Goal: Information Seeking & Learning: Find specific fact

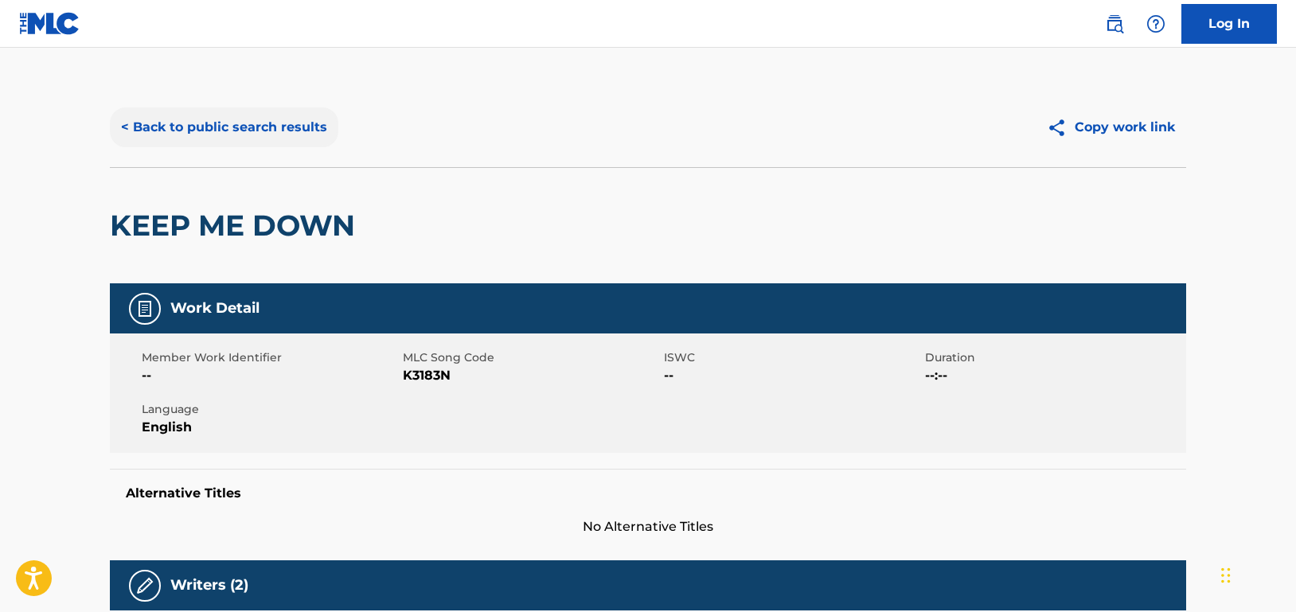
click at [334, 120] on button "< Back to public search results" at bounding box center [224, 127] width 228 height 40
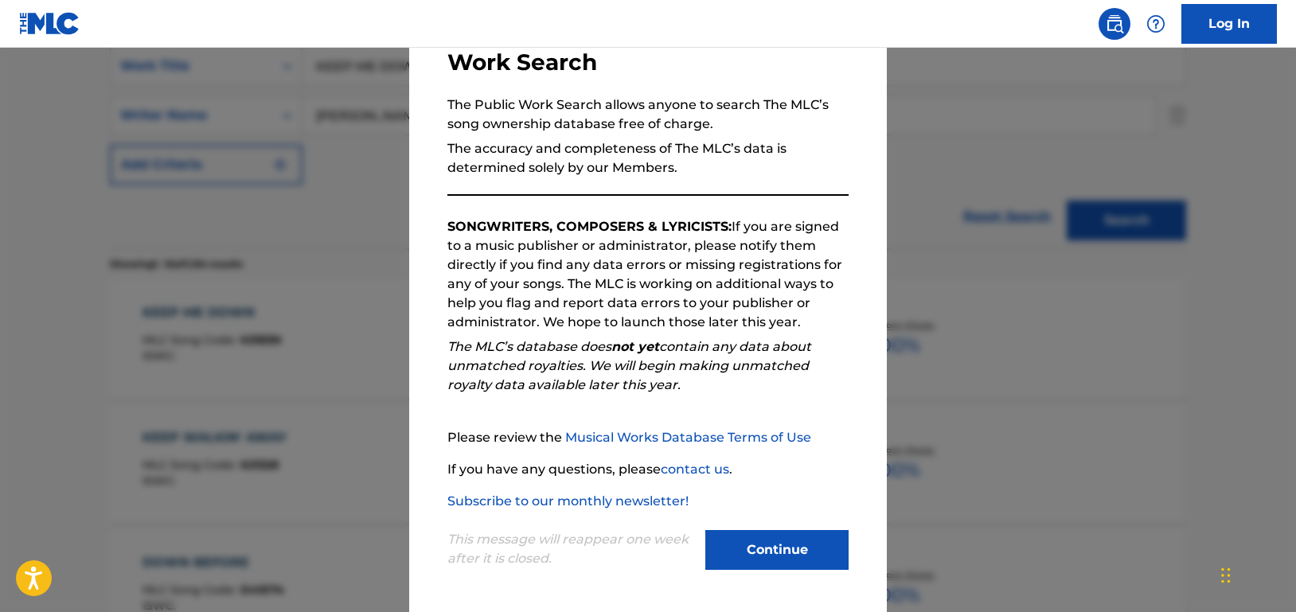
scroll to position [347, 0]
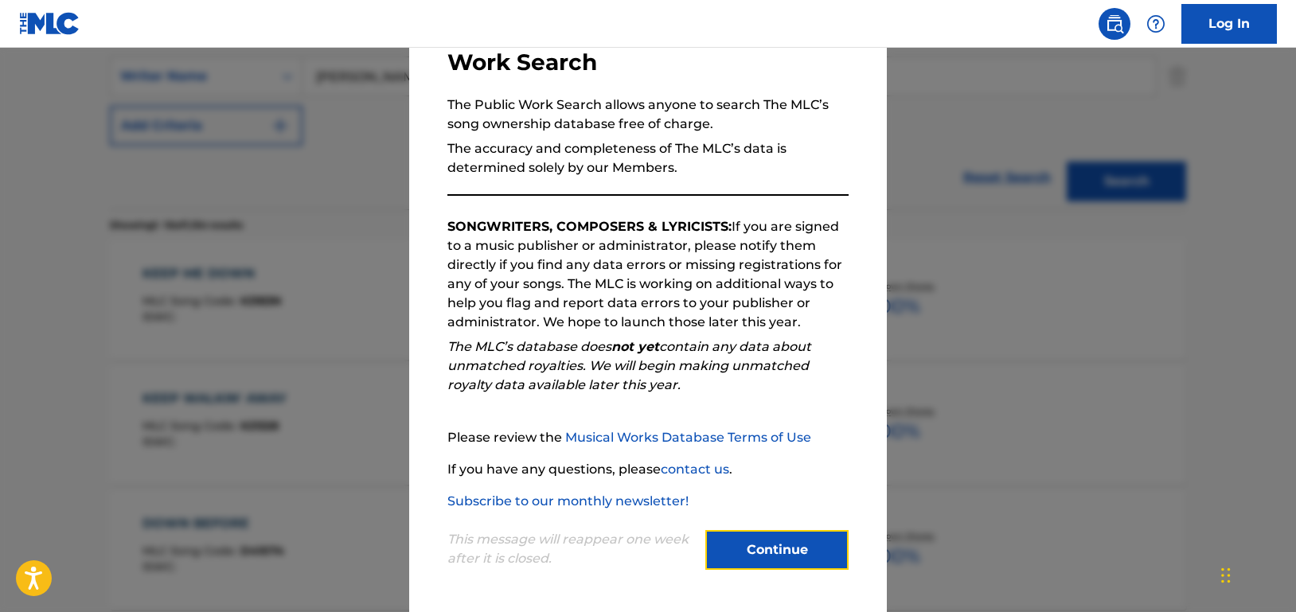
click at [765, 552] on button "Continue" at bounding box center [776, 550] width 143 height 40
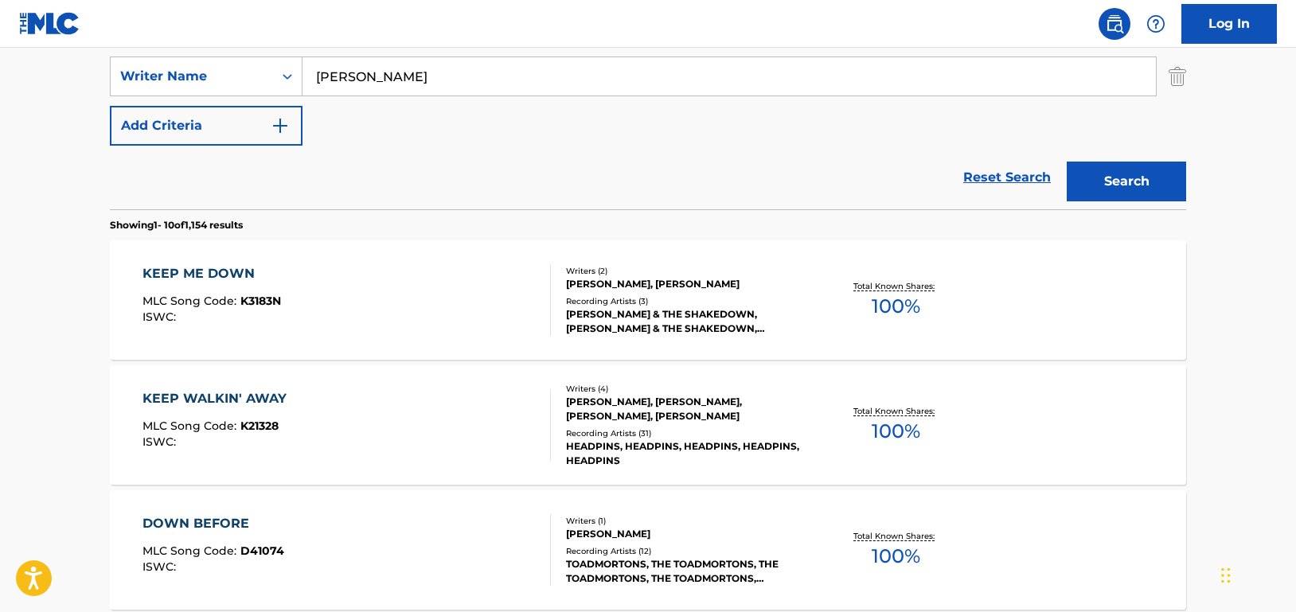
scroll to position [108, 0]
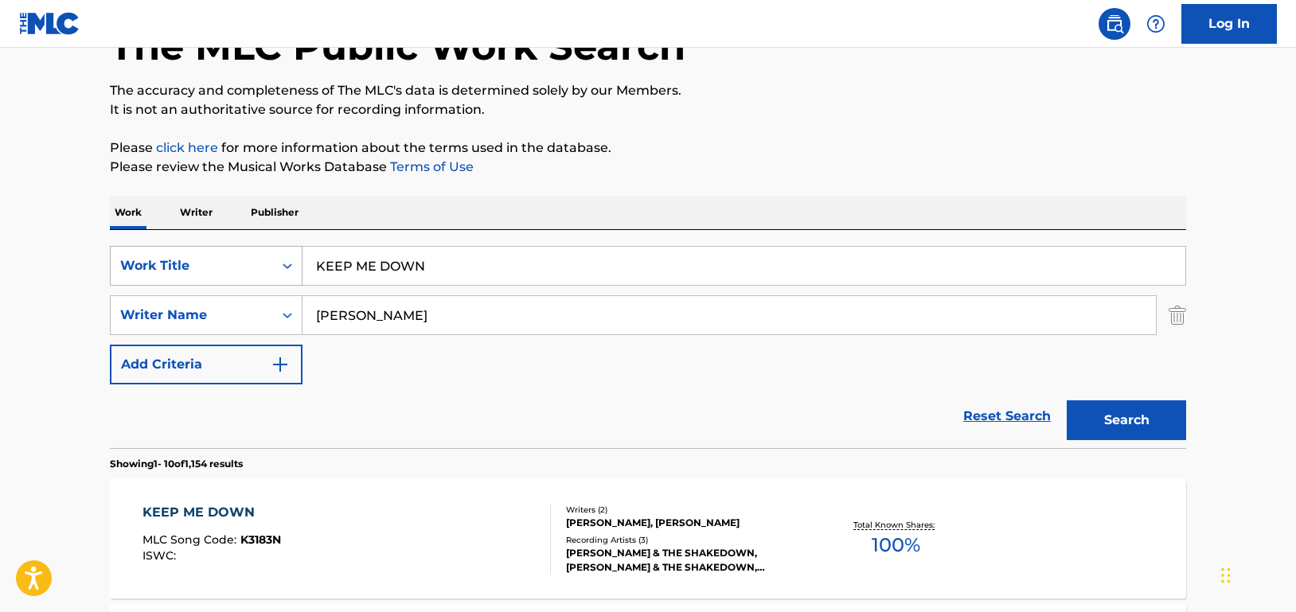
drag, startPoint x: 458, startPoint y: 265, endPoint x: 158, endPoint y: 251, distance: 299.6
click at [158, 251] on div "SearchWithCriteriad46a61c1-c08f-4742-9921-3706d787b089 Work Title KEEP ME DOWN" at bounding box center [648, 266] width 1076 height 40
paste input "All In"
type input "All In"
drag, startPoint x: 400, startPoint y: 314, endPoint x: 185, endPoint y: 297, distance: 215.6
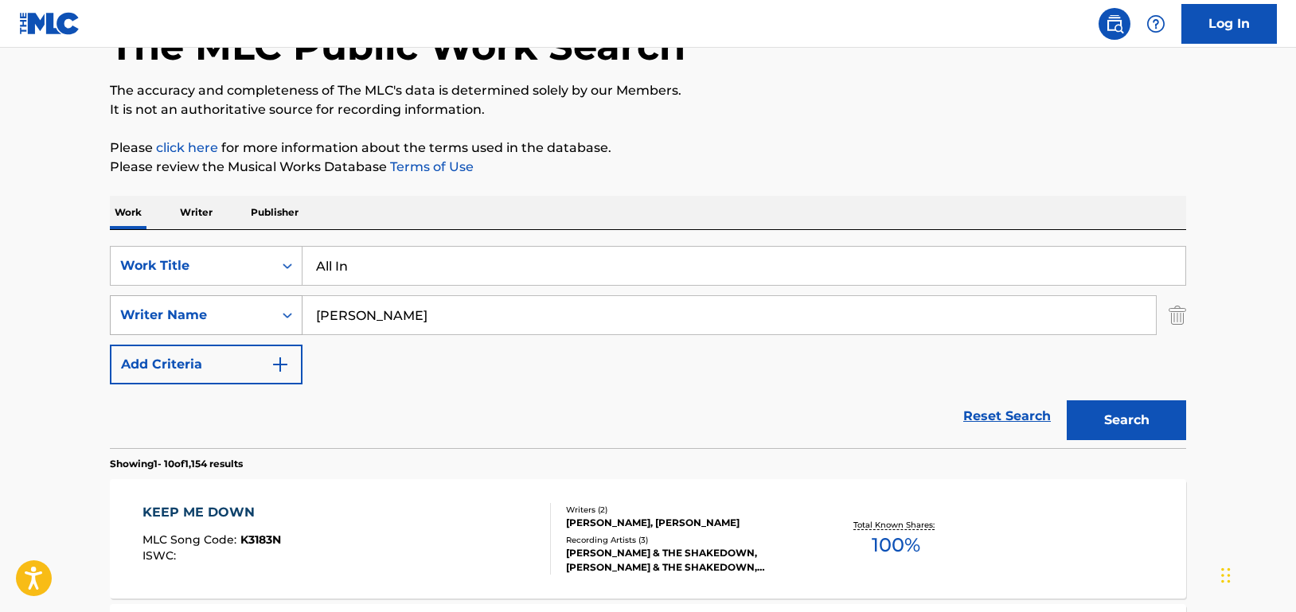
click at [185, 297] on div "SearchWithCriteria33f44059-a9a3-4a0e-90fe-a06dea2ccbfd Writer Name [PERSON_NAME]" at bounding box center [648, 315] width 1076 height 40
type input "[PERSON_NAME]"
click at [1118, 419] on button "Search" at bounding box center [1126, 420] width 119 height 40
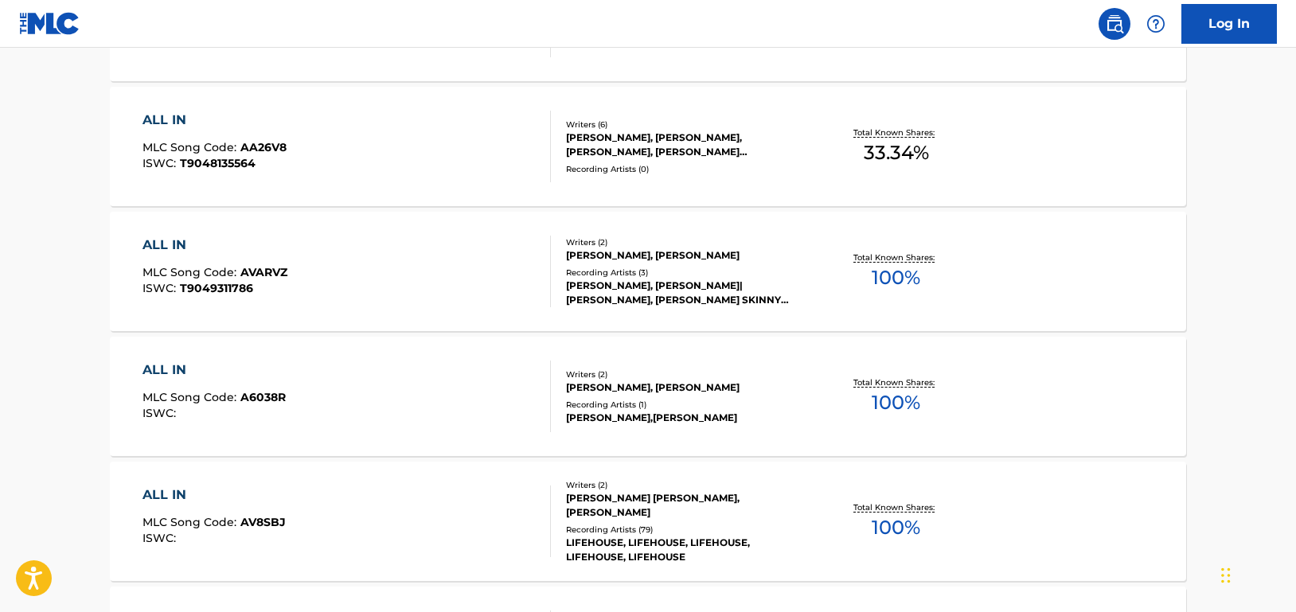
scroll to position [796, 0]
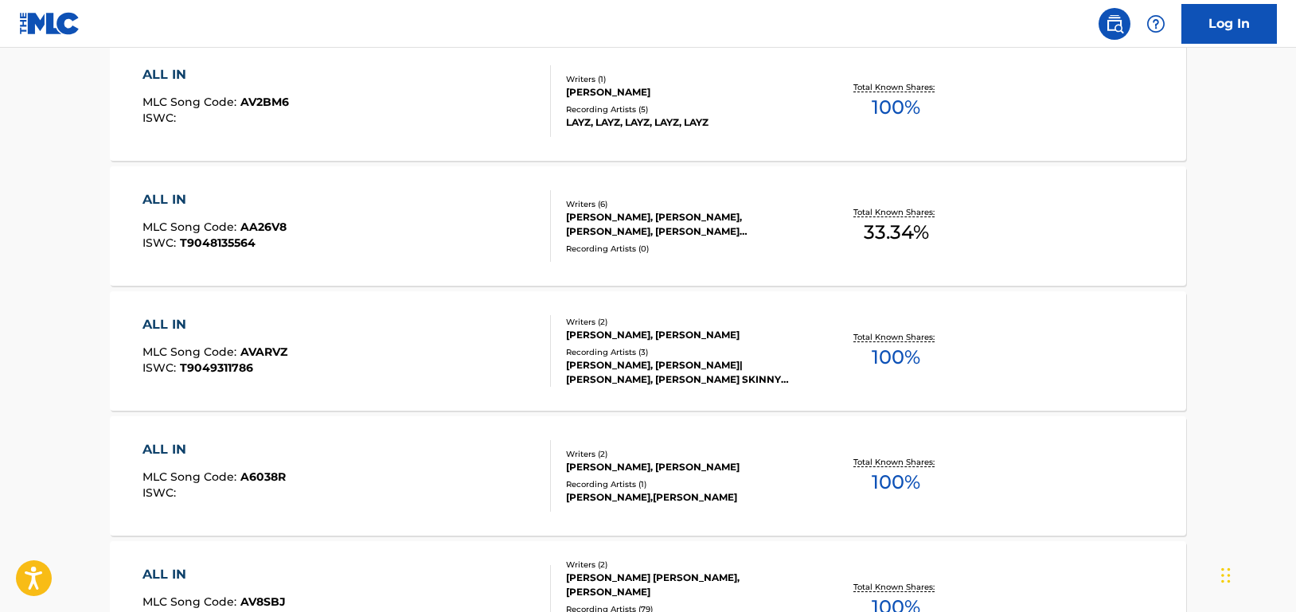
click at [508, 222] on div "ALL IN MLC Song Code : AA26V8 ISWC : T9048135564" at bounding box center [346, 226] width 409 height 72
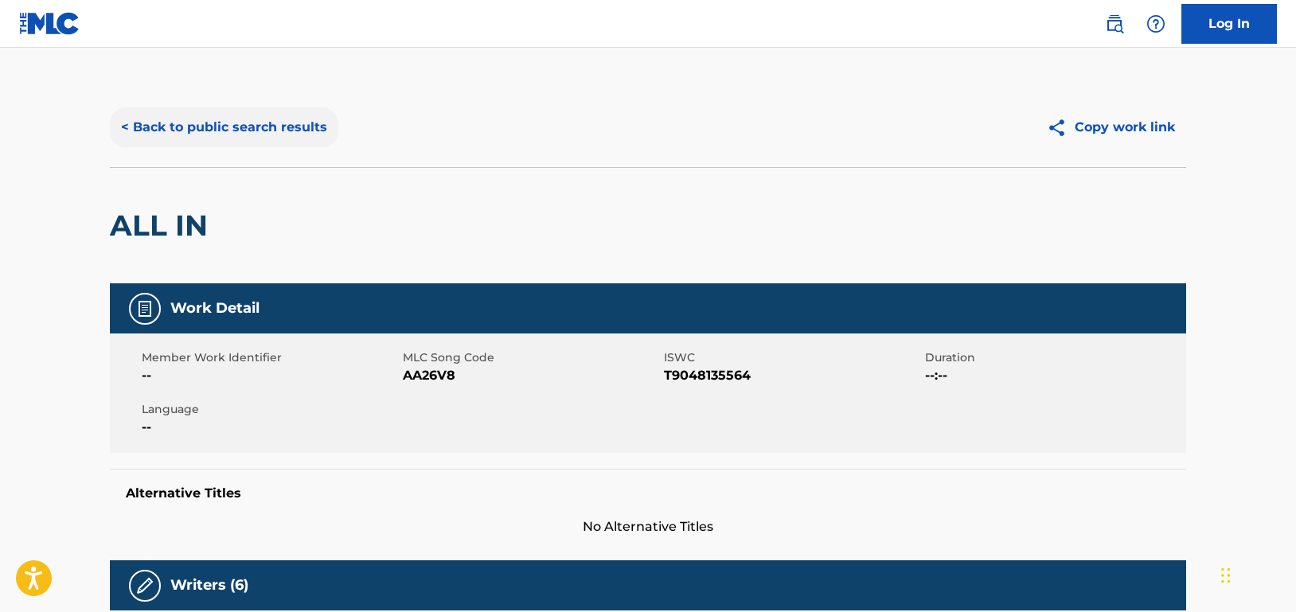
click at [275, 119] on button "< Back to public search results" at bounding box center [224, 127] width 228 height 40
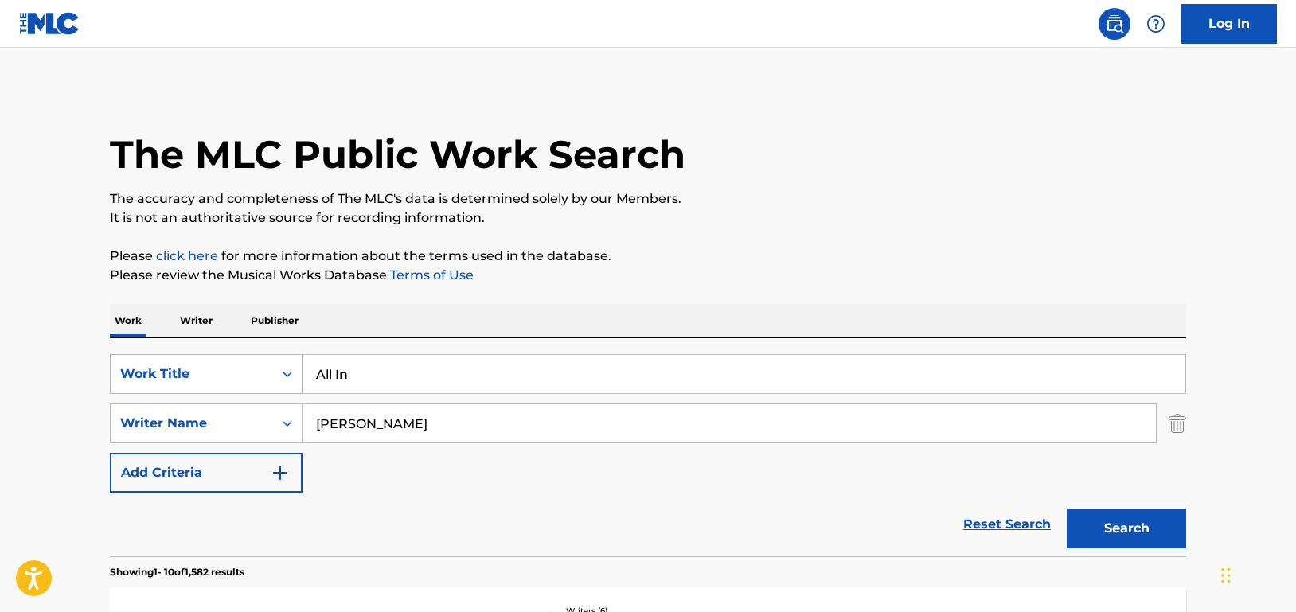
drag, startPoint x: 403, startPoint y: 363, endPoint x: 292, endPoint y: 362, distance: 110.6
click at [292, 362] on div "SearchWithCriteriad46a61c1-c08f-4742-9921-3706d787b089 Work Title All In" at bounding box center [648, 374] width 1076 height 40
paste input "From Where You Are"
type input "From Where You Are"
click at [1148, 525] on button "Search" at bounding box center [1126, 529] width 119 height 40
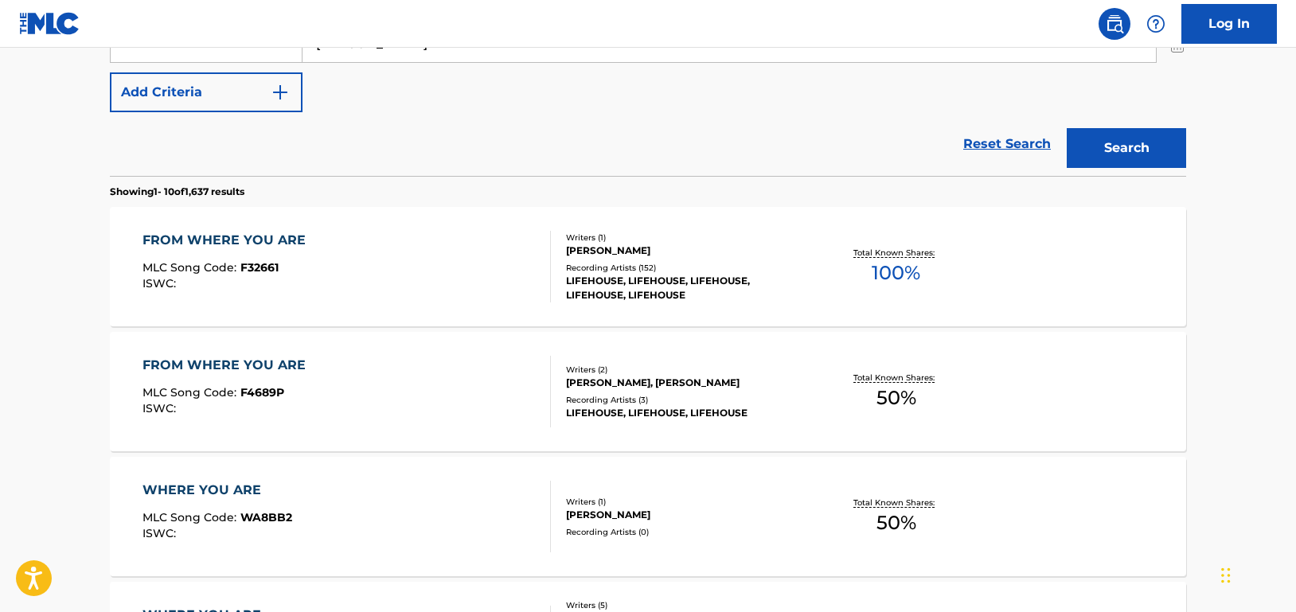
scroll to position [398, 0]
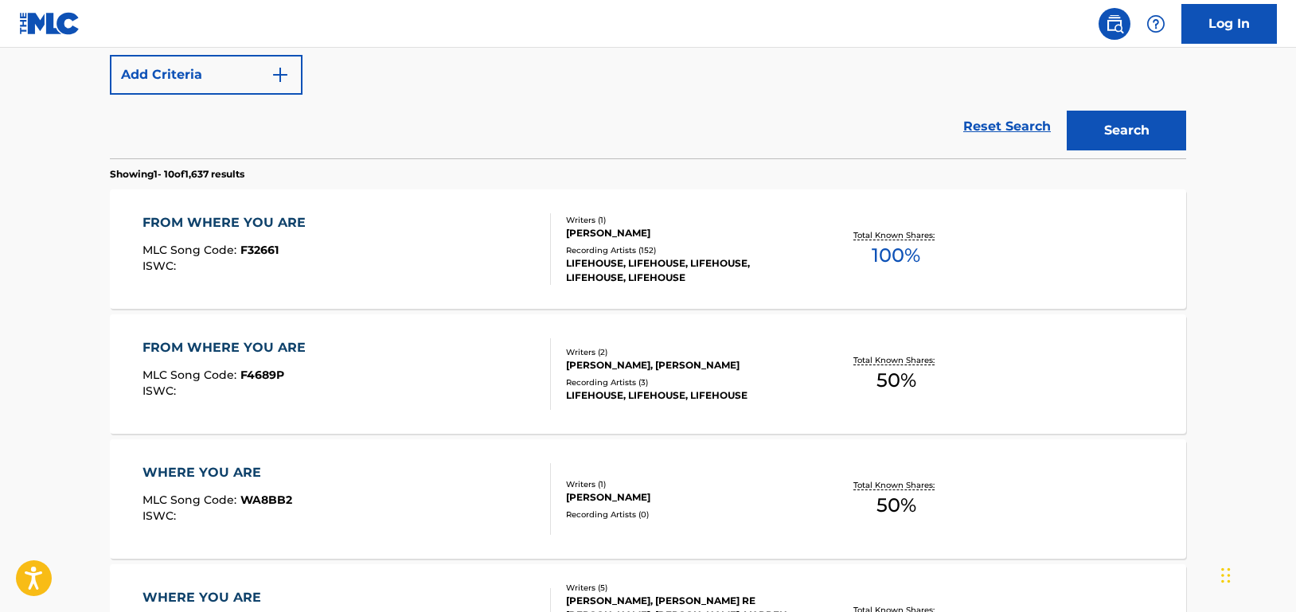
click at [483, 234] on div "FROM WHERE YOU ARE MLC Song Code : F32661 ISWC :" at bounding box center [346, 249] width 409 height 72
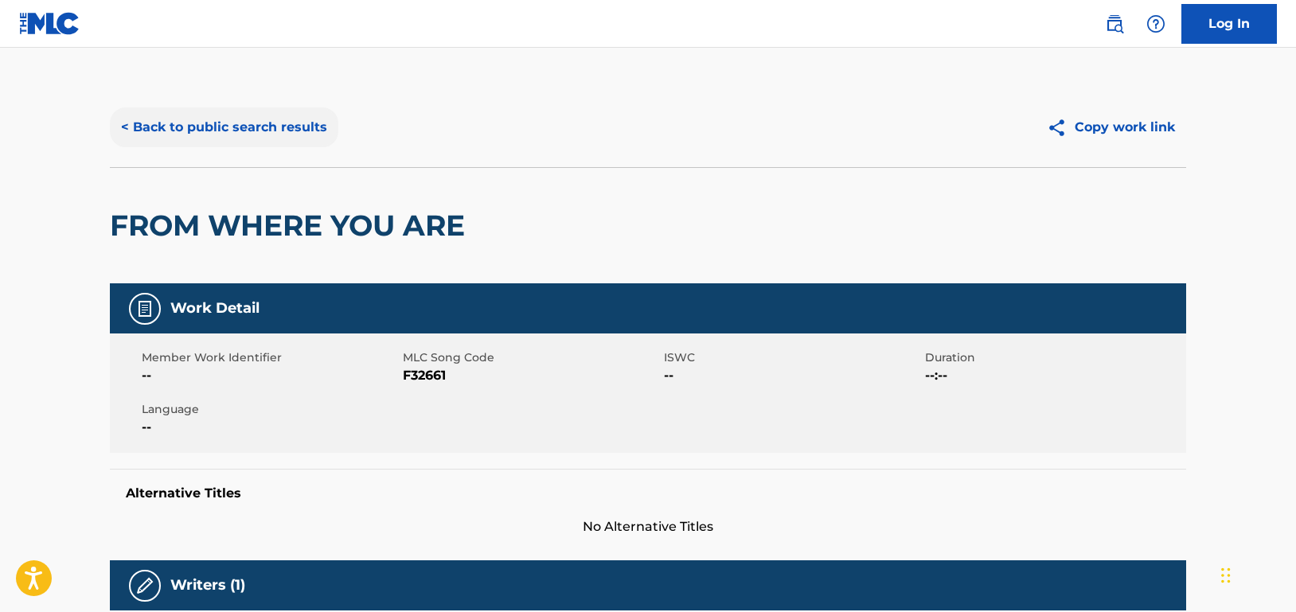
click at [302, 129] on button "< Back to public search results" at bounding box center [224, 127] width 228 height 40
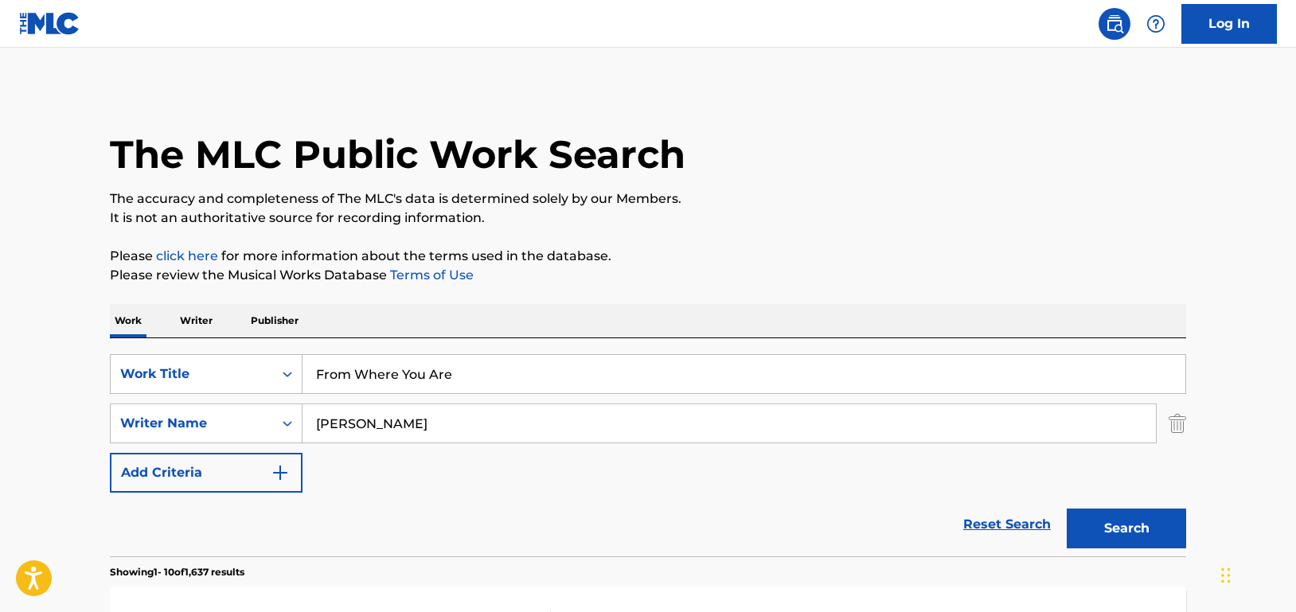
scroll to position [489, 0]
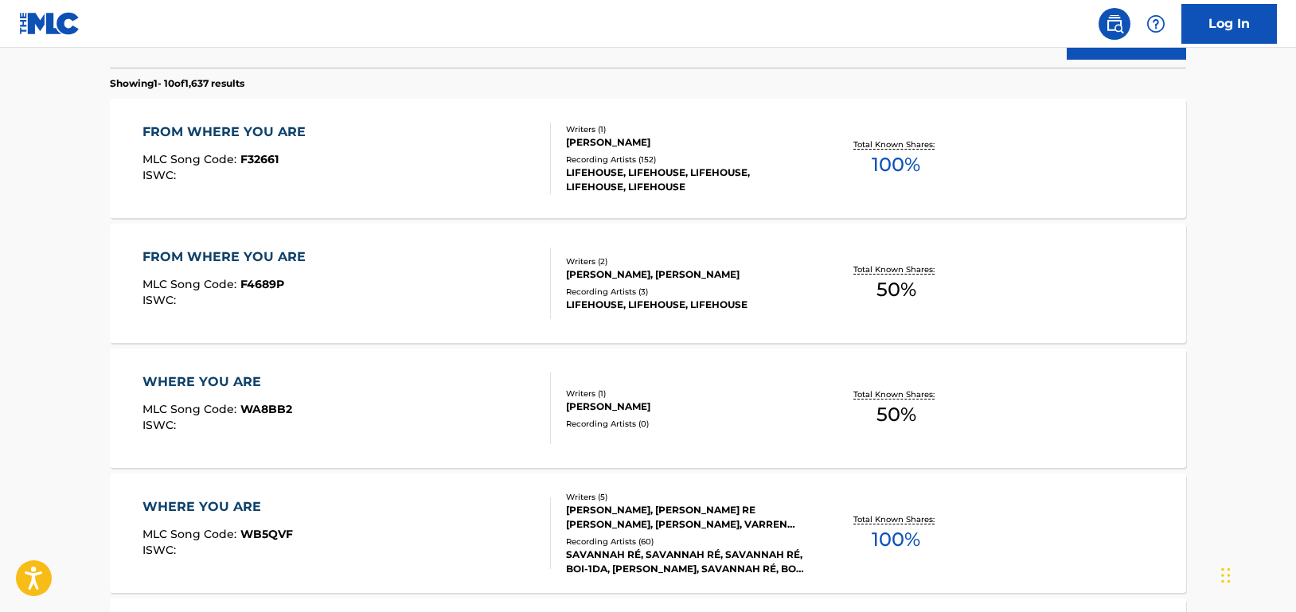
click at [497, 266] on div "FROM WHERE YOU ARE MLC Song Code : F4689P ISWC :" at bounding box center [346, 284] width 409 height 72
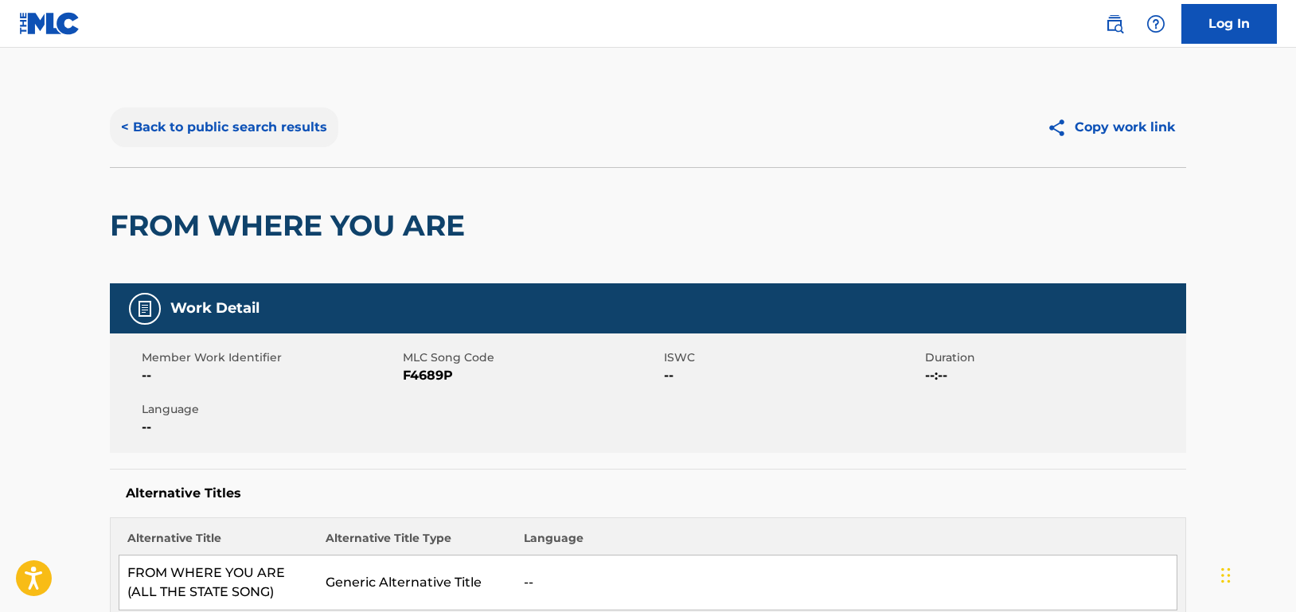
click at [268, 126] on button "< Back to public search results" at bounding box center [224, 127] width 228 height 40
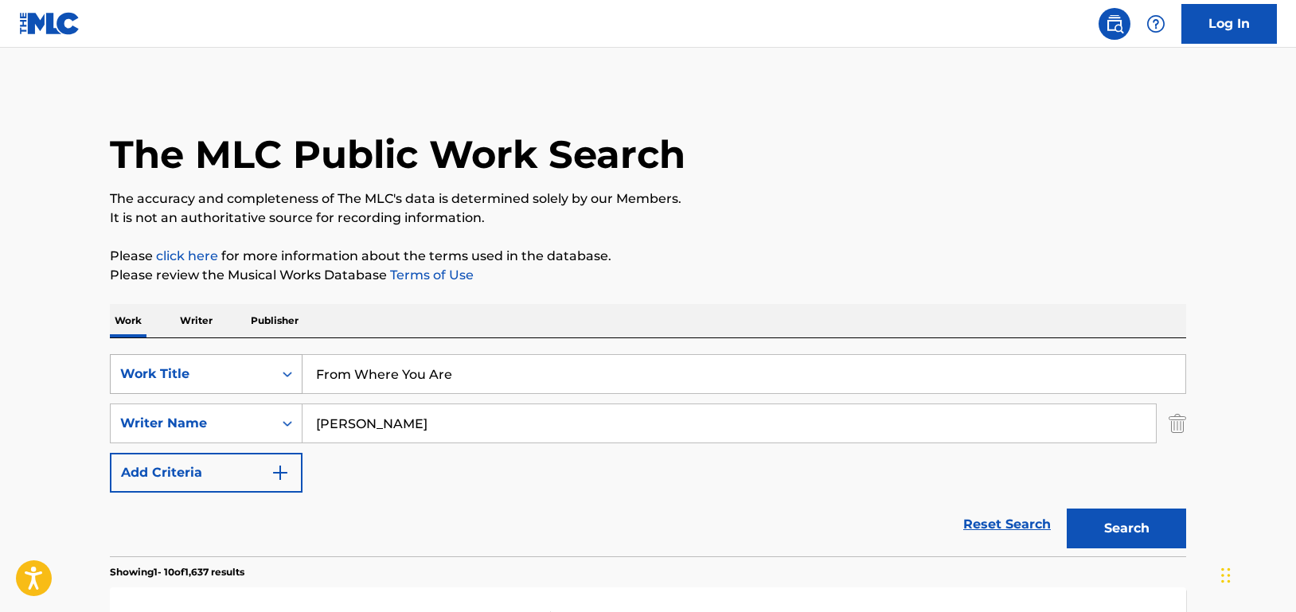
drag, startPoint x: 486, startPoint y: 384, endPoint x: 275, endPoint y: 380, distance: 211.8
click at [275, 380] on div "SearchWithCriteriad46a61c1-c08f-4742-9921-3706d787b089 Work Title From Where Yo…" at bounding box center [648, 374] width 1076 height 40
paste input "Unknown"
type input "Unknown"
drag, startPoint x: 1154, startPoint y: 540, endPoint x: 959, endPoint y: 363, distance: 263.2
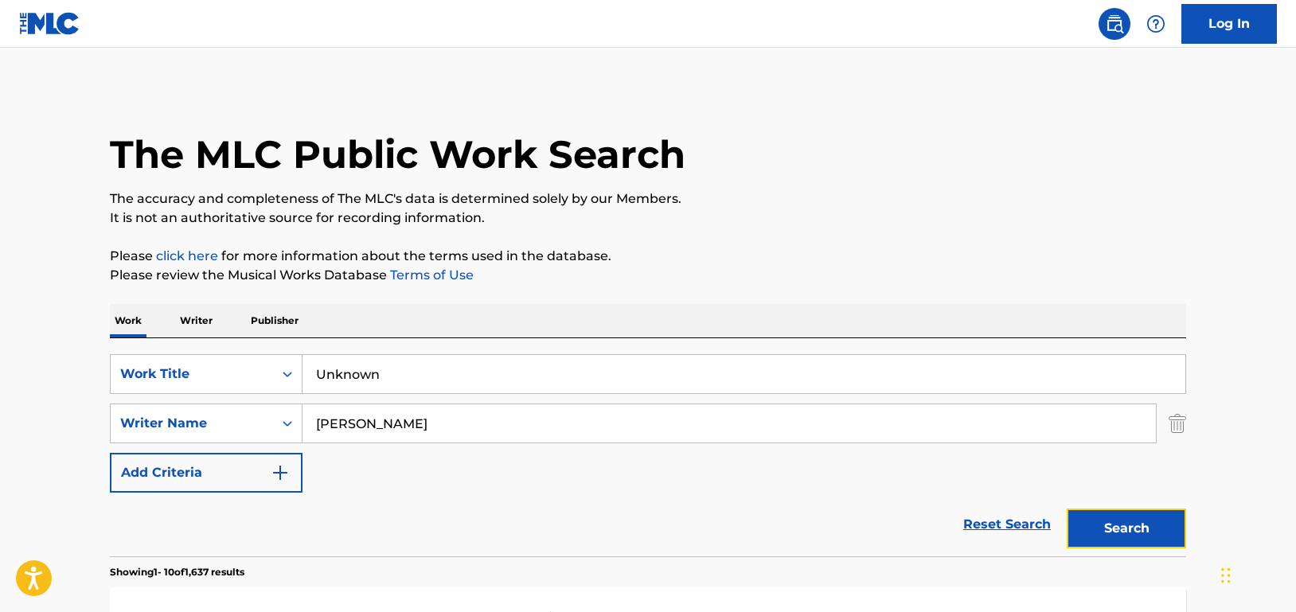
click at [1154, 539] on button "Search" at bounding box center [1126, 529] width 119 height 40
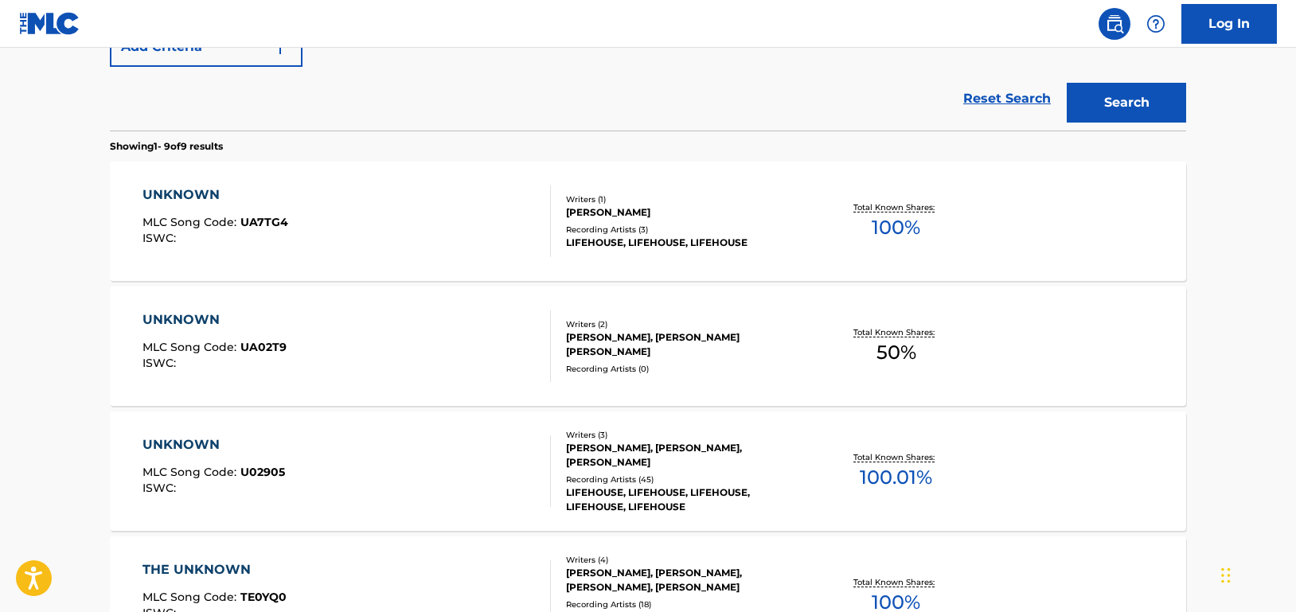
scroll to position [478, 0]
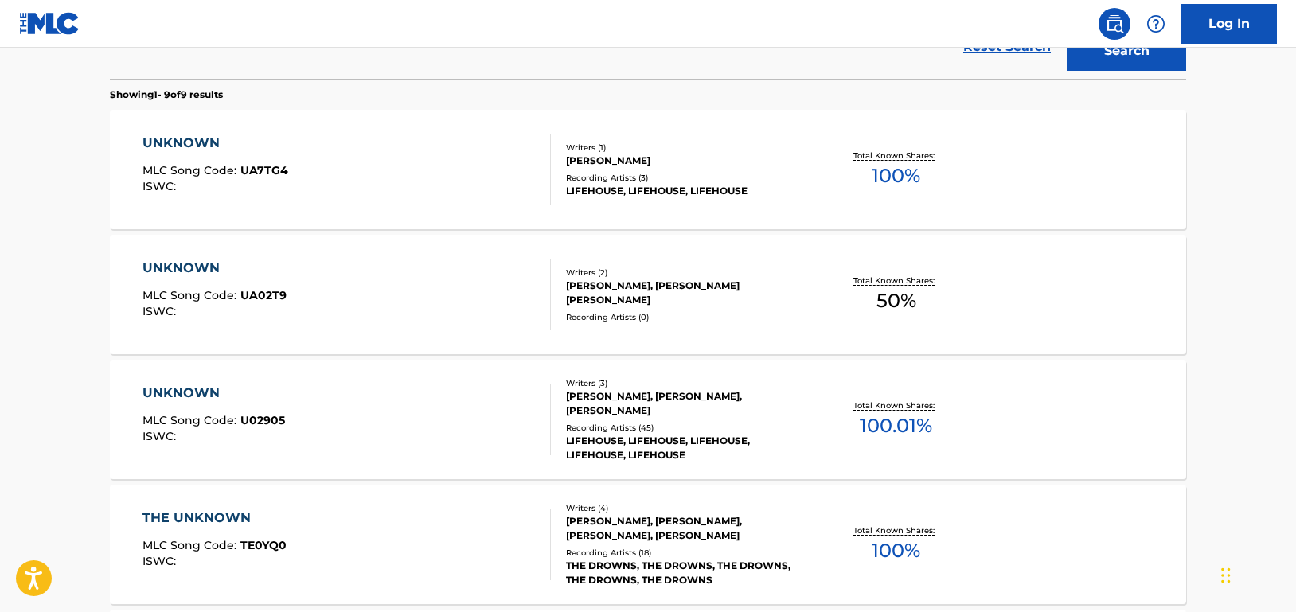
click at [459, 405] on div "UNKNOWN MLC Song Code : U02905 ISWC :" at bounding box center [346, 420] width 409 height 72
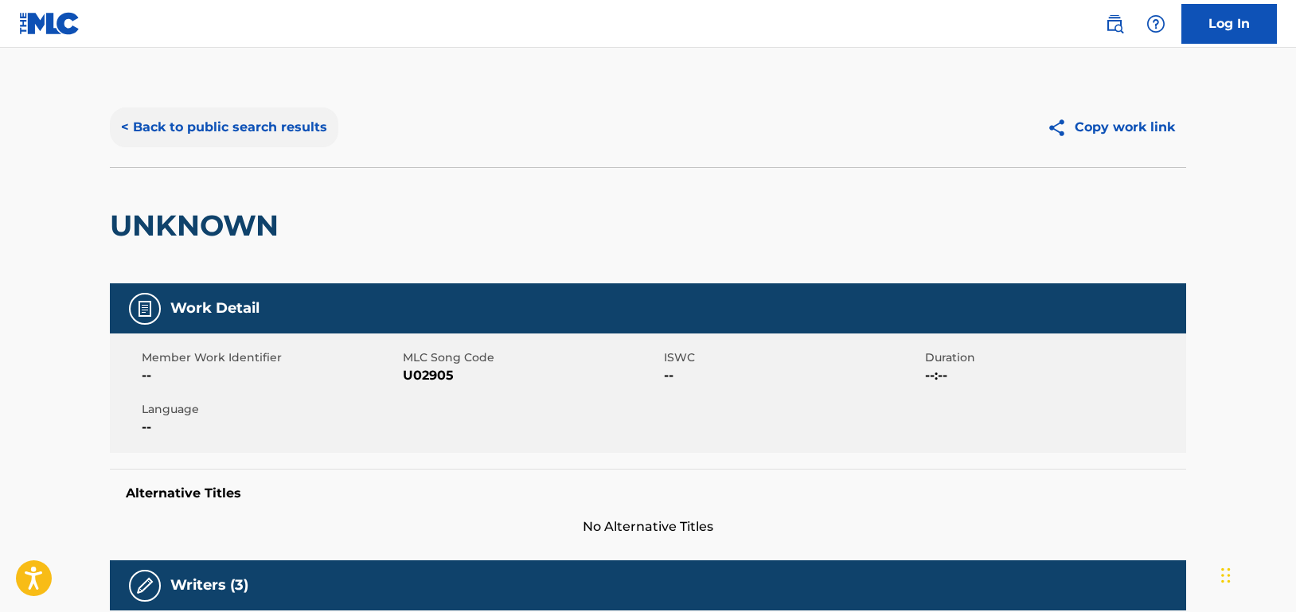
click at [291, 122] on button "< Back to public search results" at bounding box center [224, 127] width 228 height 40
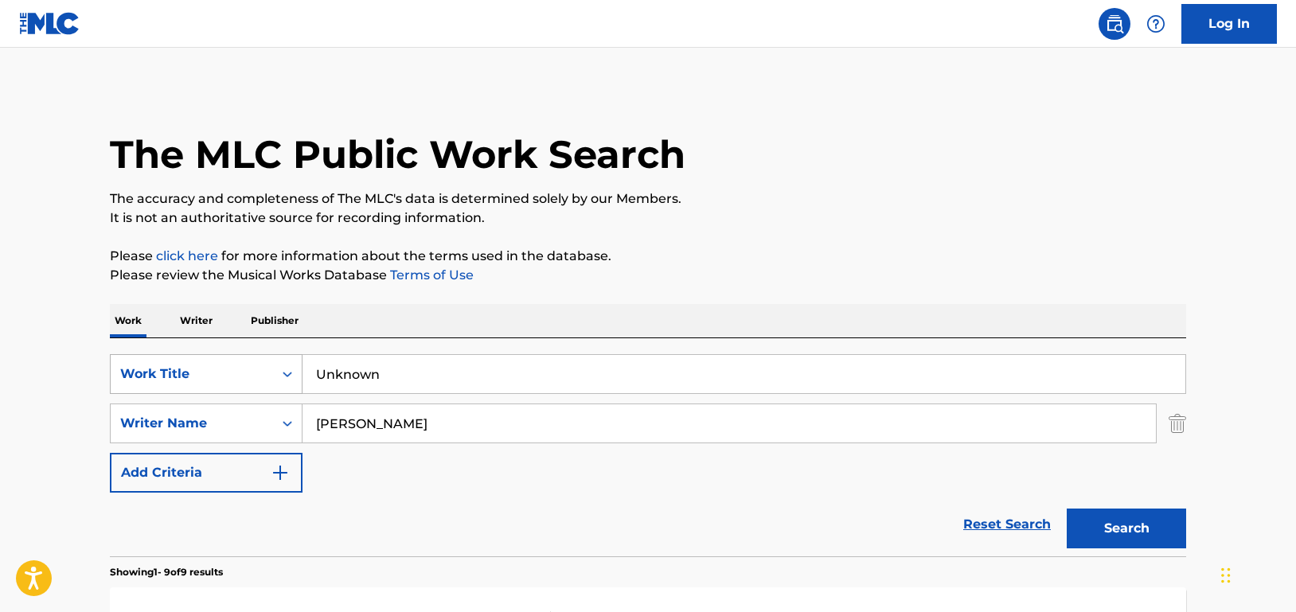
drag, startPoint x: 416, startPoint y: 369, endPoint x: 290, endPoint y: 379, distance: 126.1
click at [241, 367] on div "SearchWithCriteriad46a61c1-c08f-4742-9921-3706d787b089 Work Title Unknown" at bounding box center [648, 374] width 1076 height 40
paste input "Alie"
type input "Alien"
click at [1117, 535] on button "Search" at bounding box center [1126, 529] width 119 height 40
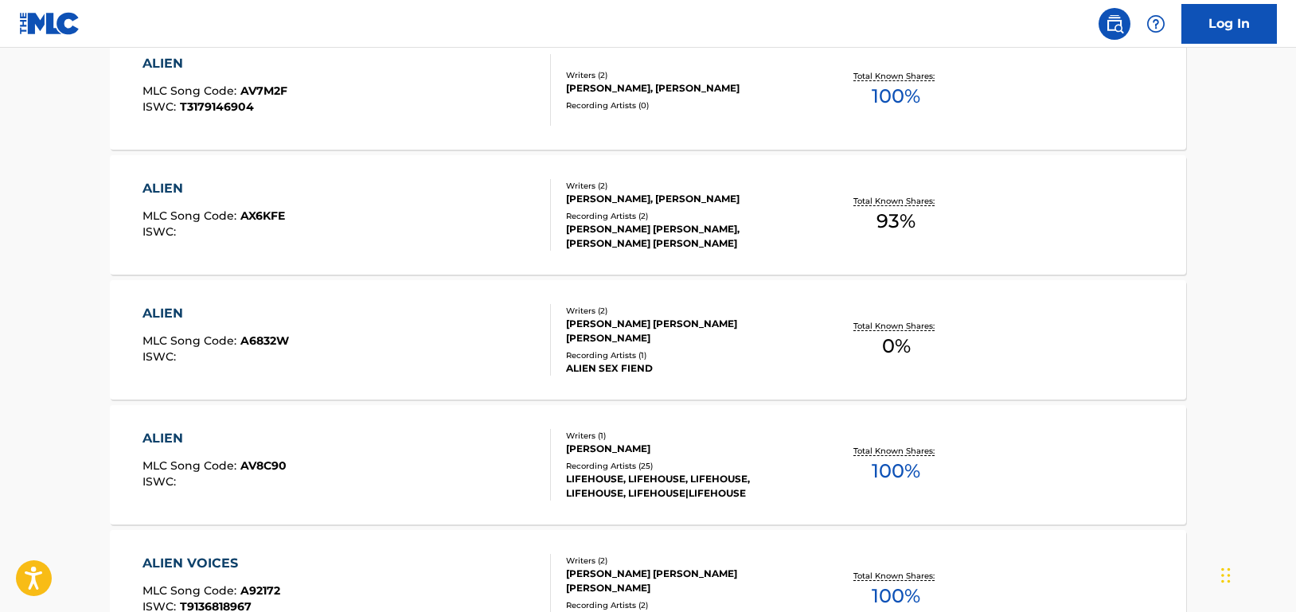
scroll to position [637, 0]
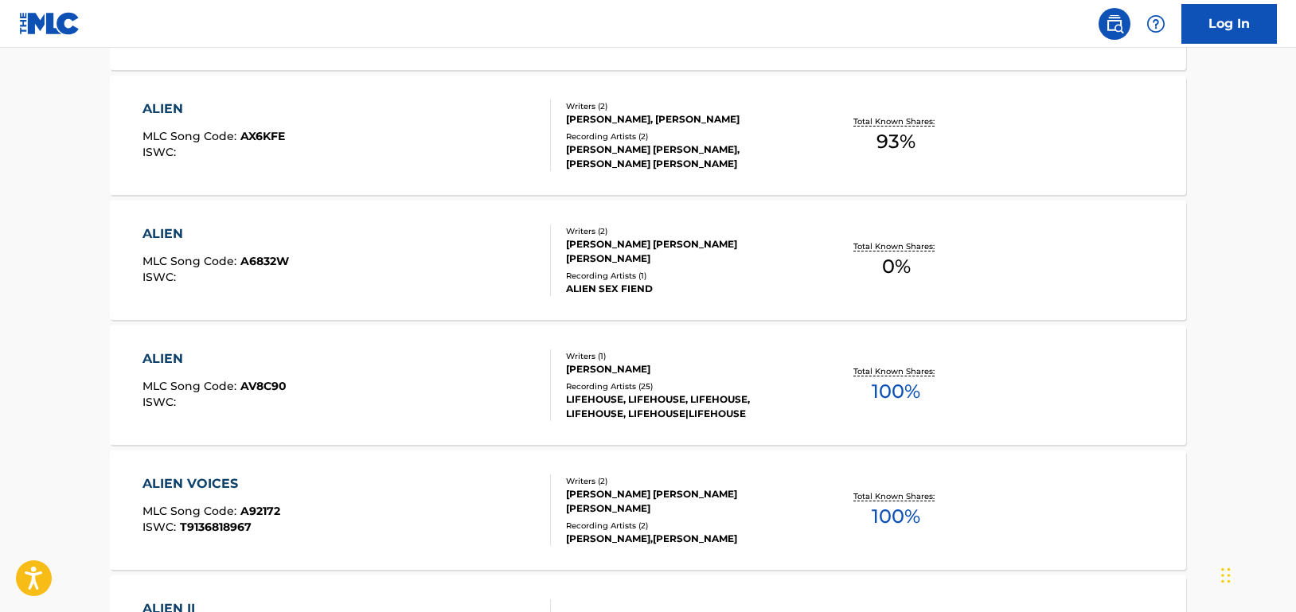
click at [468, 384] on div "ALIEN MLC Song Code : AV8C90 ISWC :" at bounding box center [346, 385] width 409 height 72
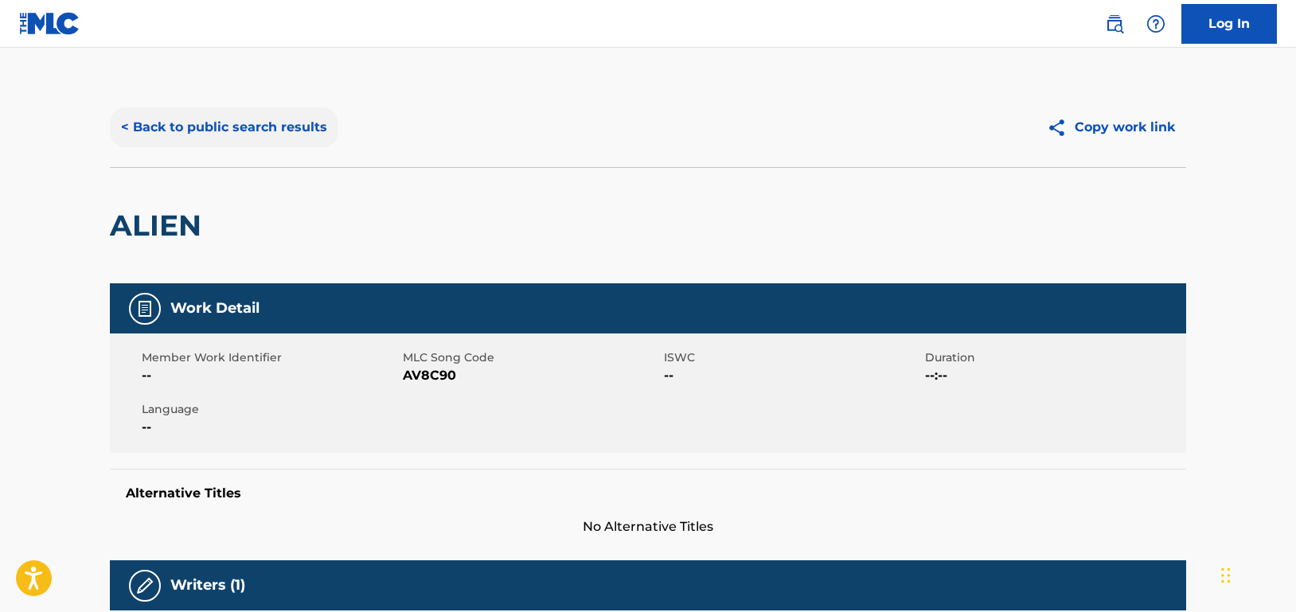
click at [263, 121] on button "< Back to public search results" at bounding box center [224, 127] width 228 height 40
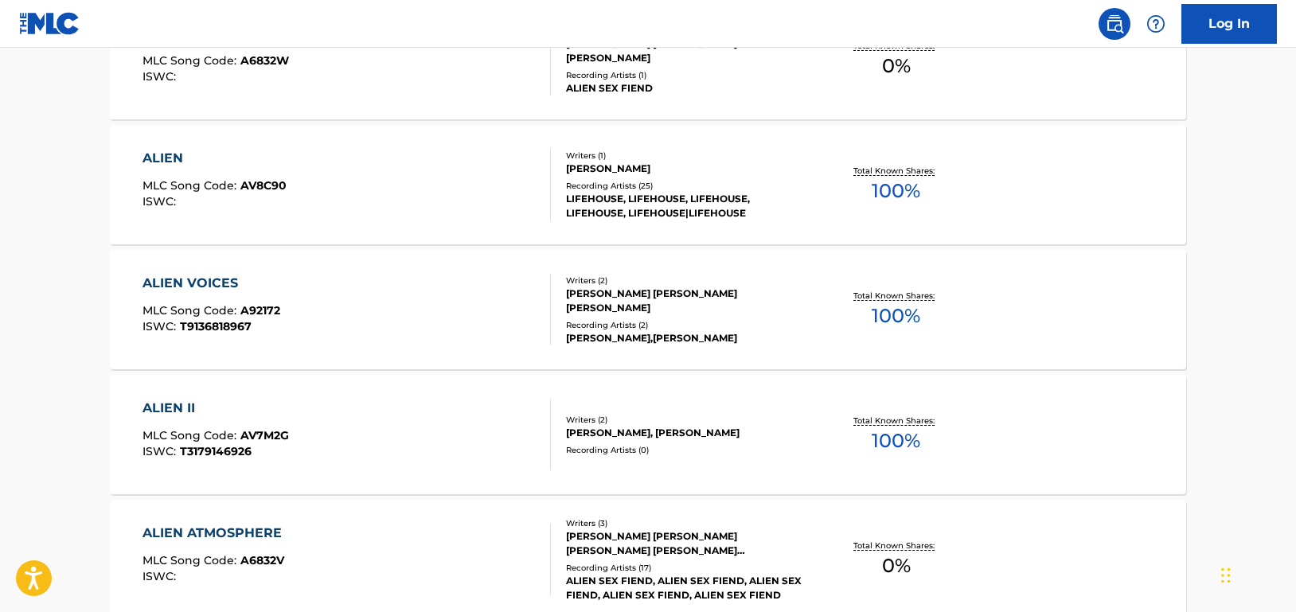
scroll to position [829, 0]
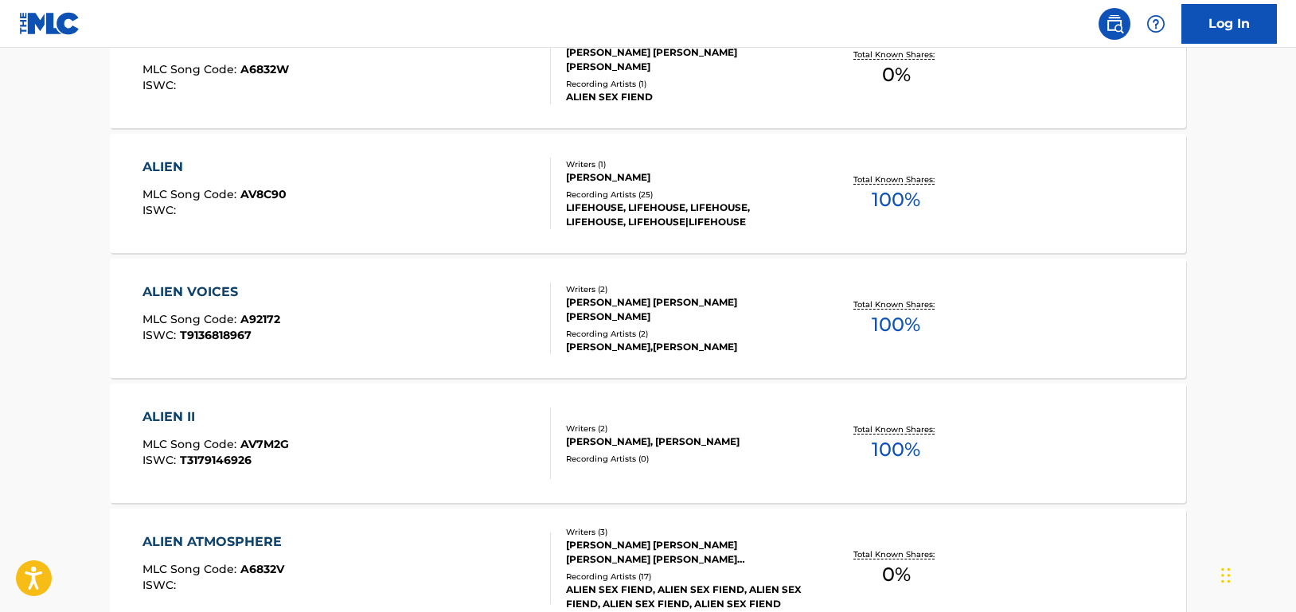
click at [431, 185] on div "ALIEN MLC Song Code : AV8C90 ISWC :" at bounding box center [346, 194] width 409 height 72
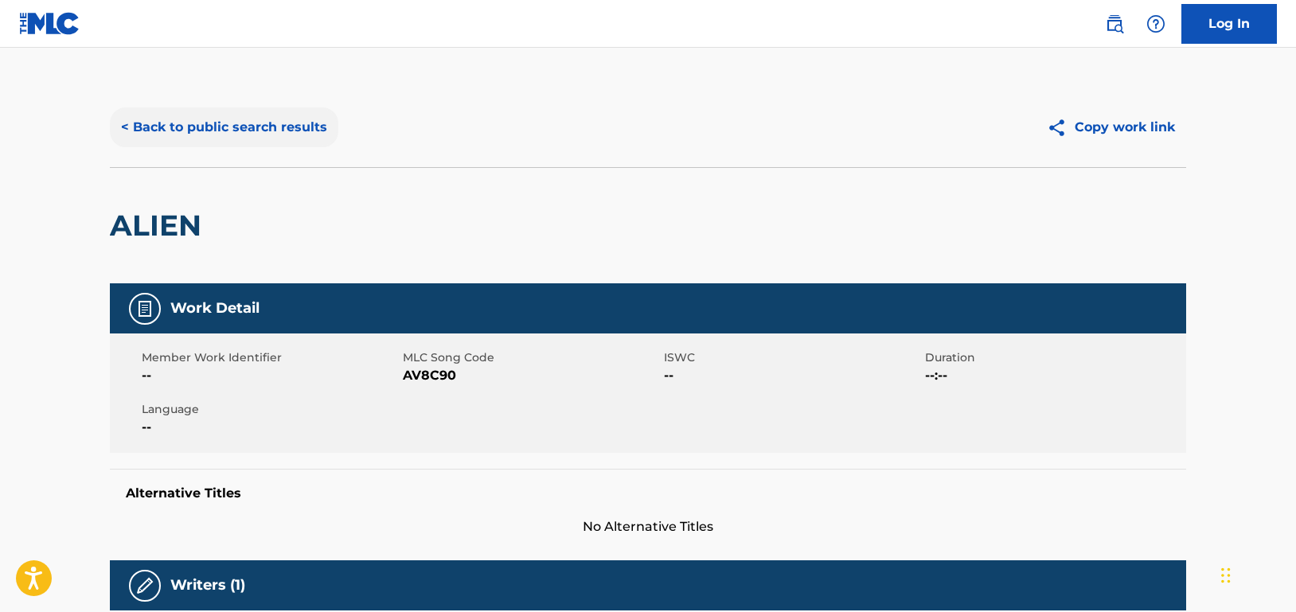
click at [288, 123] on button "< Back to public search results" at bounding box center [224, 127] width 228 height 40
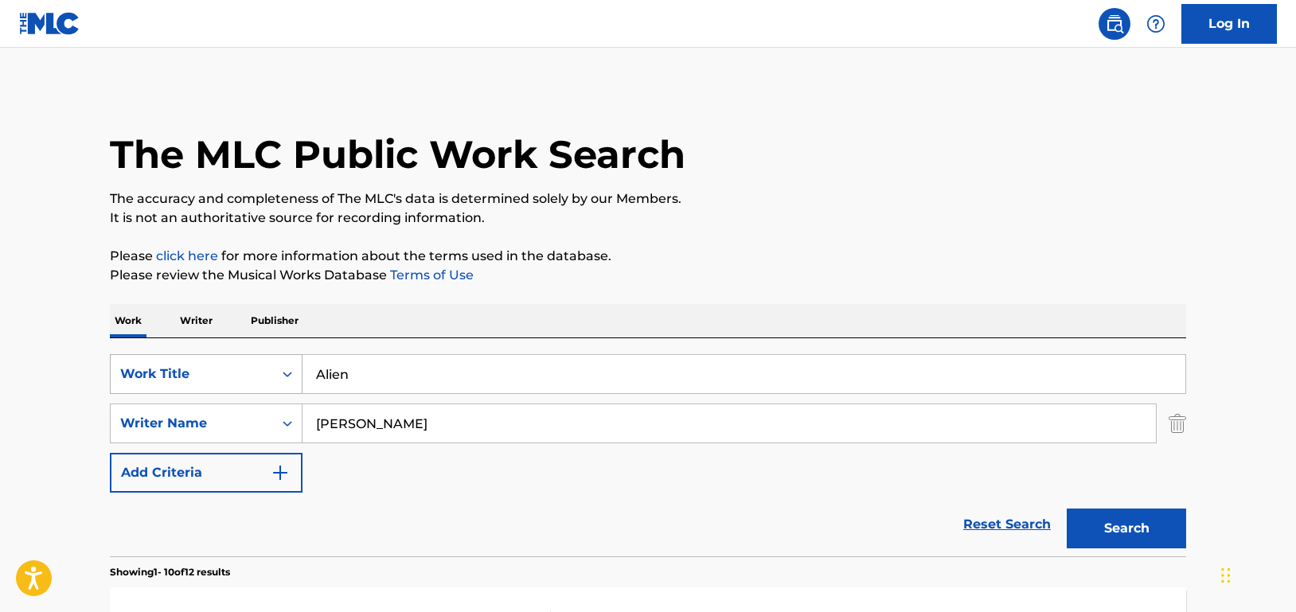
drag, startPoint x: 389, startPoint y: 378, endPoint x: 284, endPoint y: 361, distance: 106.4
click at [284, 361] on div "SearchWithCriteriad46a61c1-c08f-4742-9921-3706d787b089 Work Title Alien" at bounding box center [648, 374] width 1076 height 40
paste input "Search Form"
click at [414, 377] on input "Search Form" at bounding box center [743, 374] width 883 height 38
paste input "All Power"
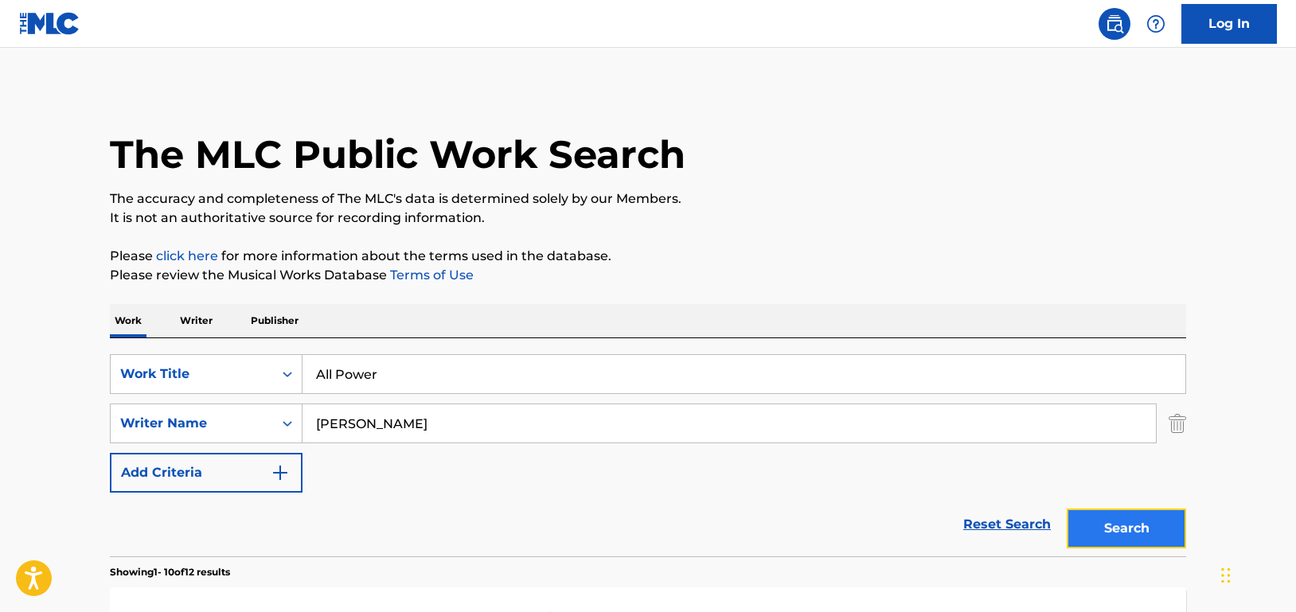
click at [1132, 533] on button "Search" at bounding box center [1126, 529] width 119 height 40
click at [279, 362] on div "SearchWithCriteriad46a61c1-c08f-4742-9921-3706d787b089 Work Title All Power" at bounding box center [648, 374] width 1076 height 40
paste input "Barricade"
type input "Barricade"
click at [1157, 521] on button "Search" at bounding box center [1126, 529] width 119 height 40
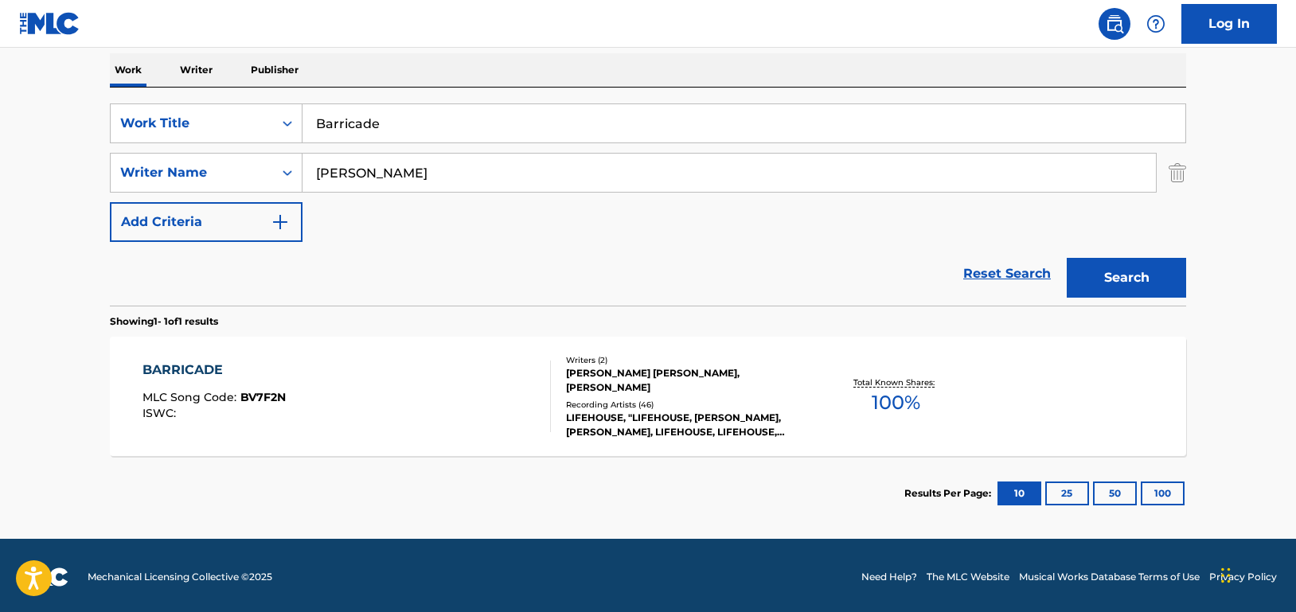
scroll to position [254, 0]
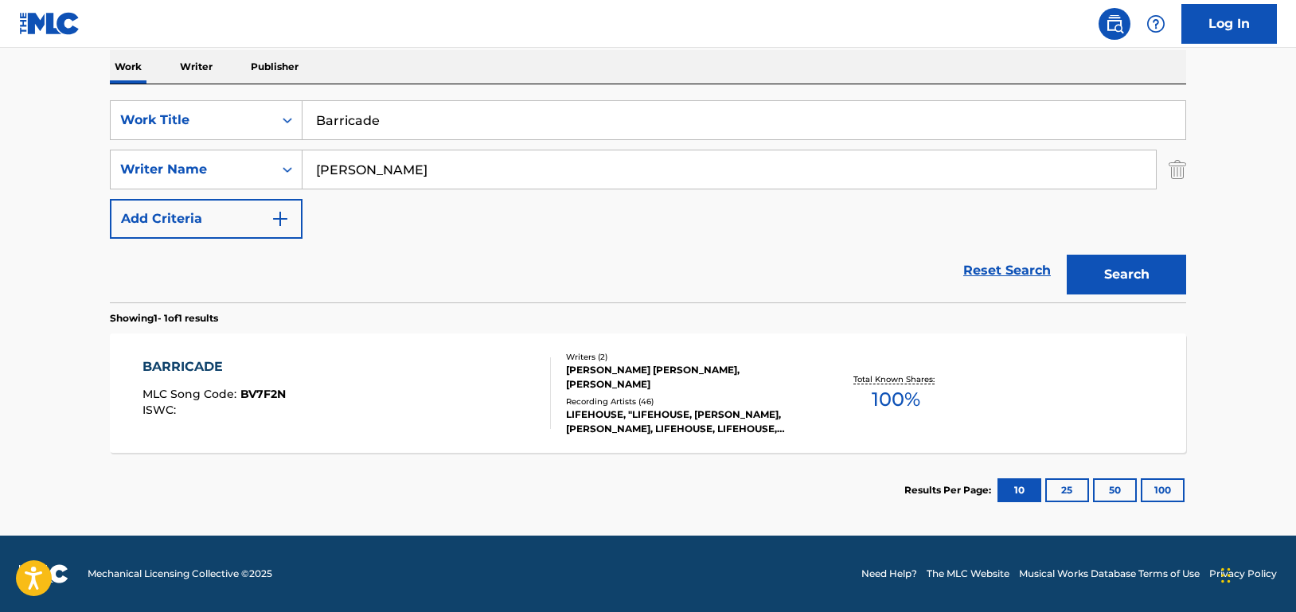
click at [469, 389] on div "BARRICADE MLC Song Code : BV7F2N ISWC :" at bounding box center [346, 393] width 409 height 72
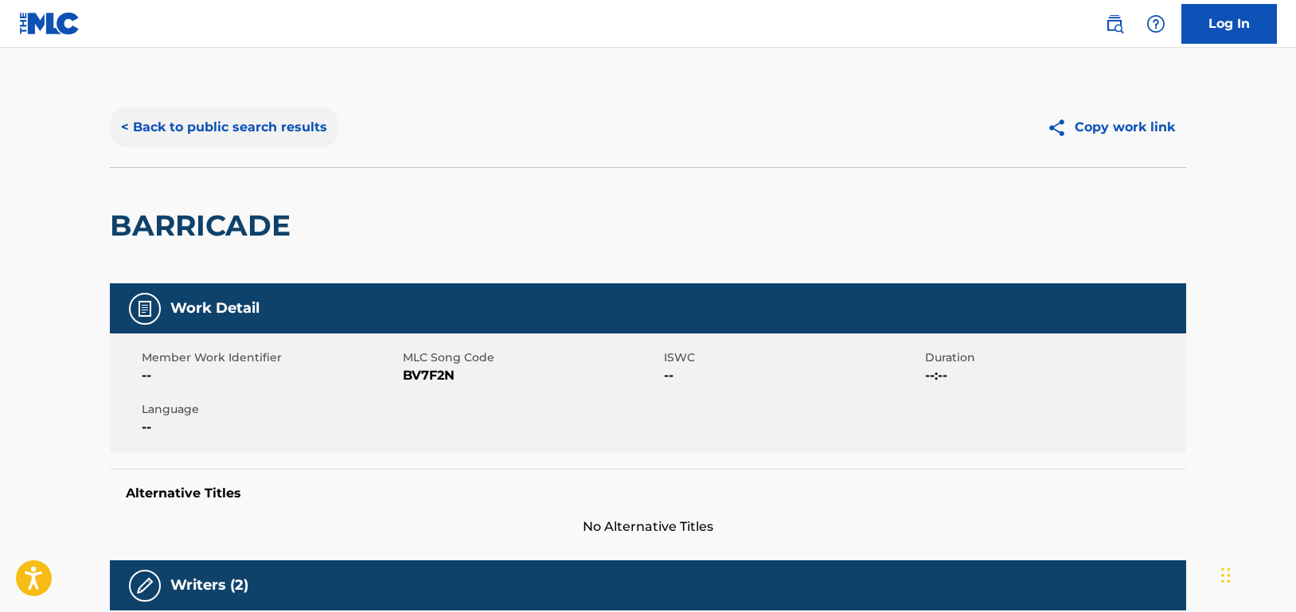
click at [302, 139] on button "< Back to public search results" at bounding box center [224, 127] width 228 height 40
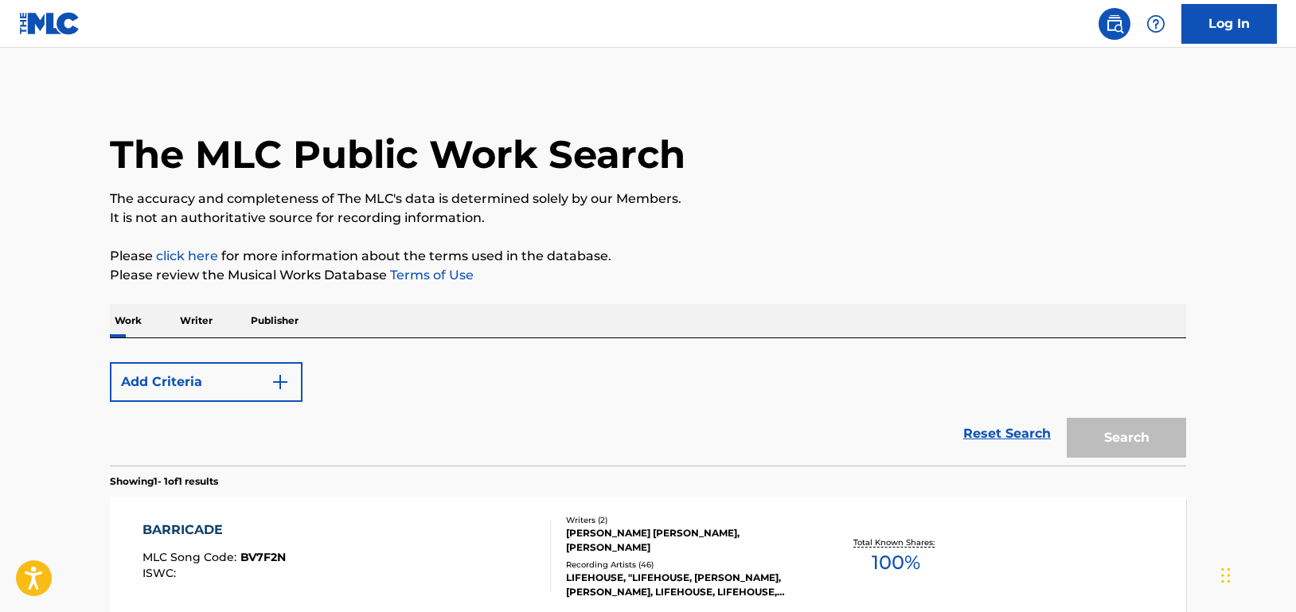
scroll to position [163, 0]
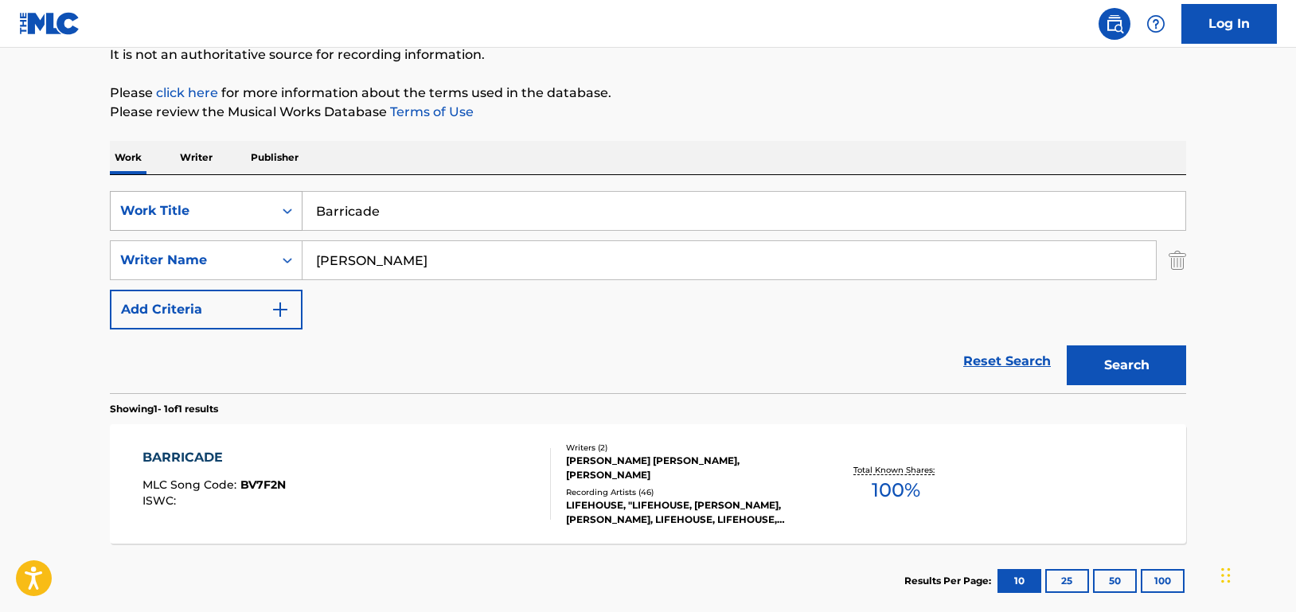
drag, startPoint x: 405, startPoint y: 209, endPoint x: 263, endPoint y: 197, distance: 142.2
click at [263, 197] on div "SearchWithCriteriad46a61c1-c08f-4742-9921-3706d787b089 Work Title Barricade" at bounding box center [648, 211] width 1076 height 40
paste input "[GEOGRAPHIC_DATA]"
type input "[GEOGRAPHIC_DATA]"
click at [1143, 359] on button "Search" at bounding box center [1126, 365] width 119 height 40
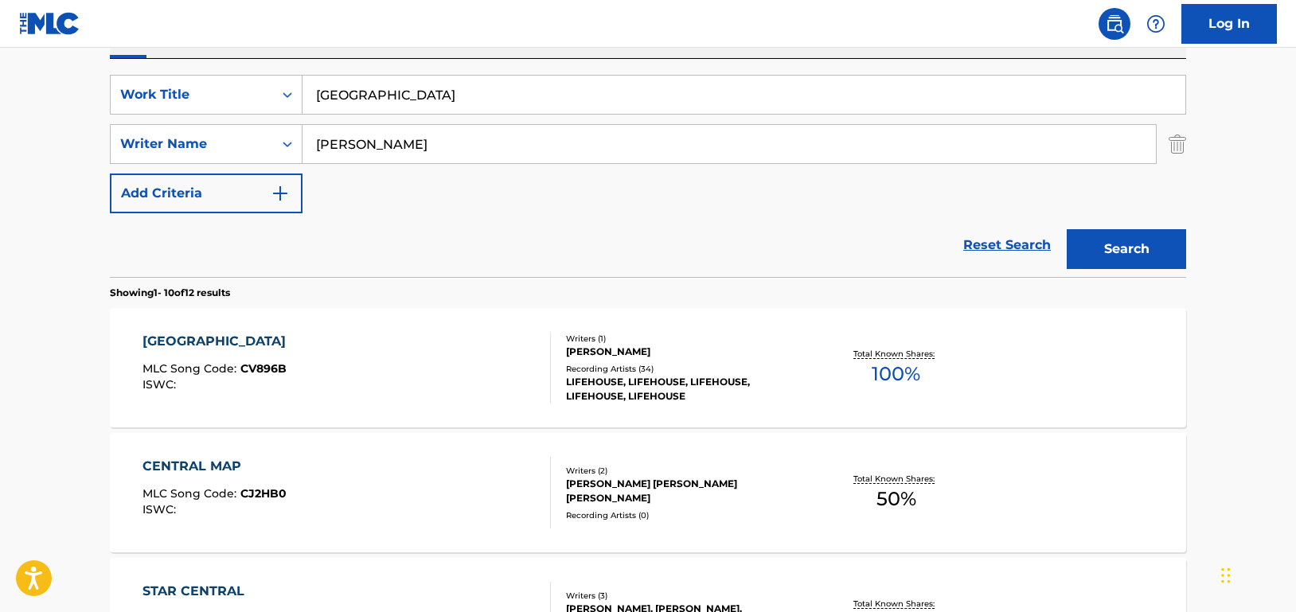
scroll to position [402, 0]
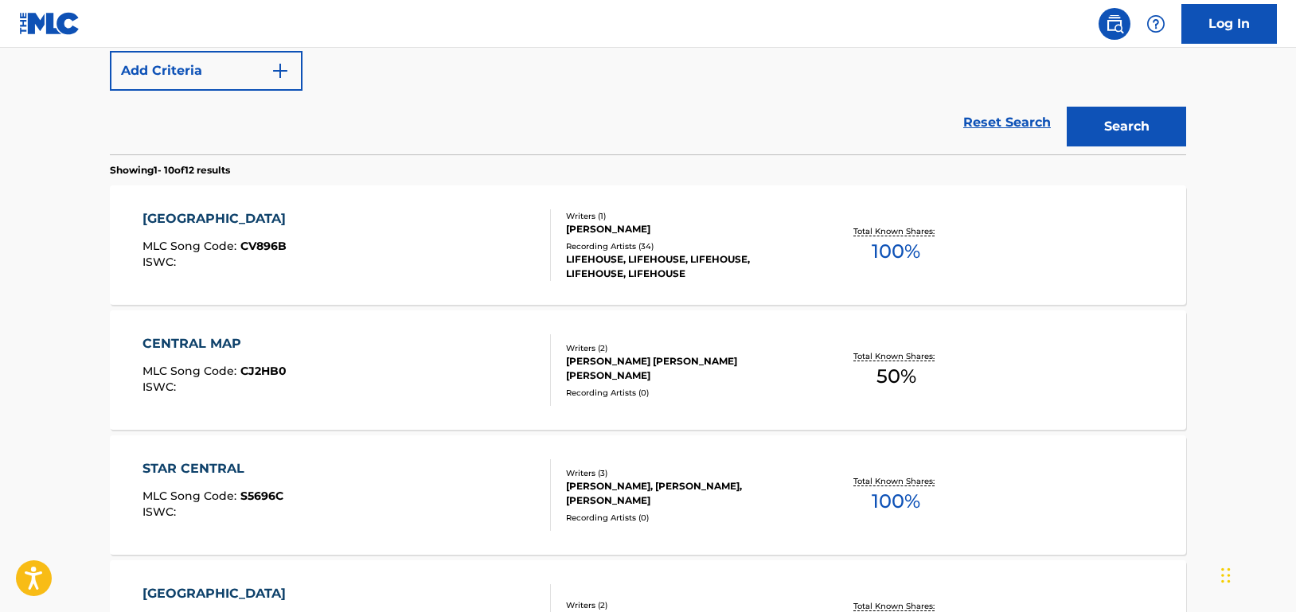
click at [460, 245] on div "CENTRAL PARK MLC Song Code : CV896B ISWC :" at bounding box center [346, 245] width 409 height 72
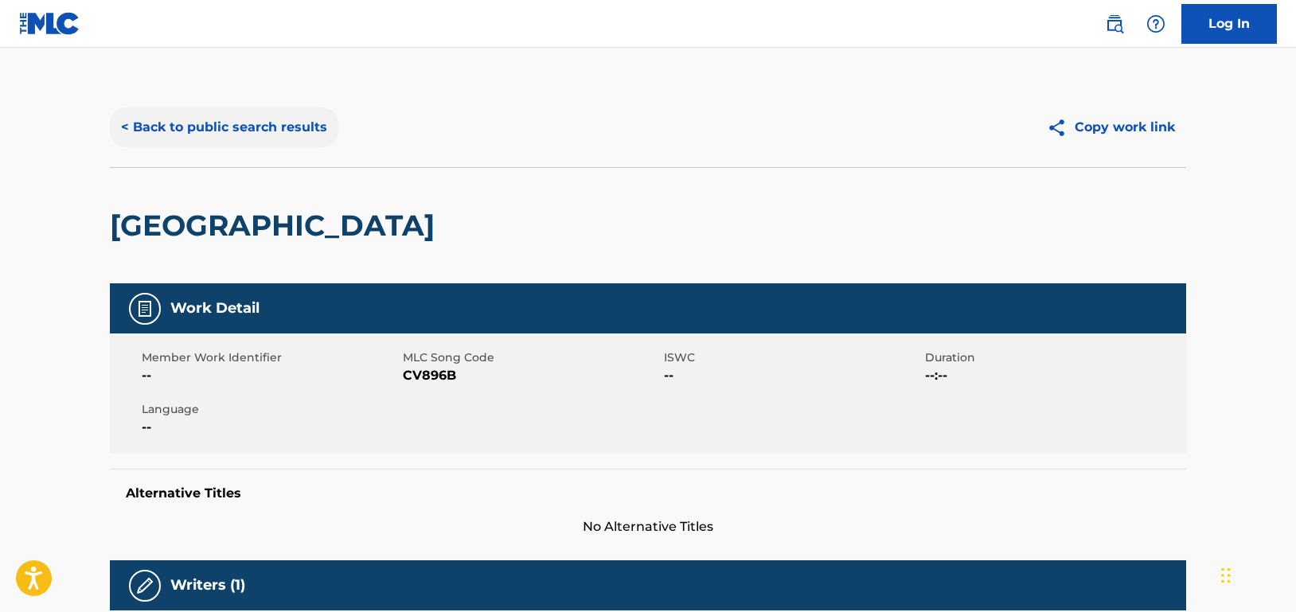
click at [289, 121] on button "< Back to public search results" at bounding box center [224, 127] width 228 height 40
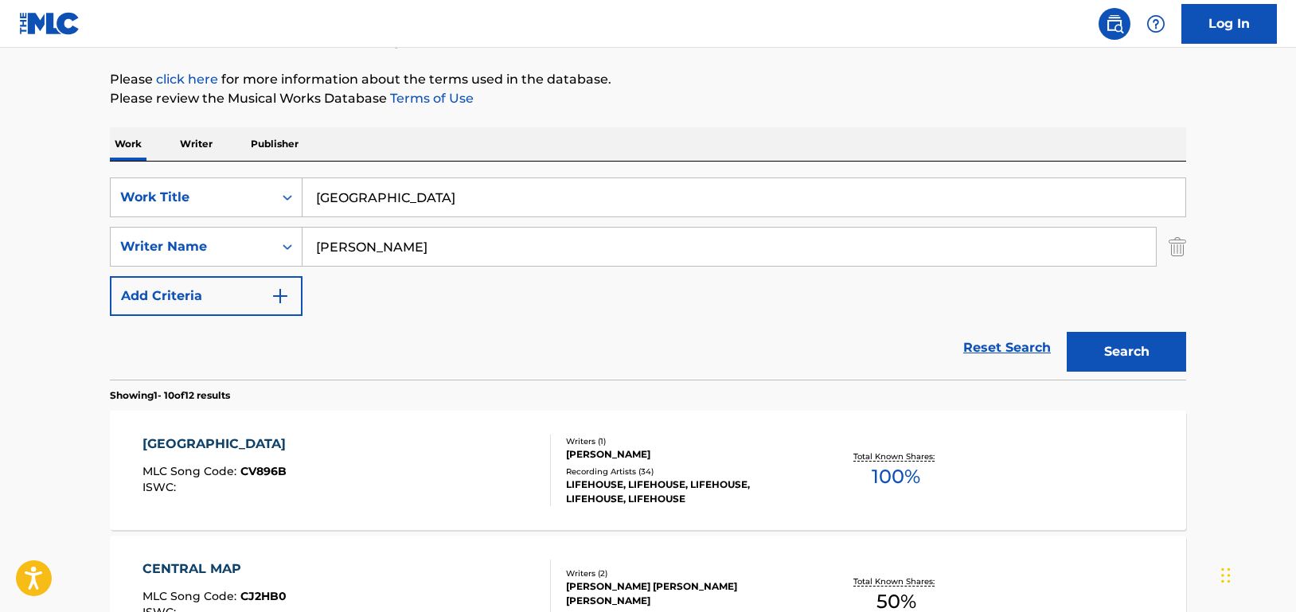
scroll to position [174, 0]
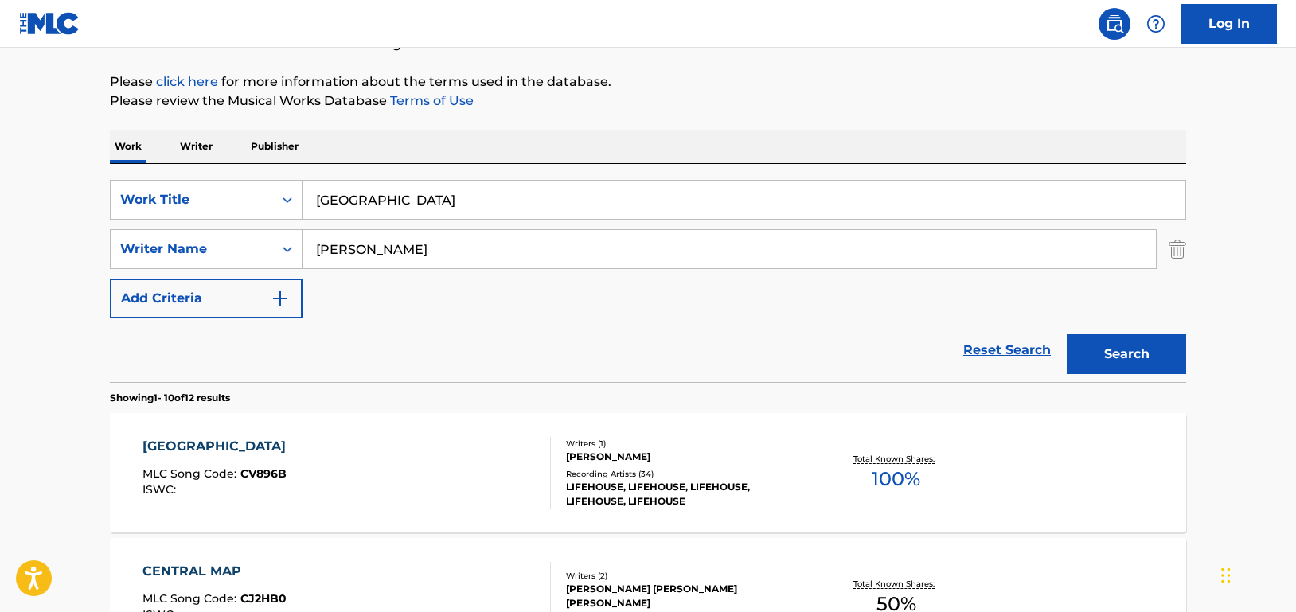
drag, startPoint x: 497, startPoint y: 200, endPoint x: 201, endPoint y: 177, distance: 297.8
click at [201, 177] on div "SearchWithCriteriad46a61c1-c08f-4742-9921-3706d787b089 Work Title Central Park …" at bounding box center [648, 273] width 1076 height 218
paste input "rash To The Middle"
click at [1112, 350] on button "Search" at bounding box center [1126, 354] width 119 height 40
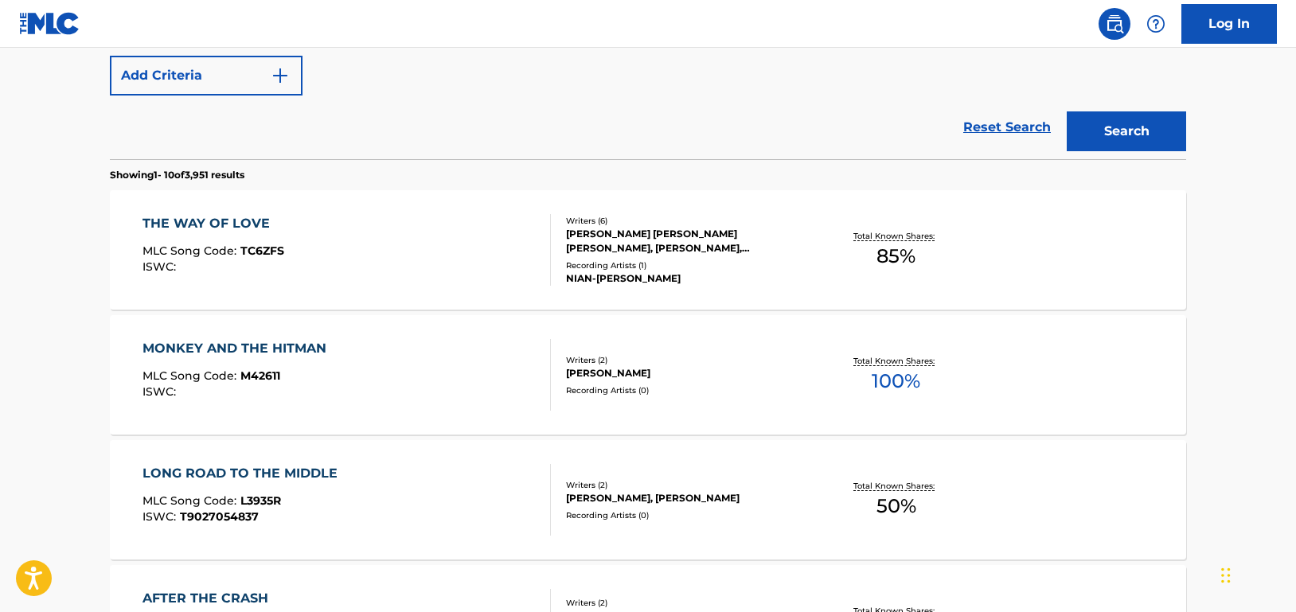
scroll to position [493, 0]
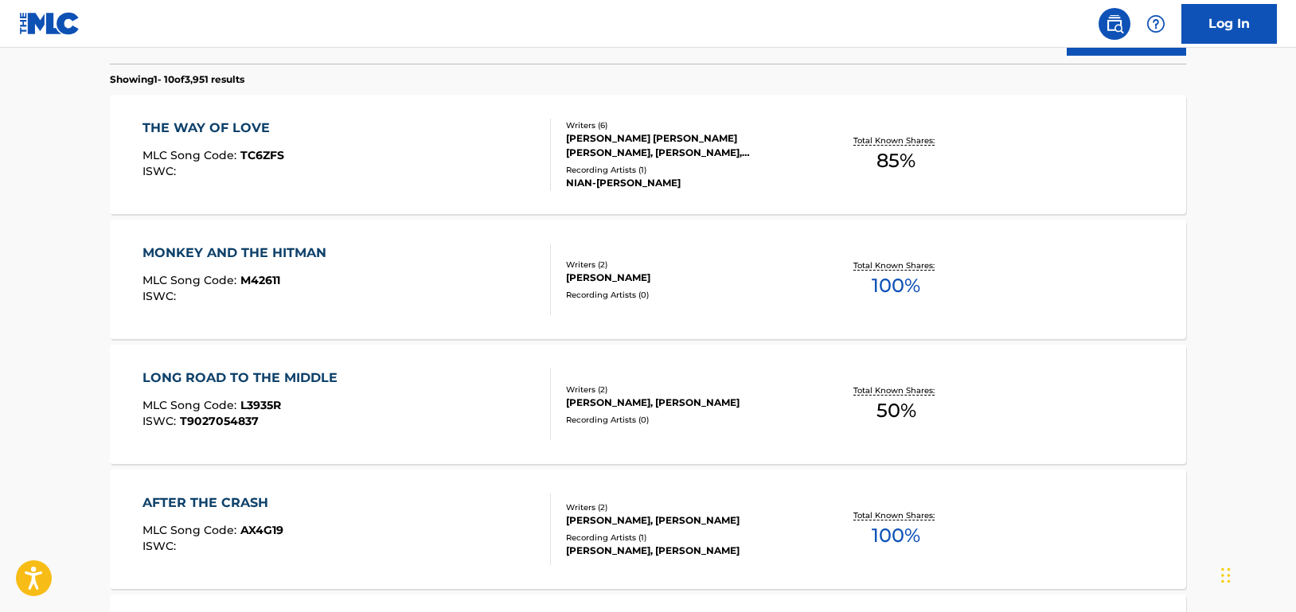
click at [94, 310] on div "The MLC Public Work Search The accuracy and completeness of The MLC's data is d…" at bounding box center [648, 508] width 1114 height 1826
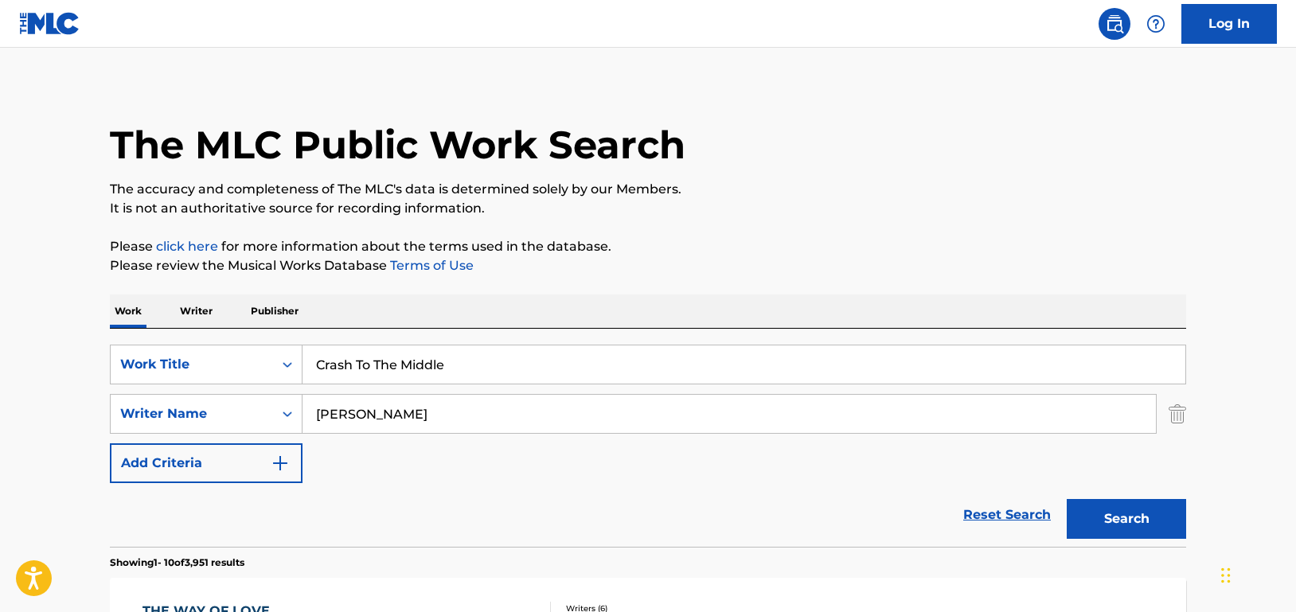
scroll to position [0, 0]
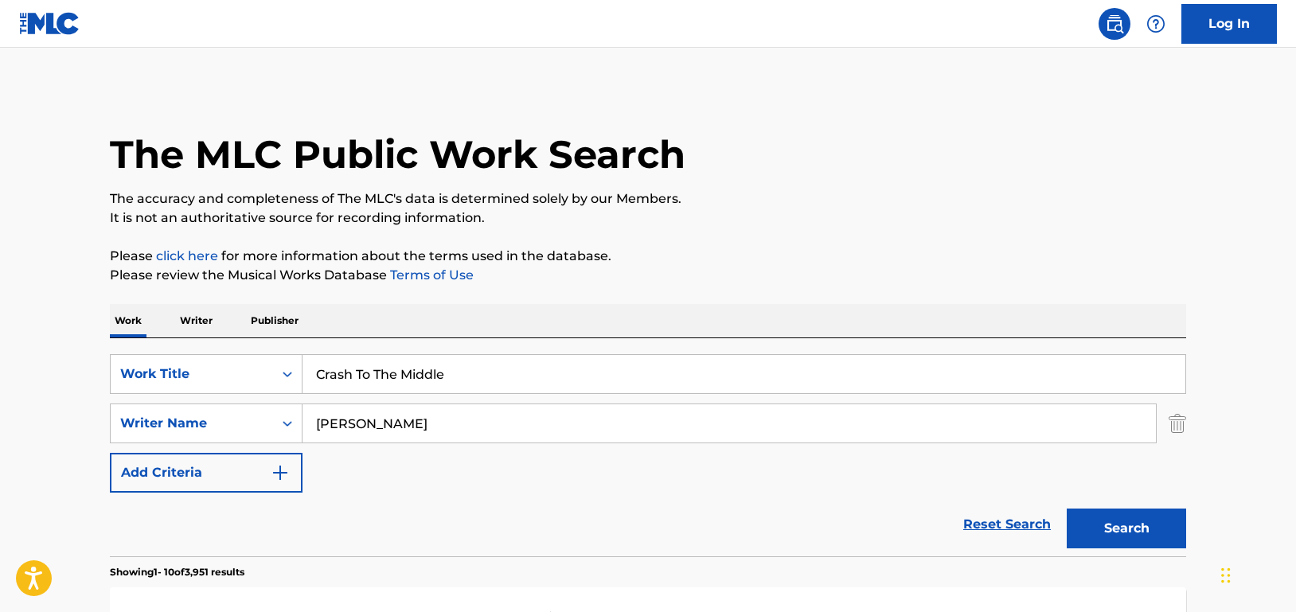
drag, startPoint x: 471, startPoint y: 376, endPoint x: 267, endPoint y: 353, distance: 205.9
click at [267, 353] on div "SearchWithCriteriad46a61c1-c08f-4742-9921-3706d787b089 Work Title Crash To The …" at bounding box center [648, 447] width 1076 height 218
paste input "[PERSON_NAME]"
click at [1161, 530] on button "Search" at bounding box center [1126, 529] width 119 height 40
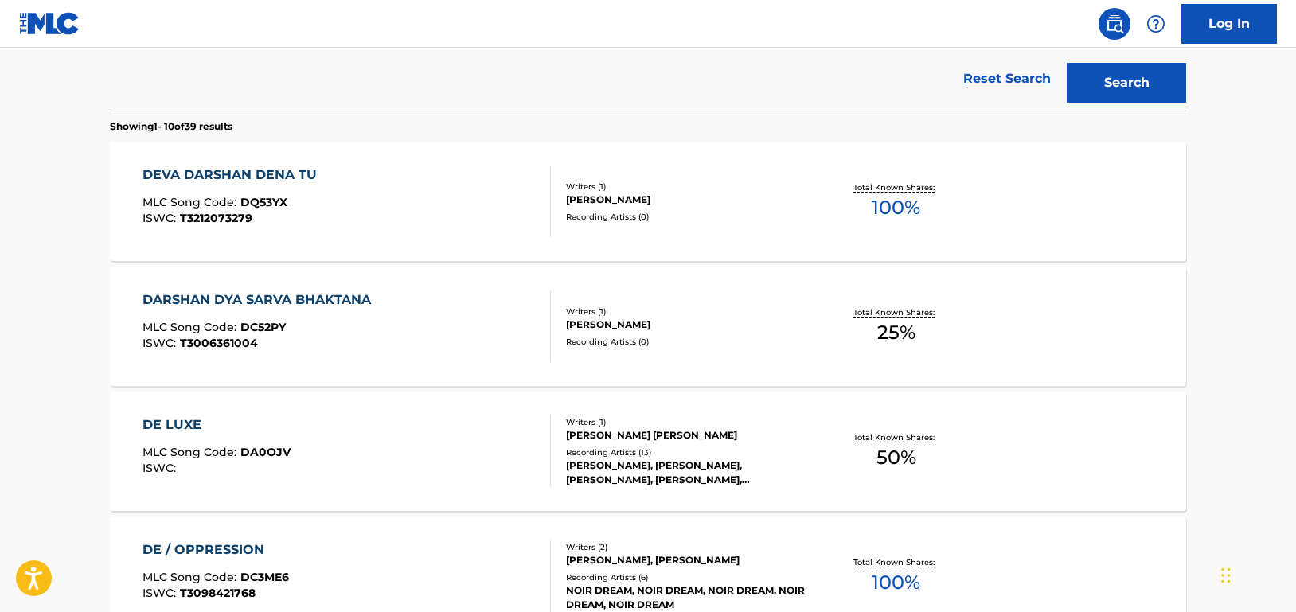
scroll to position [159, 0]
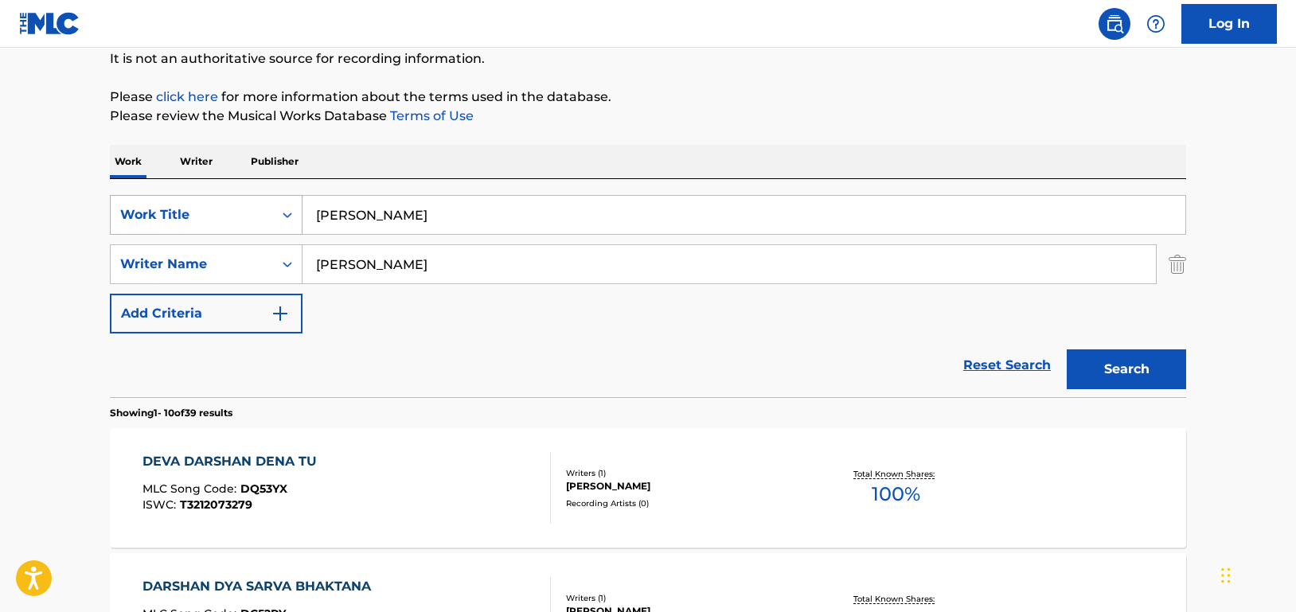
drag, startPoint x: 587, startPoint y: 227, endPoint x: 283, endPoint y: 231, distance: 304.9
click at [283, 231] on div "SearchWithCriteriad46a61c1-c08f-4742-9921-3706d787b089 Work Title Ekda [PERSON_…" at bounding box center [648, 215] width 1076 height 40
paste input "verybody Is Somebody"
type input "Everybody Is Somebody"
click at [1137, 372] on button "Search" at bounding box center [1126, 369] width 119 height 40
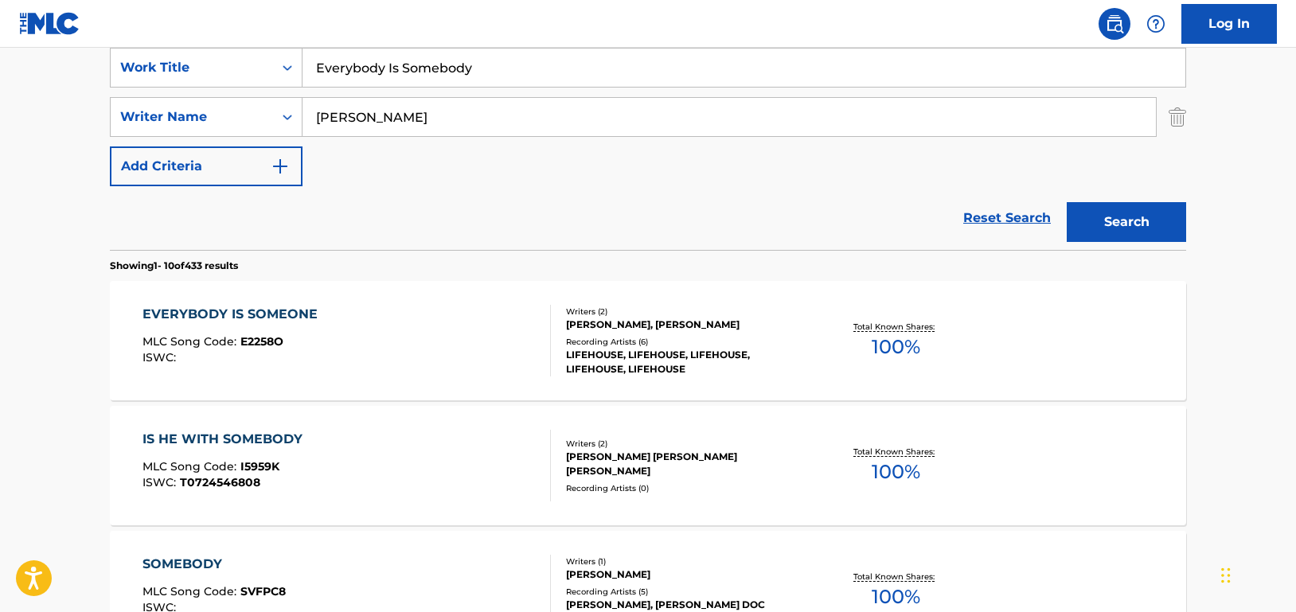
scroll to position [318, 0]
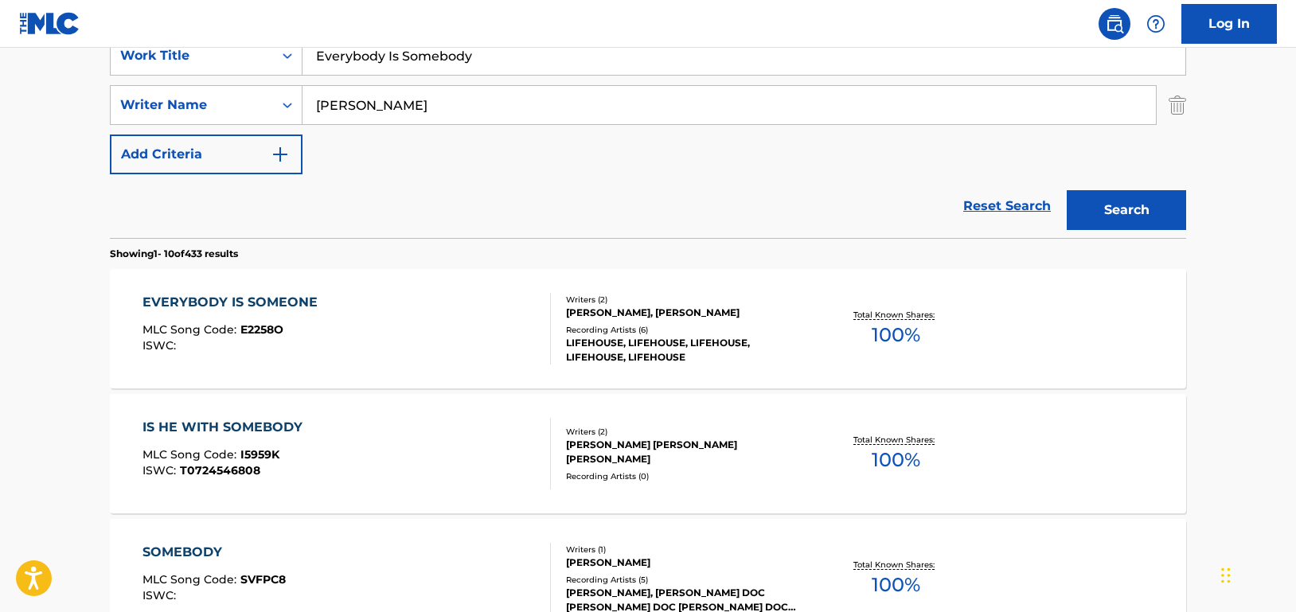
click at [432, 295] on div "EVERYBODY IS SOMEONE MLC Song Code : E2258O ISWC :" at bounding box center [346, 329] width 409 height 72
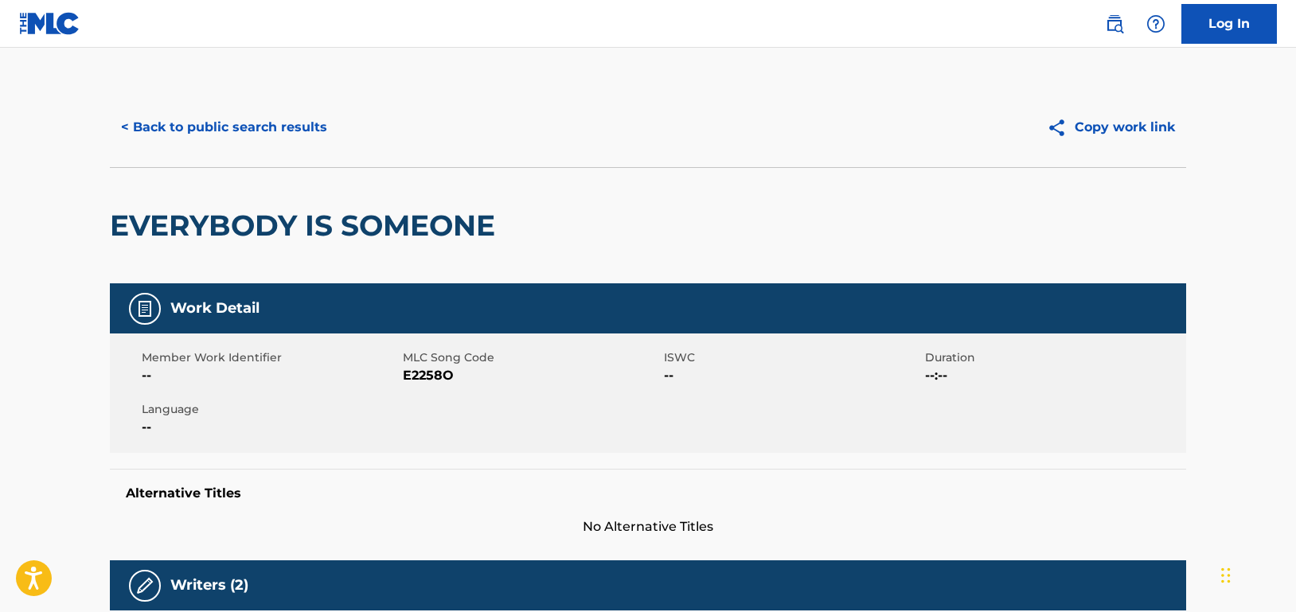
click at [342, 123] on div "< Back to public search results" at bounding box center [379, 127] width 538 height 40
click at [319, 132] on button "< Back to public search results" at bounding box center [224, 127] width 228 height 40
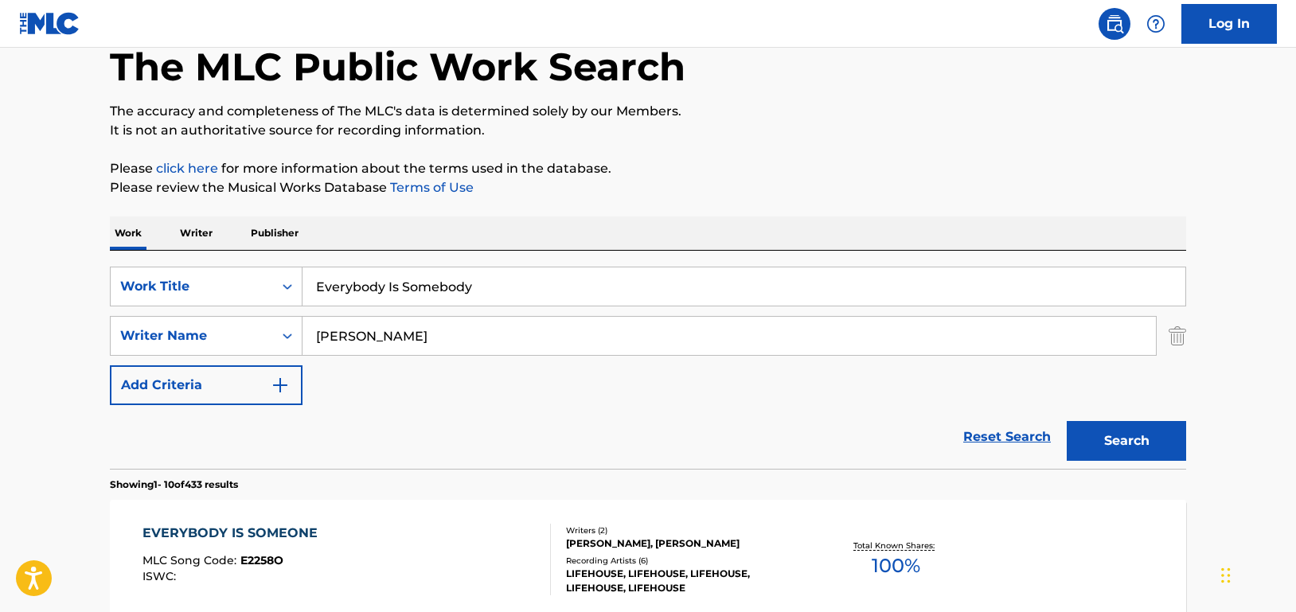
scroll to position [80, 0]
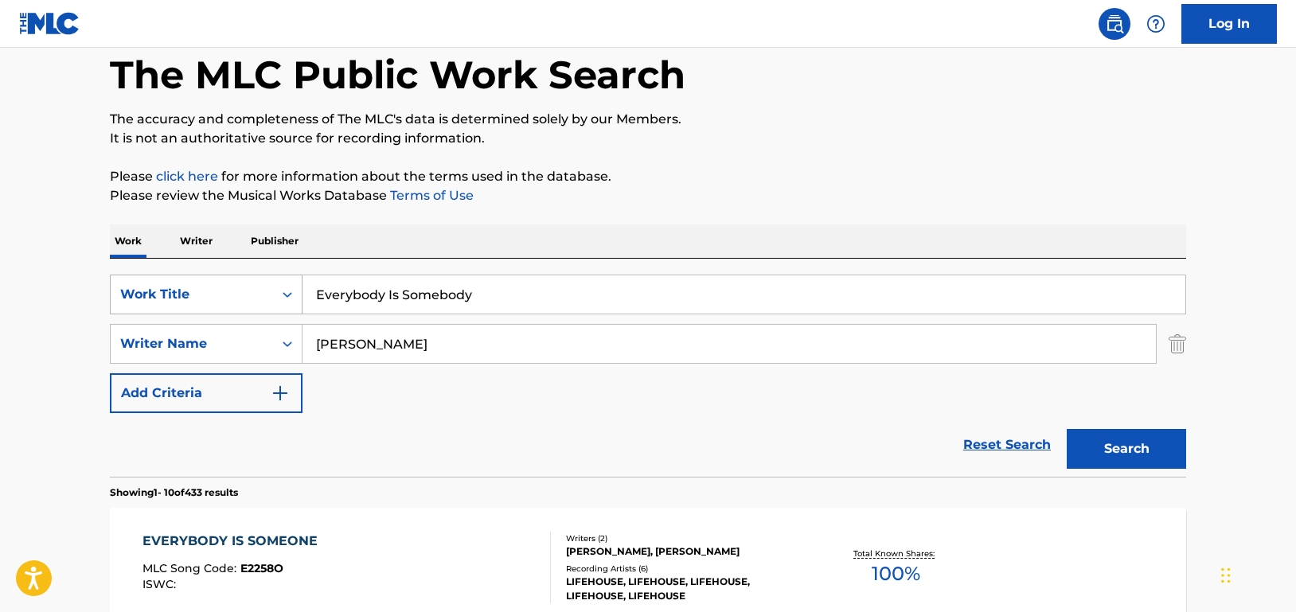
drag, startPoint x: 515, startPoint y: 297, endPoint x: 237, endPoint y: 291, distance: 277.9
click at [237, 291] on div "SearchWithCriteriad46a61c1-c08f-4742-9921-3706d787b089 Work Title Everybody Is …" at bounding box center [648, 295] width 1076 height 40
paste input "Faded Pair Of Blue Jeans"
type input "Faded Pair Of Blue Jeans"
click at [1128, 445] on button "Search" at bounding box center [1126, 449] width 119 height 40
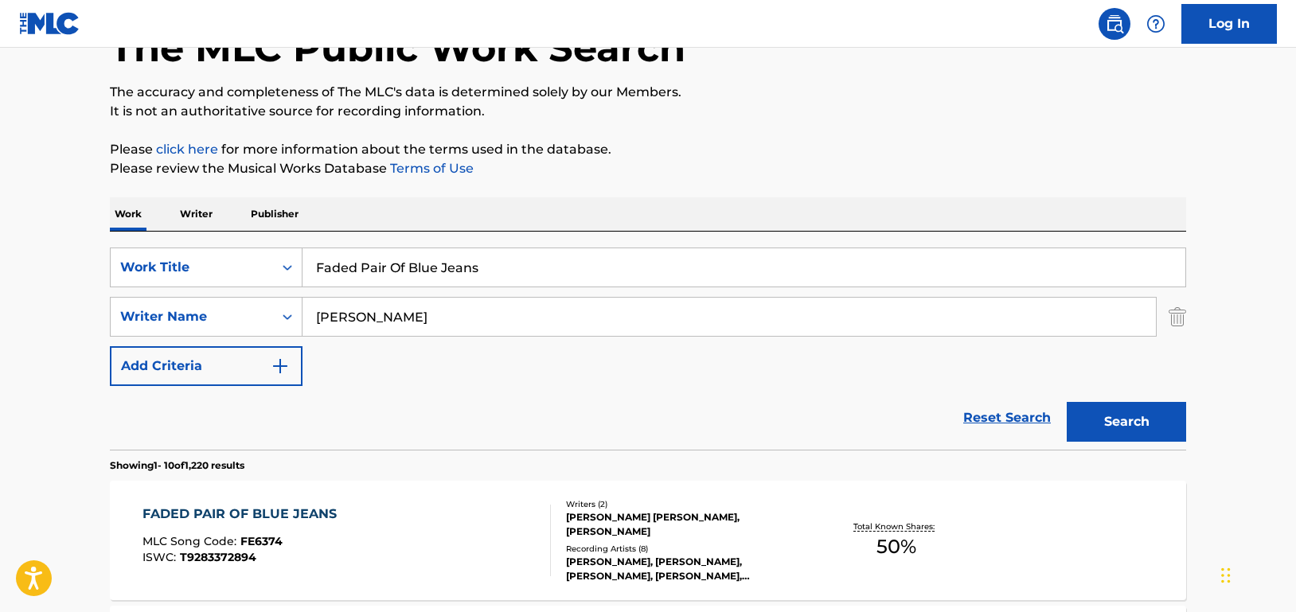
scroll to position [318, 0]
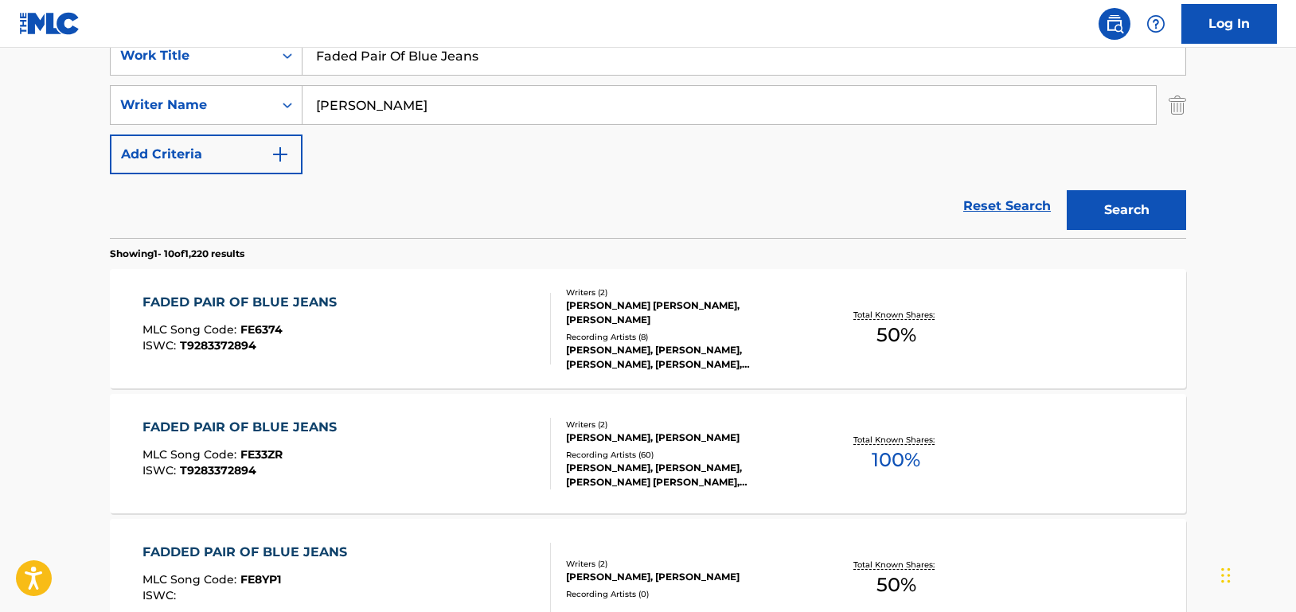
click at [458, 327] on div "FADED PAIR OF BLUE JEANS MLC Song Code : FE6374 ISWC : T9283372894" at bounding box center [346, 329] width 409 height 72
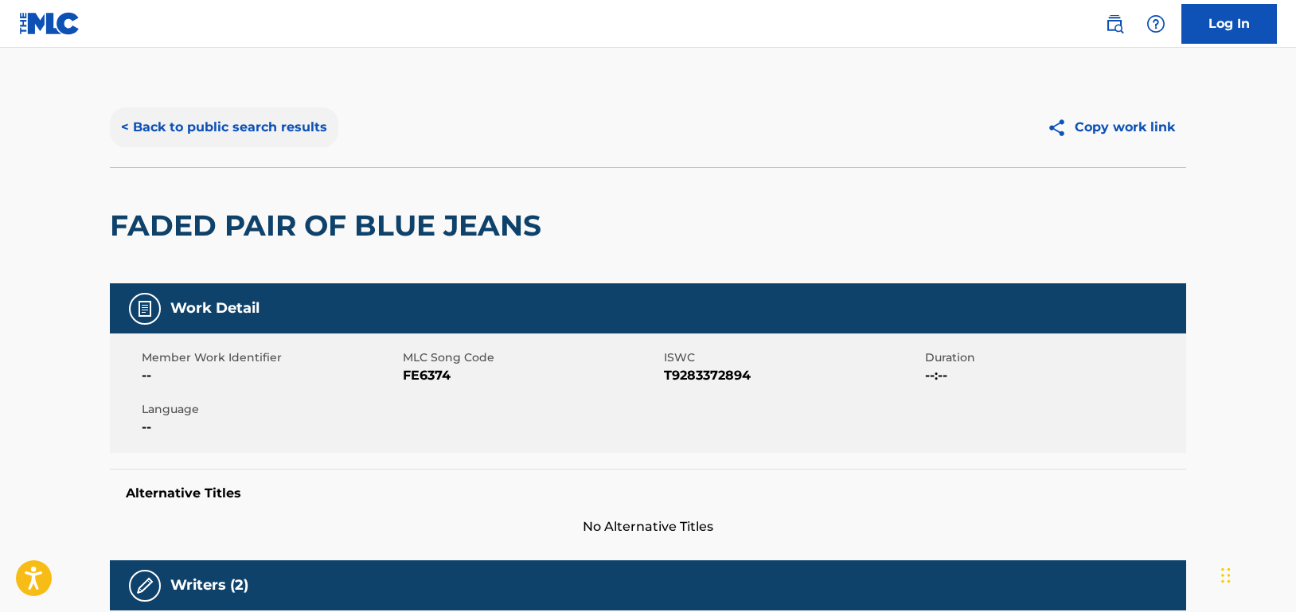
click at [292, 136] on button "< Back to public search results" at bounding box center [224, 127] width 228 height 40
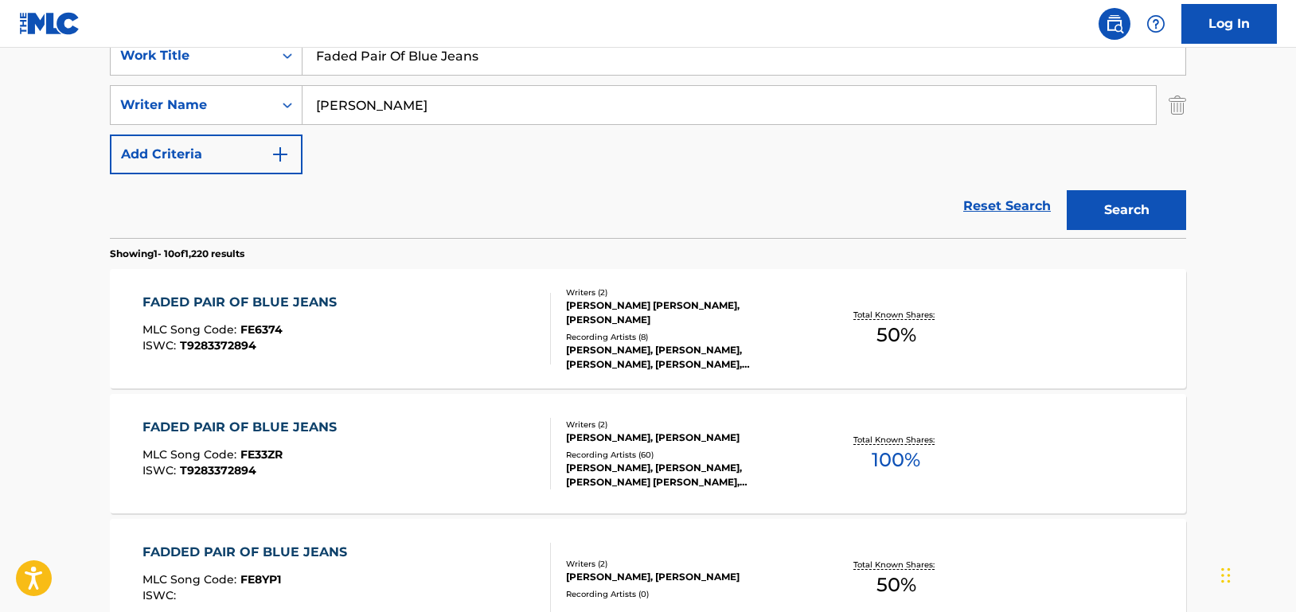
click at [454, 459] on div "FADED PAIR OF BLUE JEANS MLC Song Code : FE33ZR ISWC : T9283372894" at bounding box center [346, 454] width 409 height 72
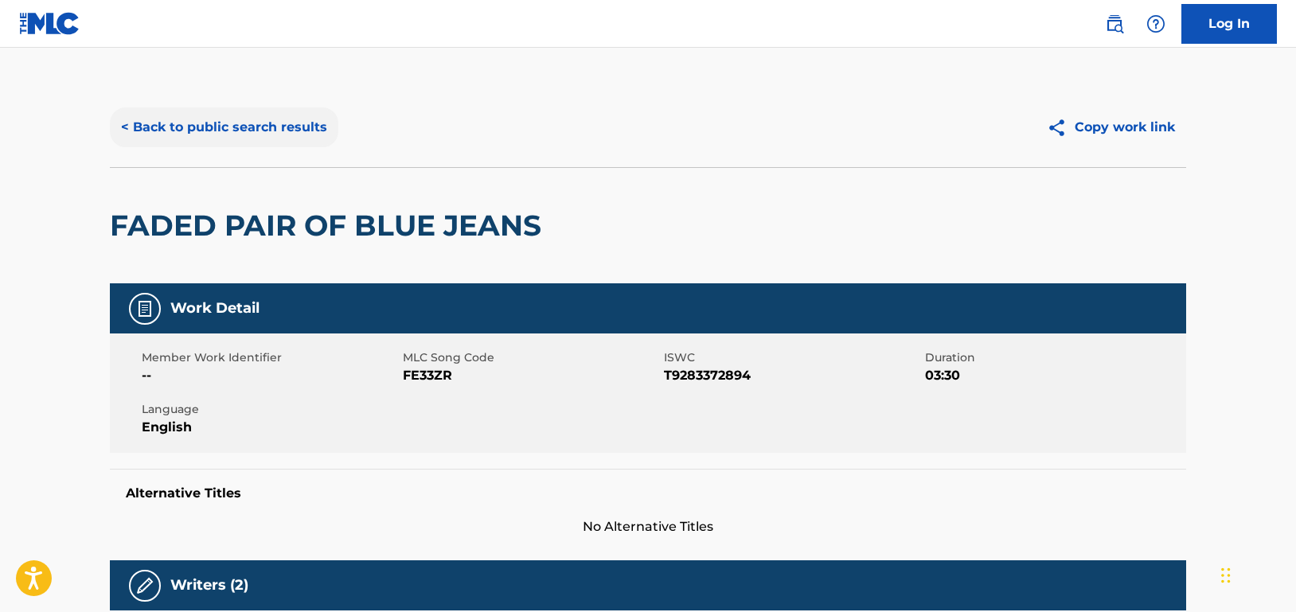
click at [279, 133] on button "< Back to public search results" at bounding box center [224, 127] width 228 height 40
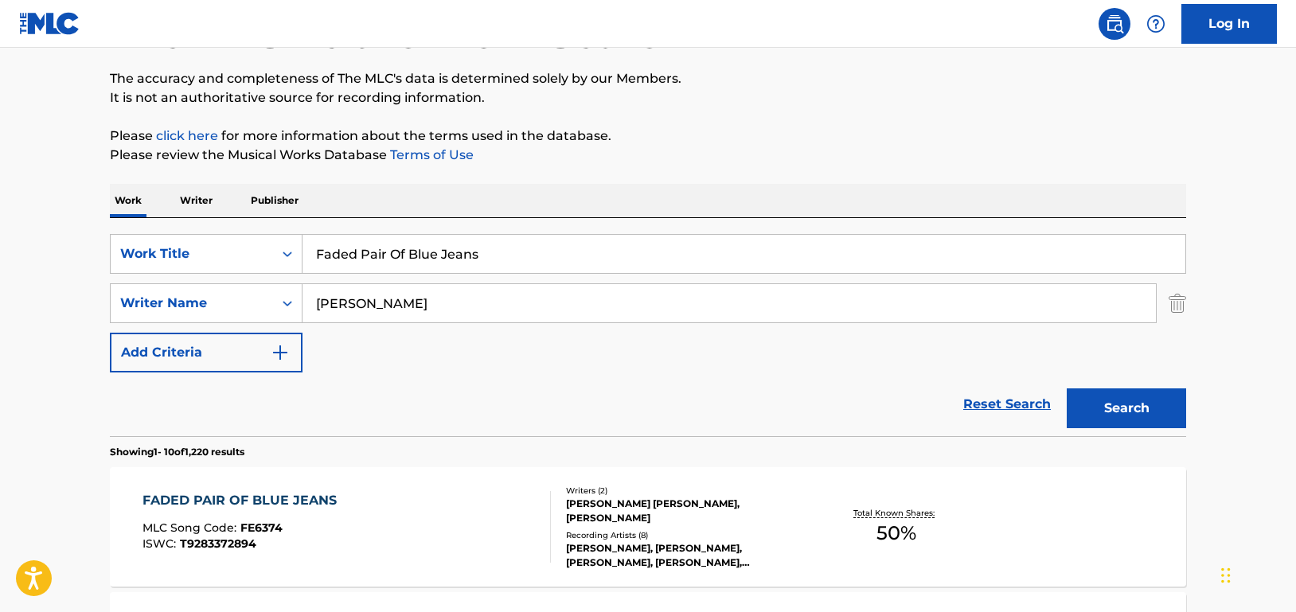
scroll to position [80, 0]
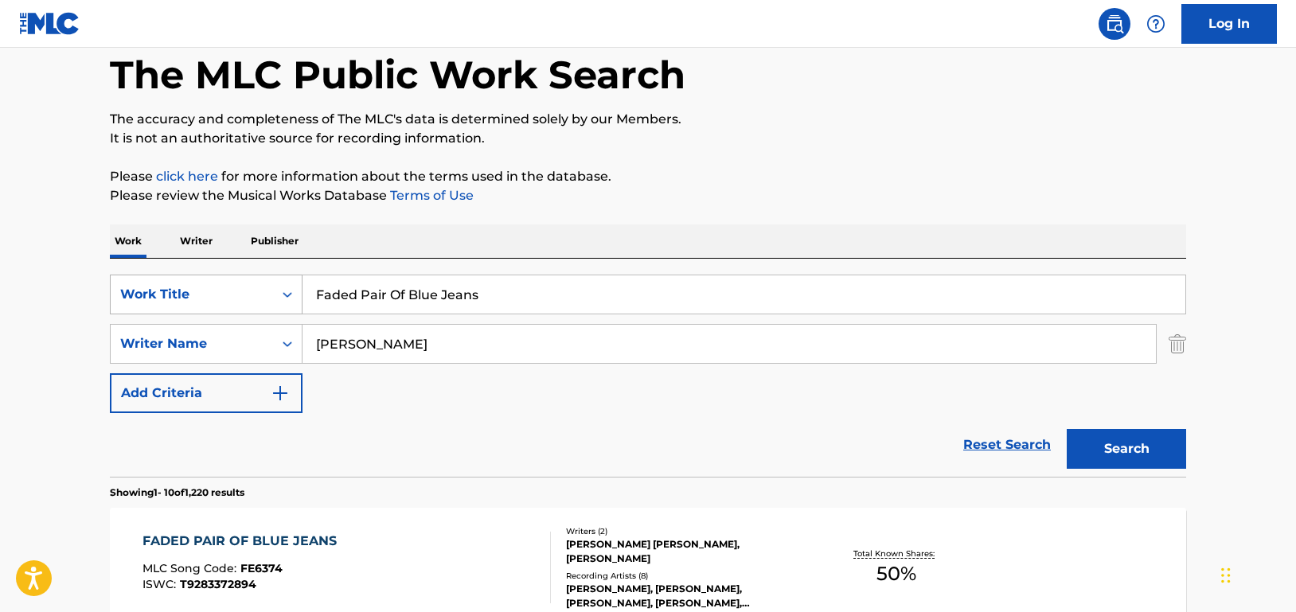
drag, startPoint x: 519, startPoint y: 285, endPoint x: 252, endPoint y: 295, distance: 266.8
click at [252, 295] on div "SearchWithCriteriad46a61c1-c08f-4742-9921-3706d787b089 Work Title Faded Pair Of…" at bounding box center [648, 295] width 1076 height 40
paste input "eel It Still"
type input "Feel It Still"
click at [1163, 441] on button "Search" at bounding box center [1126, 449] width 119 height 40
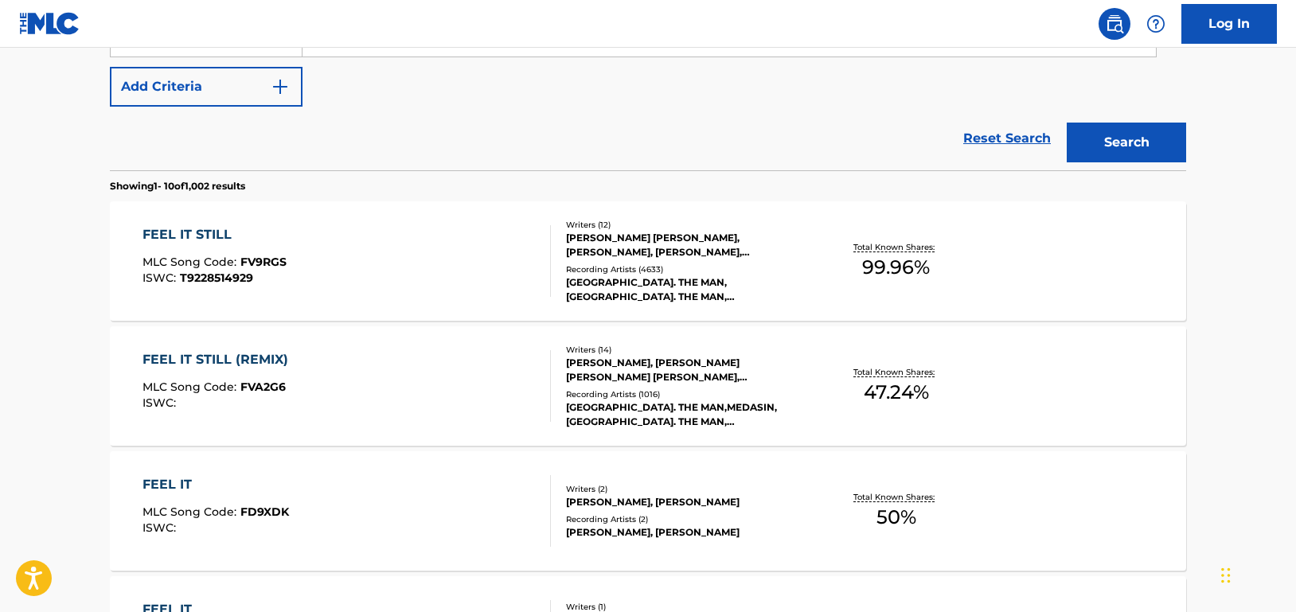
scroll to position [398, 0]
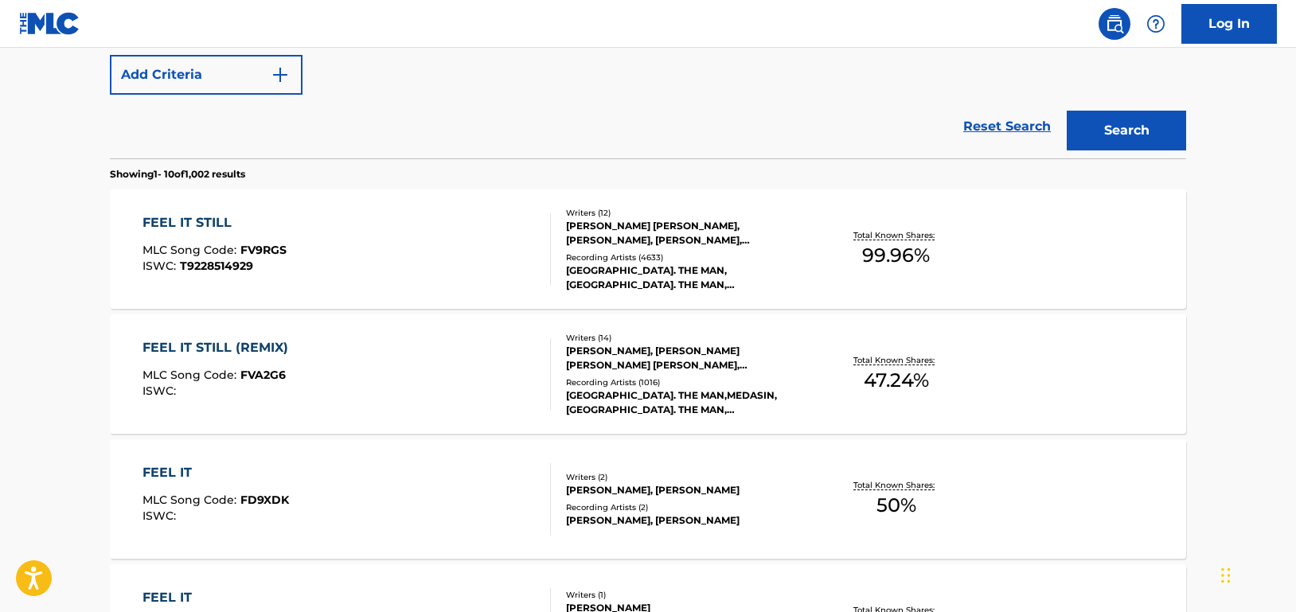
click at [468, 239] on div "FEEL IT STILL MLC Song Code : FV9RGS ISWC : T9228514929" at bounding box center [346, 249] width 409 height 72
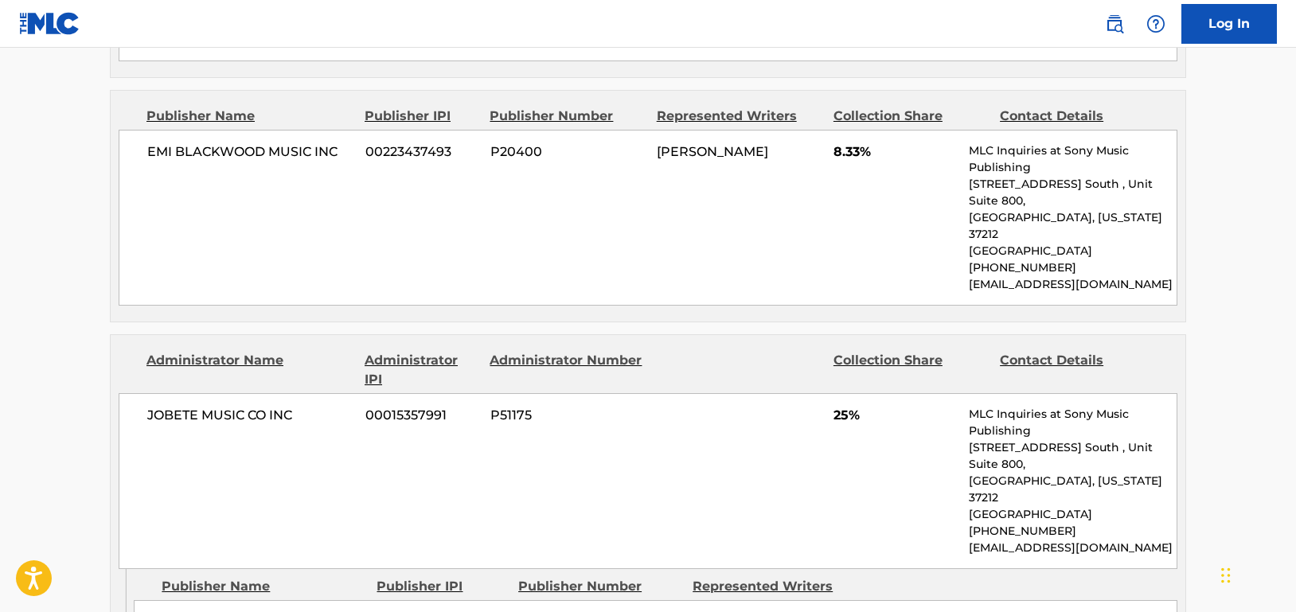
scroll to position [1990, 0]
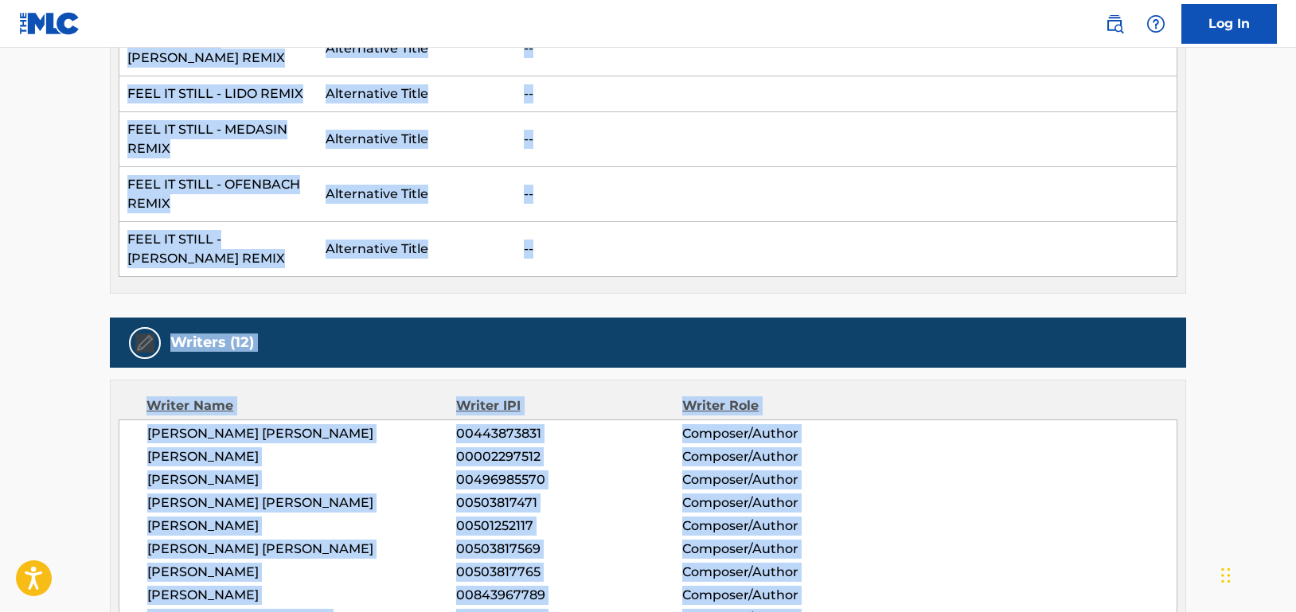
drag, startPoint x: 1295, startPoint y: 294, endPoint x: 1315, endPoint y: -26, distance: 320.6
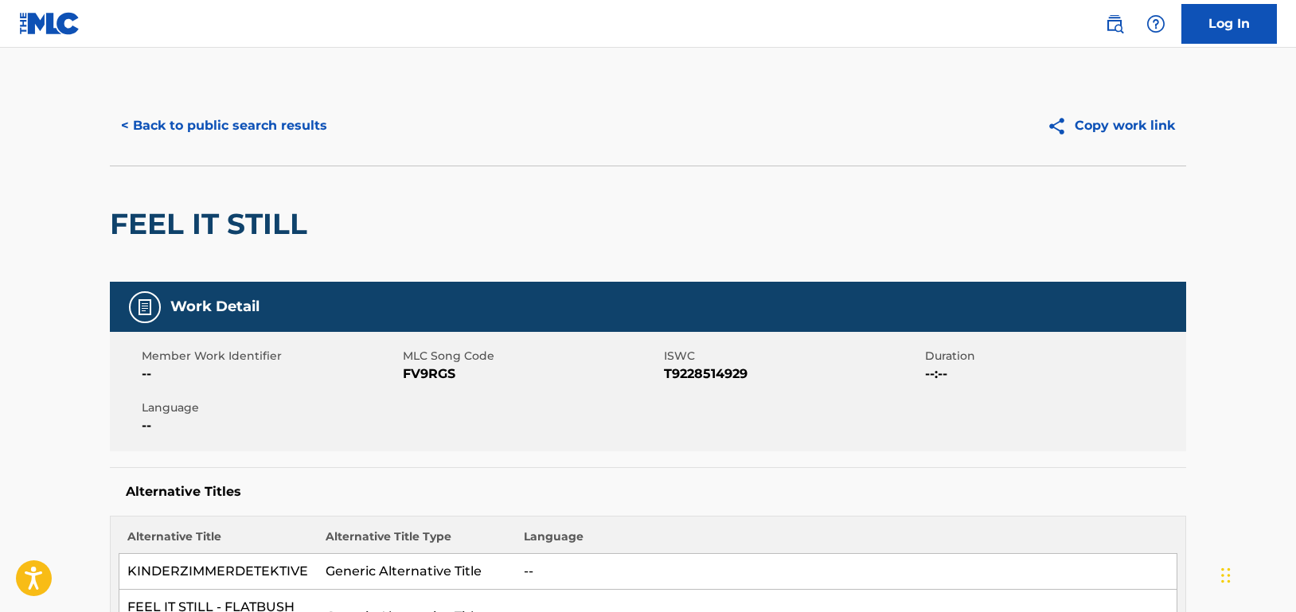
scroll to position [0, 0]
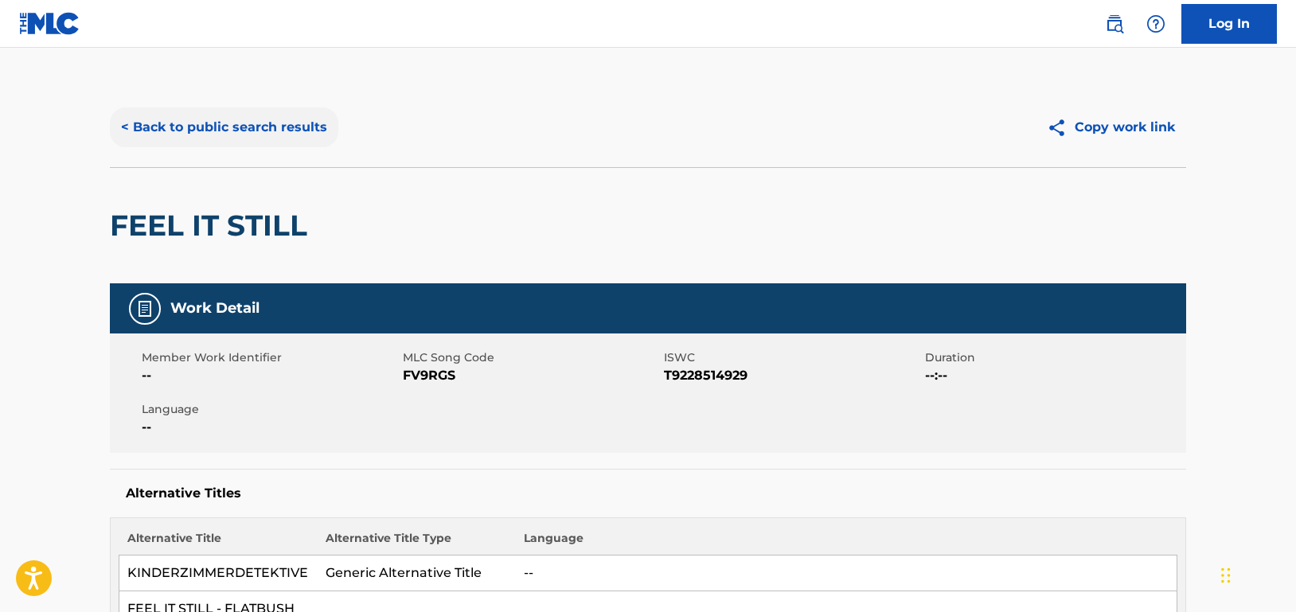
click at [222, 125] on button "< Back to public search results" at bounding box center [224, 127] width 228 height 40
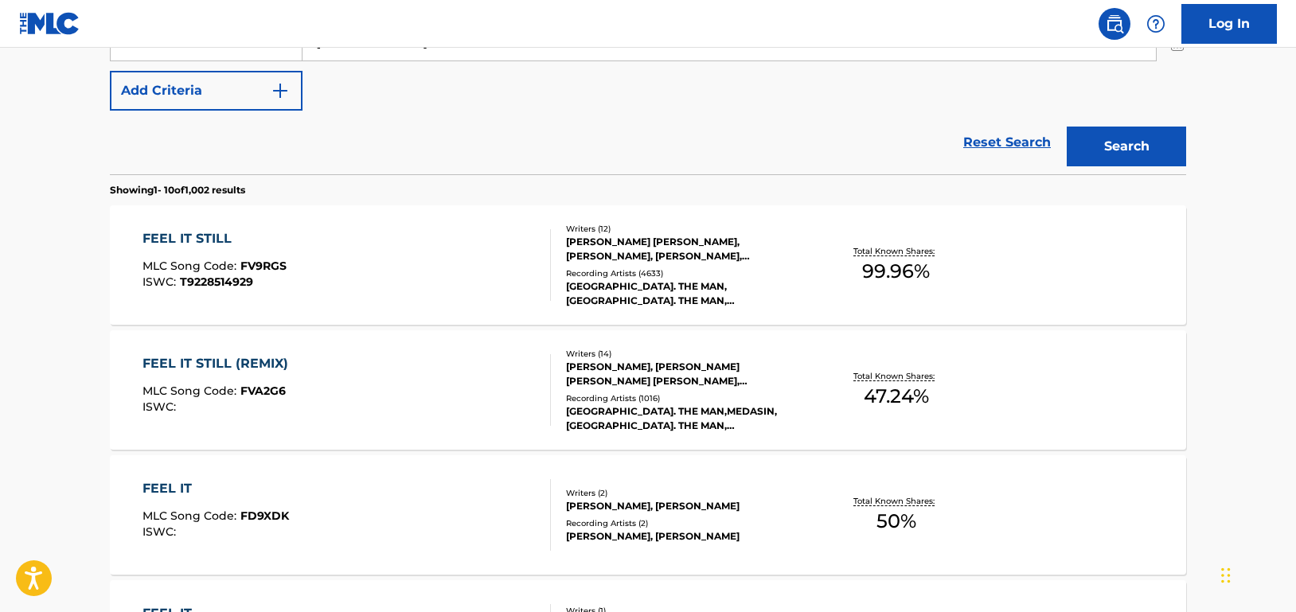
scroll to position [250, 0]
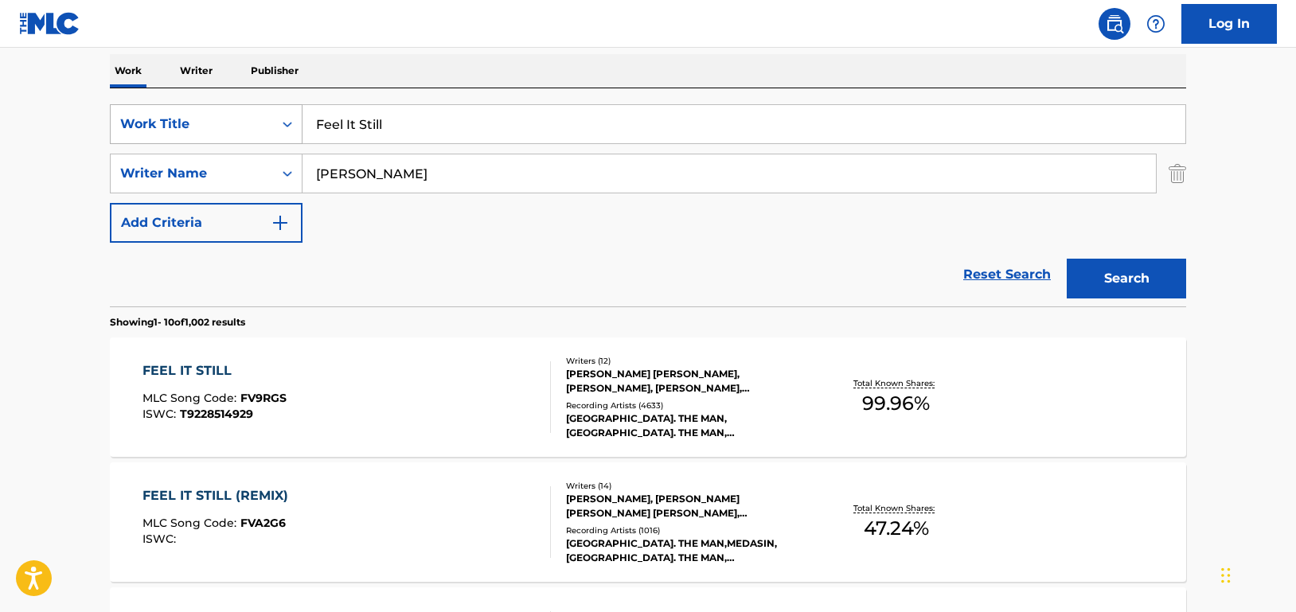
drag, startPoint x: 410, startPoint y: 126, endPoint x: 240, endPoint y: 126, distance: 169.5
click at [240, 126] on div "SearchWithCriteriad46a61c1-c08f-4742-9921-3706d787b089 Work Title Feel It Still" at bounding box center [648, 124] width 1076 height 40
paste input "iring Squad"
type input "Firing Squad"
click at [1176, 284] on button "Search" at bounding box center [1126, 279] width 119 height 40
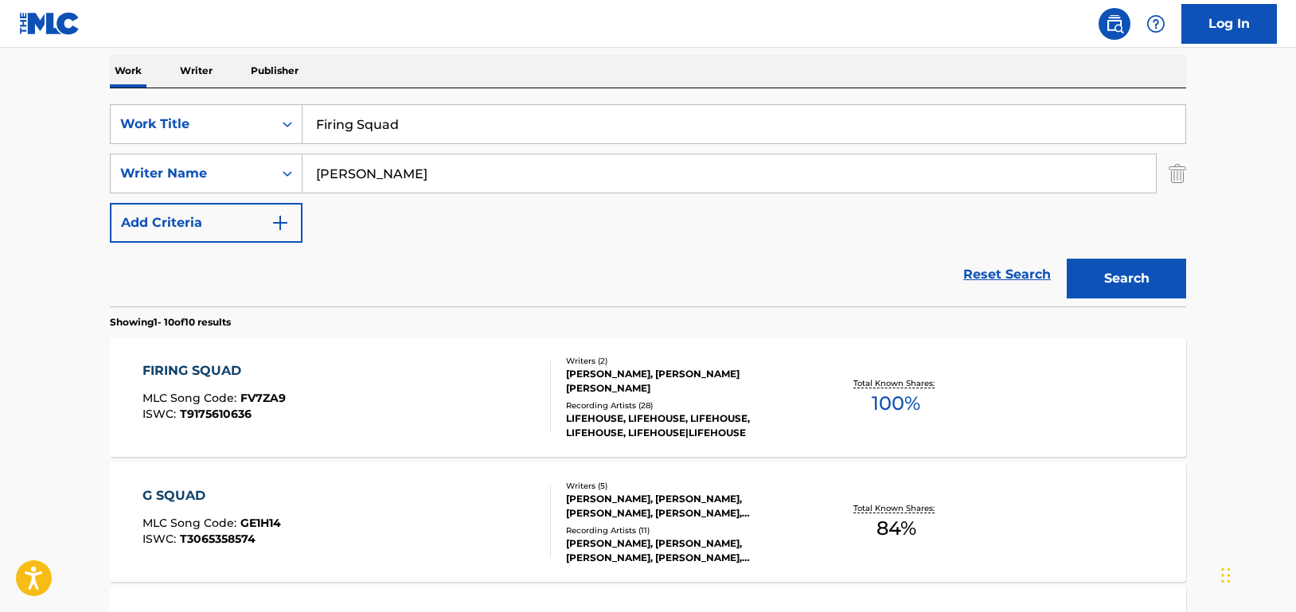
click at [480, 391] on div "FIRING SQUAD MLC Song Code : FV7ZA9 ISWC : T9175610636" at bounding box center [346, 397] width 409 height 72
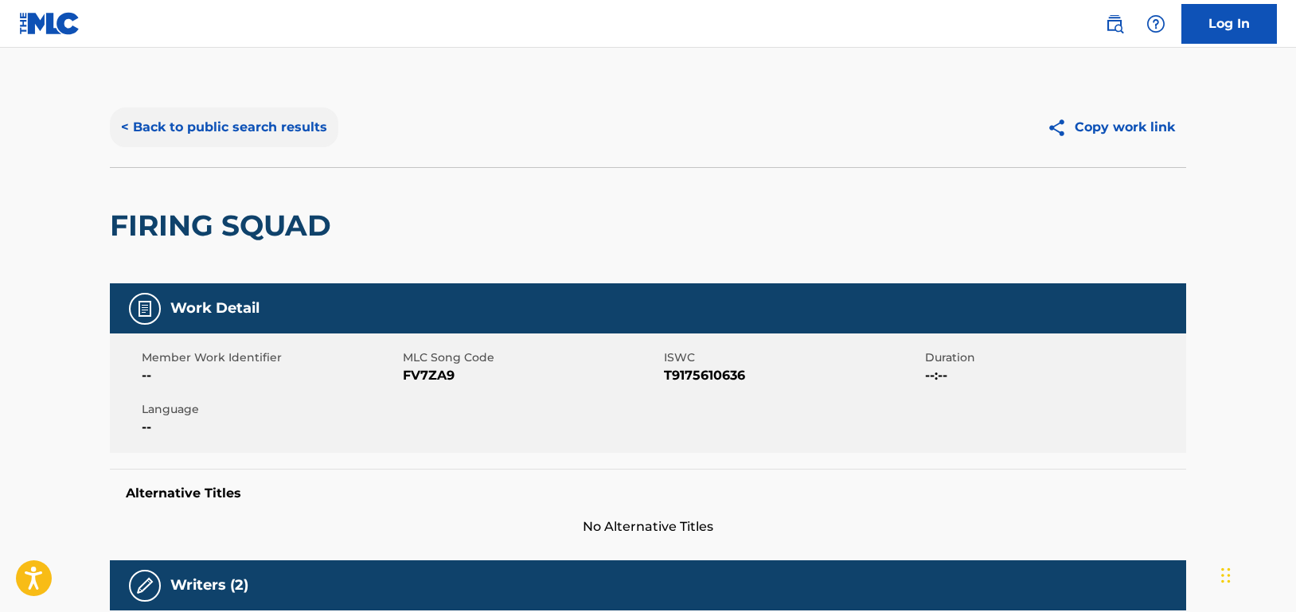
click at [267, 141] on button "< Back to public search results" at bounding box center [224, 127] width 228 height 40
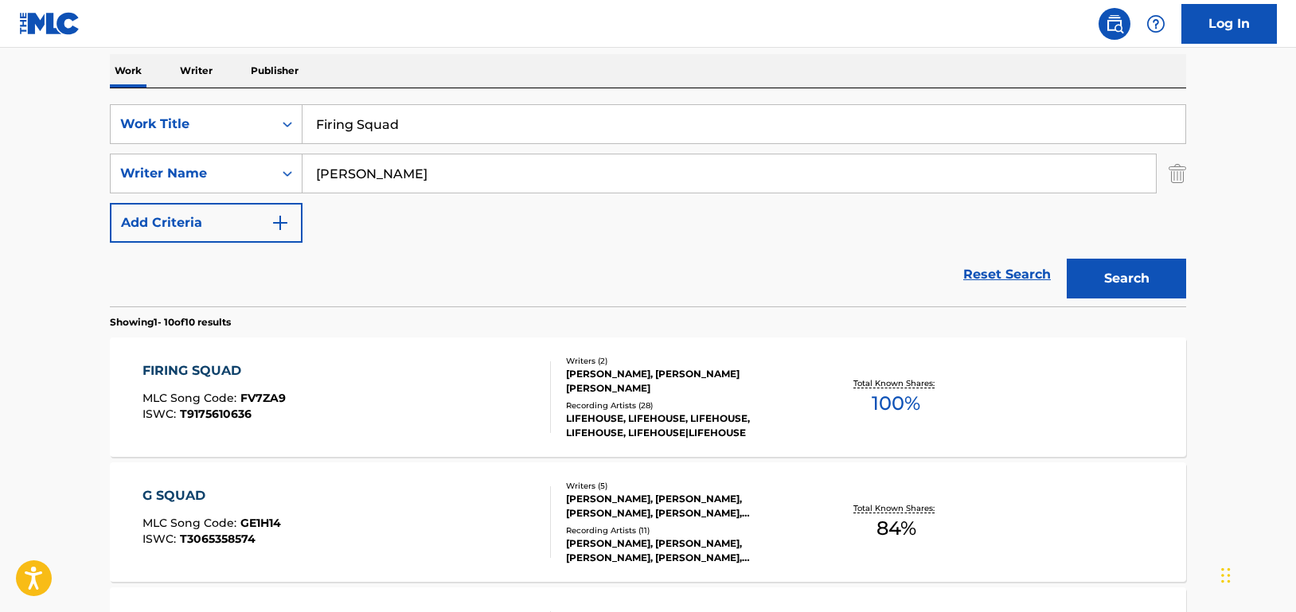
drag, startPoint x: 435, startPoint y: 127, endPoint x: 224, endPoint y: 103, distance: 213.2
click at [224, 103] on div "SearchWithCriteriad46a61c1-c08f-4742-9921-3706d787b089 Work Title Firing Squad …" at bounding box center [648, 197] width 1076 height 218
paste input "light"
type input "Flight"
click at [1126, 271] on button "Search" at bounding box center [1126, 279] width 119 height 40
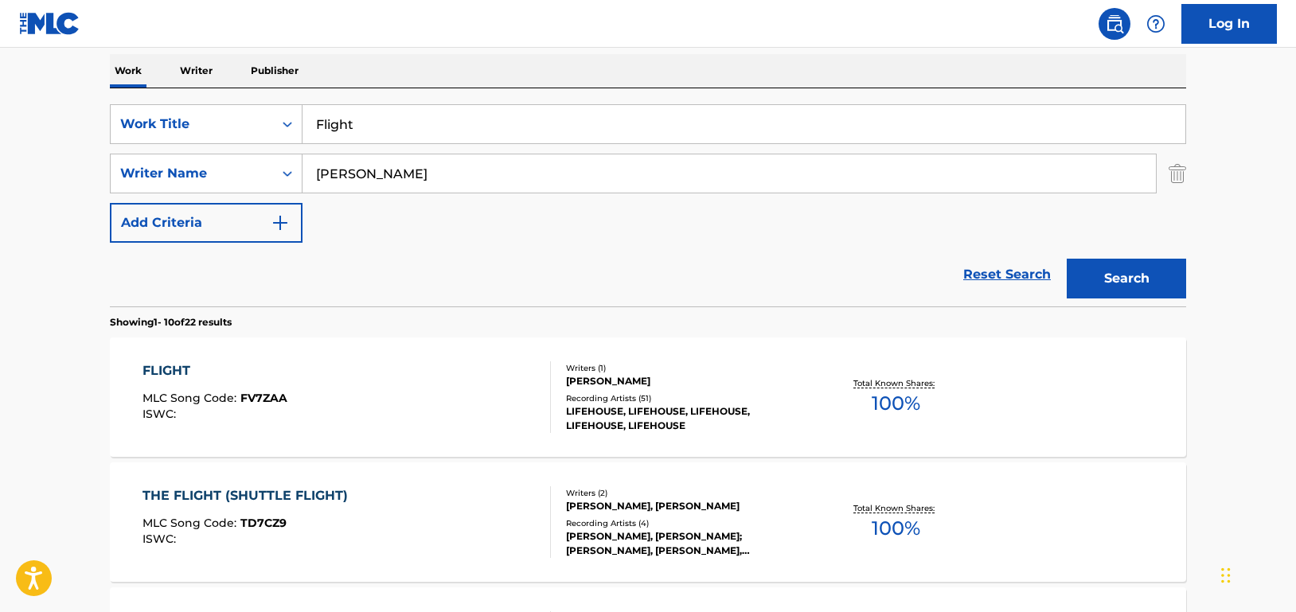
click at [406, 400] on div "FLIGHT MLC Song Code : FV7ZAA ISWC :" at bounding box center [346, 397] width 409 height 72
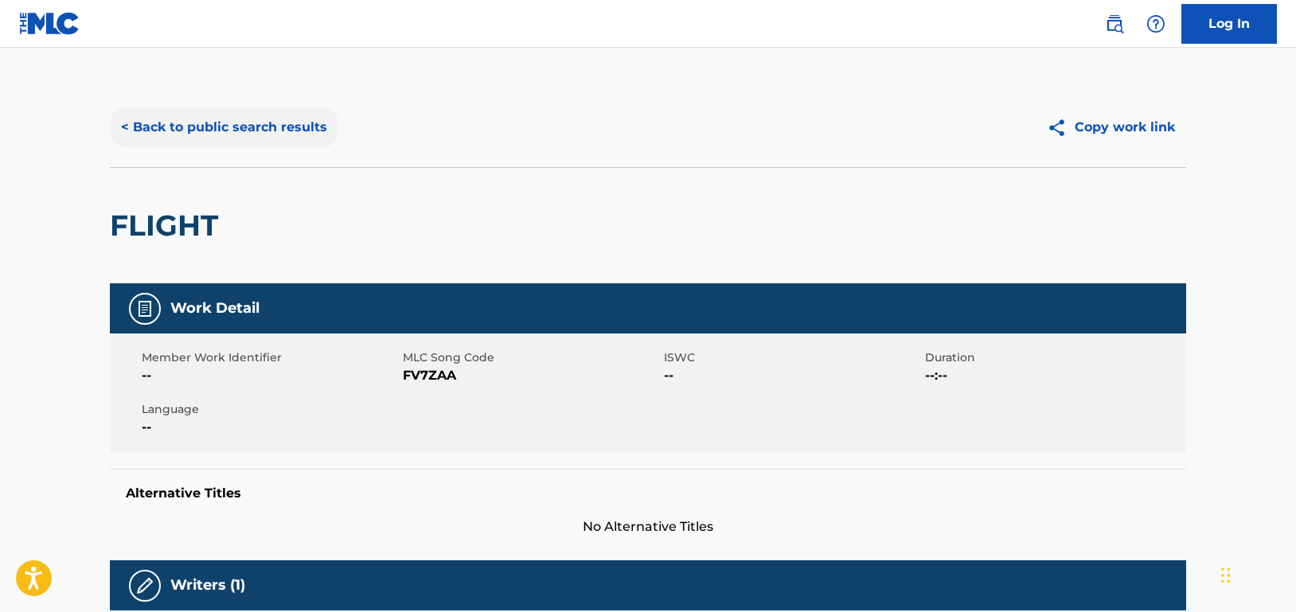
click at [325, 127] on button "< Back to public search results" at bounding box center [224, 127] width 228 height 40
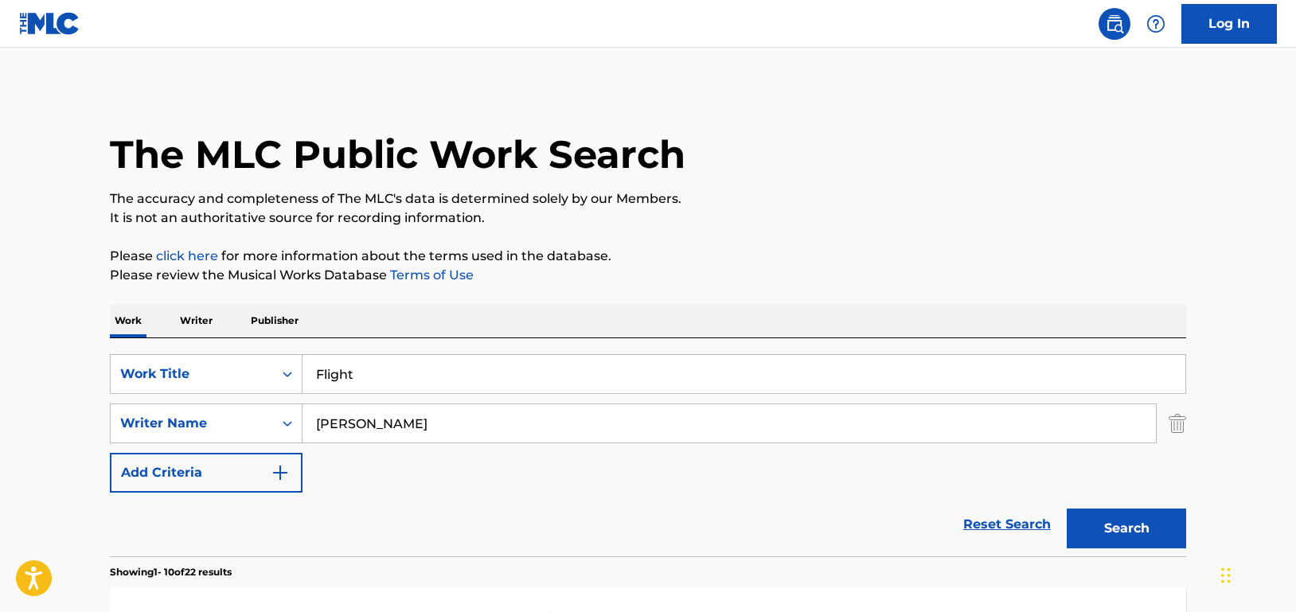
scroll to position [250, 0]
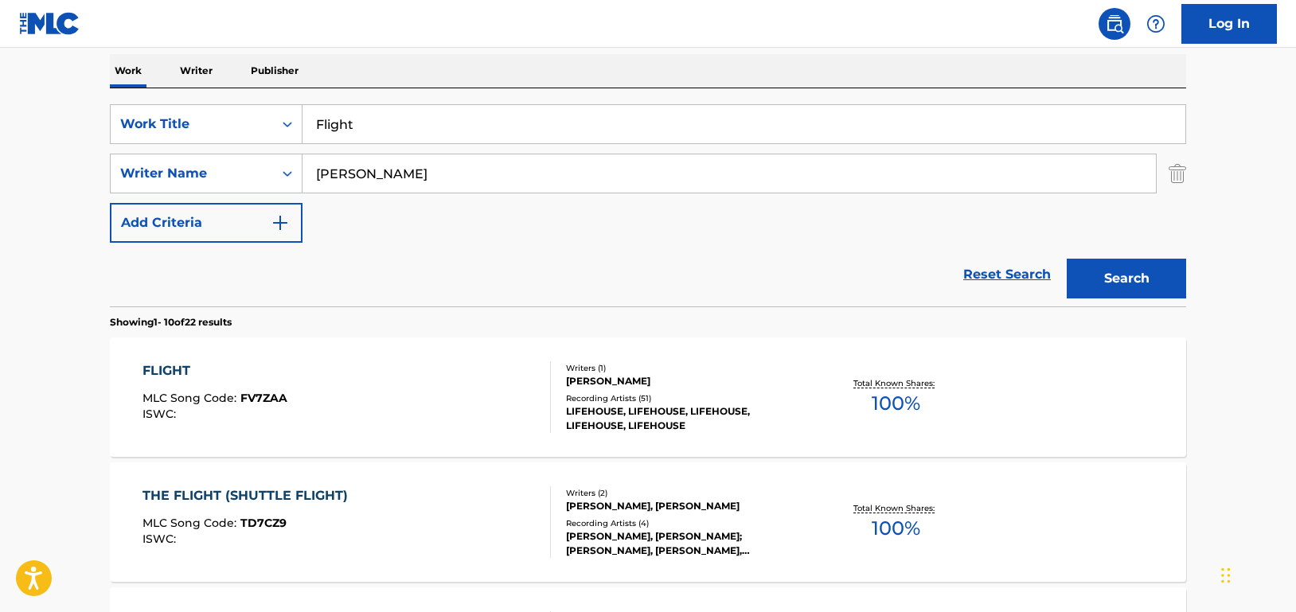
drag, startPoint x: 412, startPoint y: 129, endPoint x: 400, endPoint y: 146, distance: 21.2
click at [257, 123] on div "SearchWithCriteriad46a61c1-c08f-4742-9921-3706d787b089 Work Title Flight" at bounding box center [648, 124] width 1076 height 40
paste input "ool"
type input "Fool"
click at [1162, 279] on button "Search" at bounding box center [1126, 279] width 119 height 40
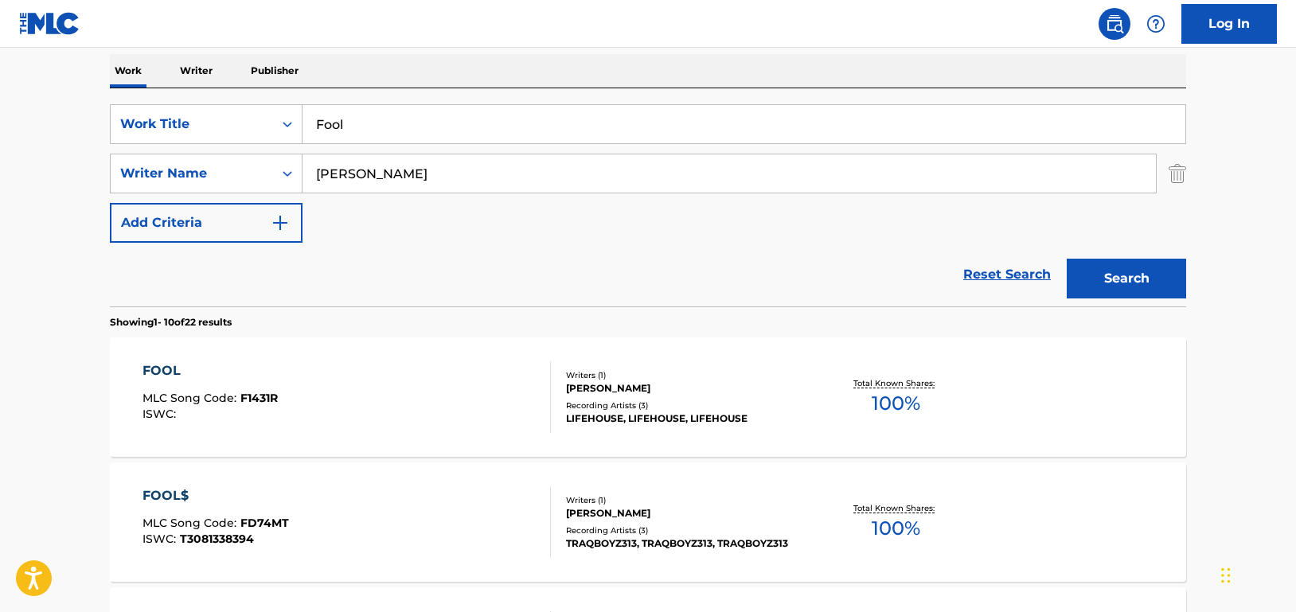
click at [434, 375] on div "FOOL MLC Song Code : F1431R ISWC :" at bounding box center [346, 397] width 409 height 72
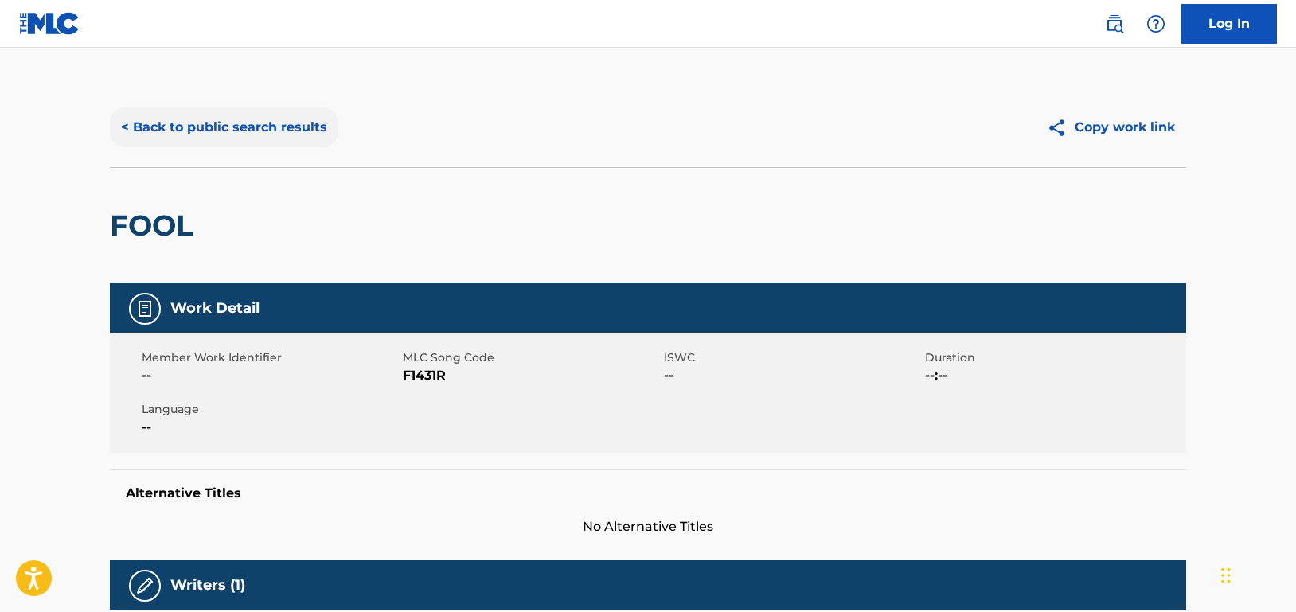
click at [297, 111] on button "< Back to public search results" at bounding box center [224, 127] width 228 height 40
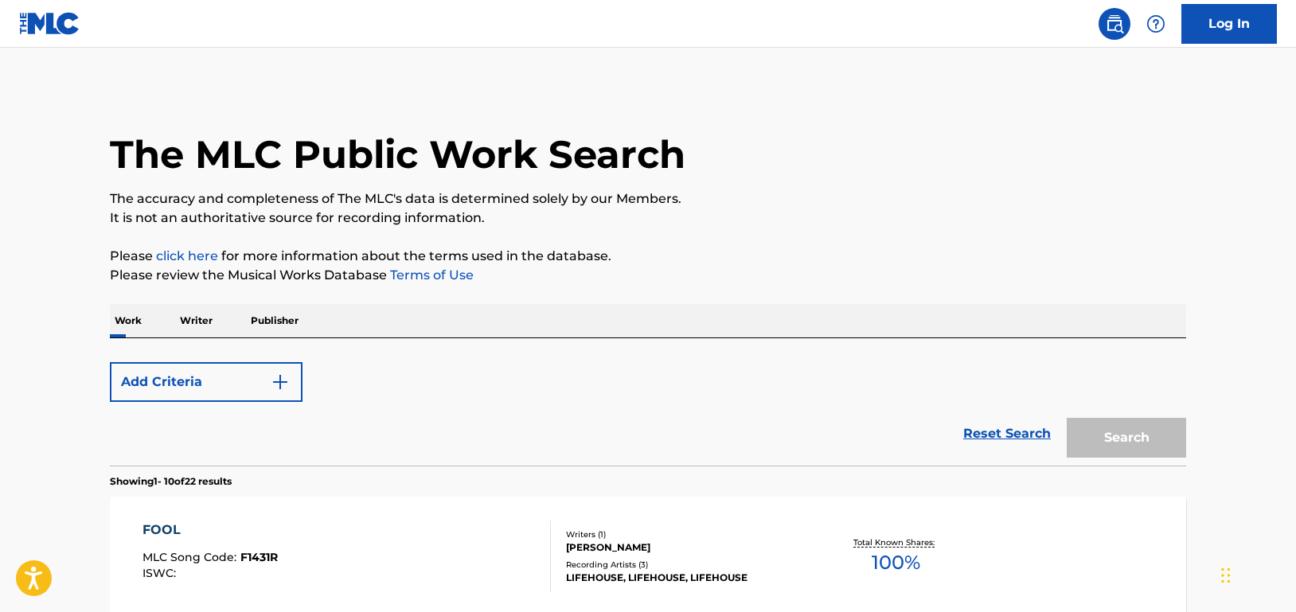
scroll to position [250, 0]
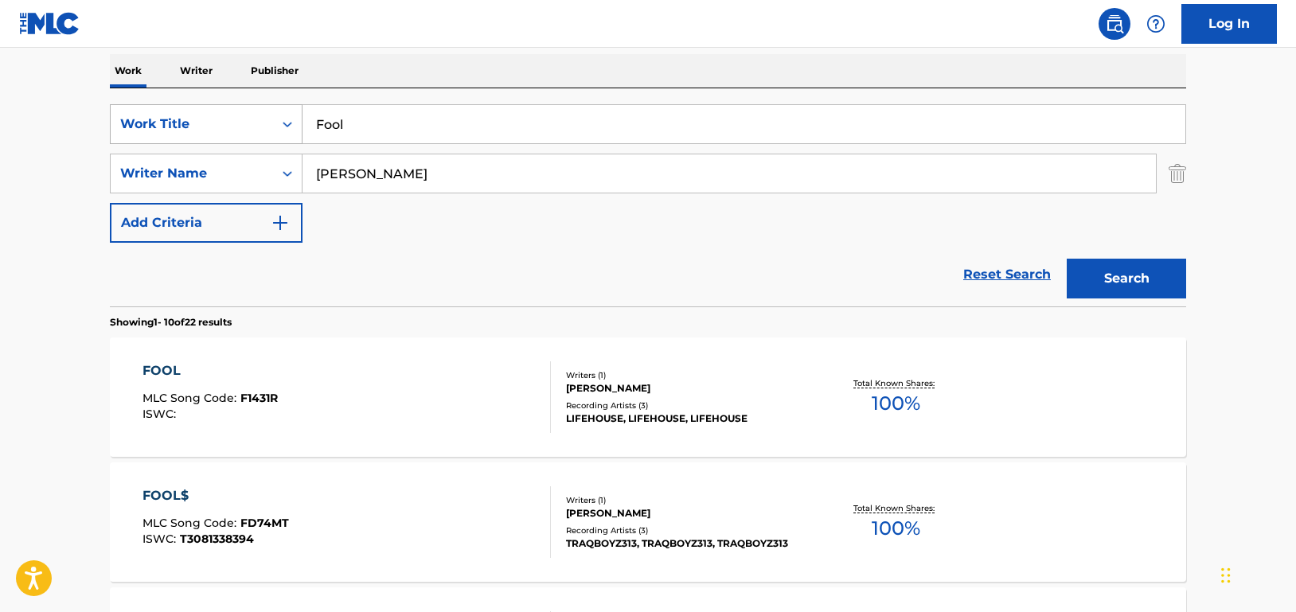
drag, startPoint x: 307, startPoint y: 122, endPoint x: 285, endPoint y: 120, distance: 22.3
click at [285, 120] on div "SearchWithCriteriad46a61c1-c08f-4742-9921-3706d787b089 Work Title Fool" at bounding box center [648, 124] width 1076 height 40
paste input "Gemini And [PERSON_NAME]"
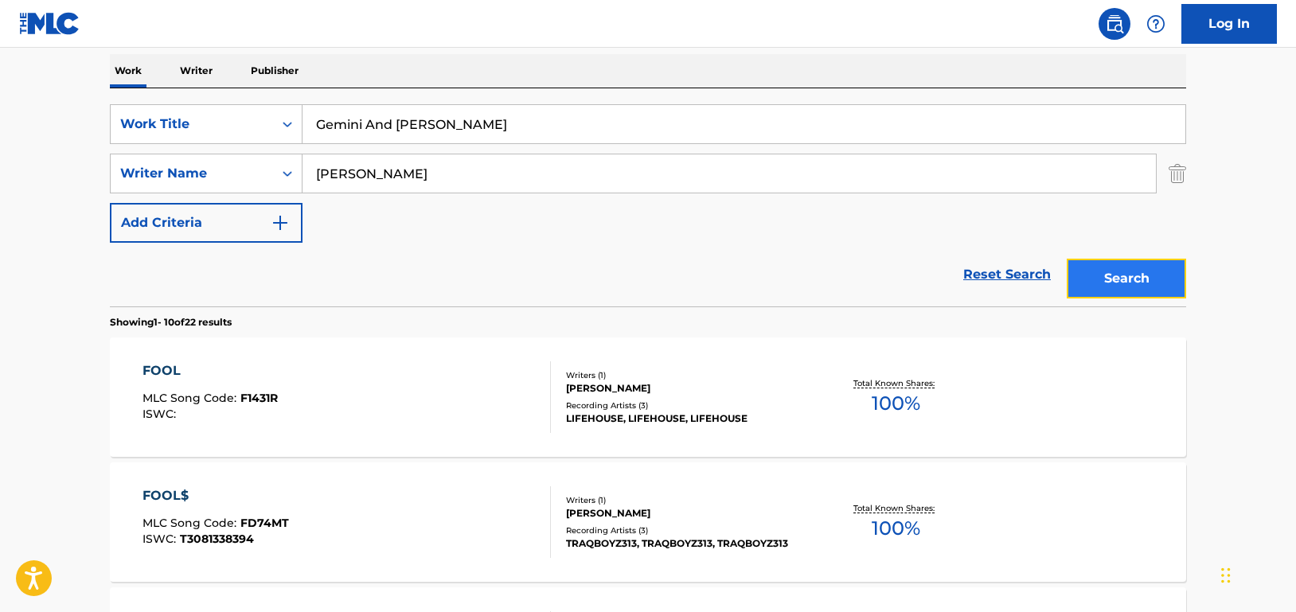
click at [1133, 275] on button "Search" at bounding box center [1126, 279] width 119 height 40
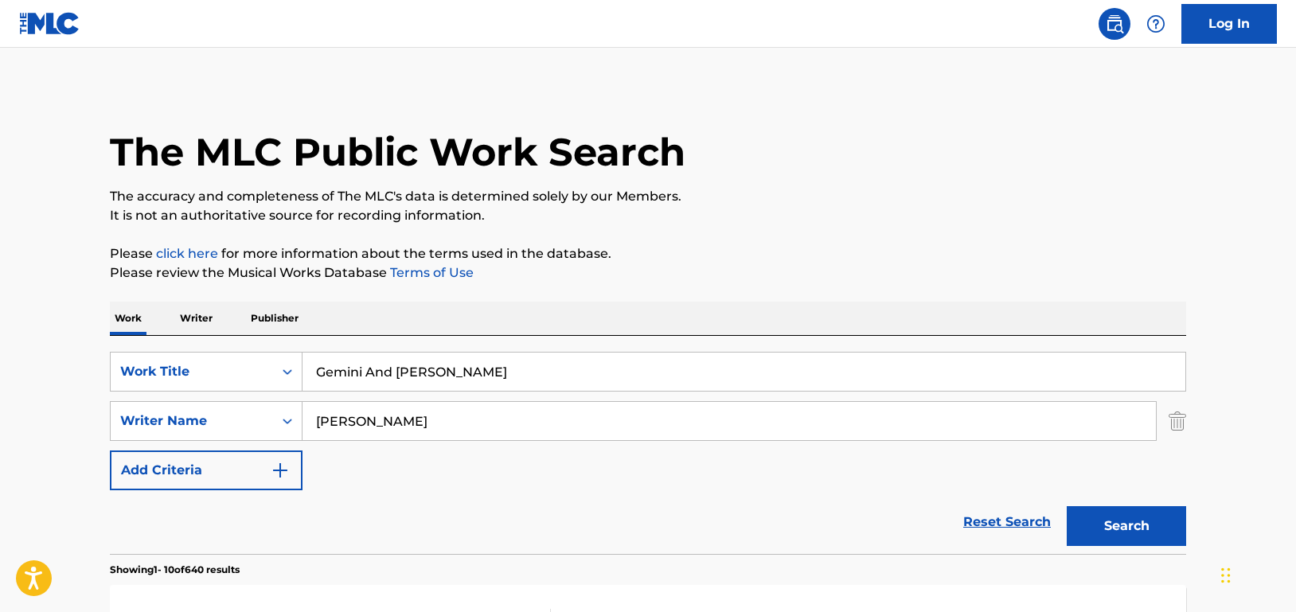
scroll to position [0, 0]
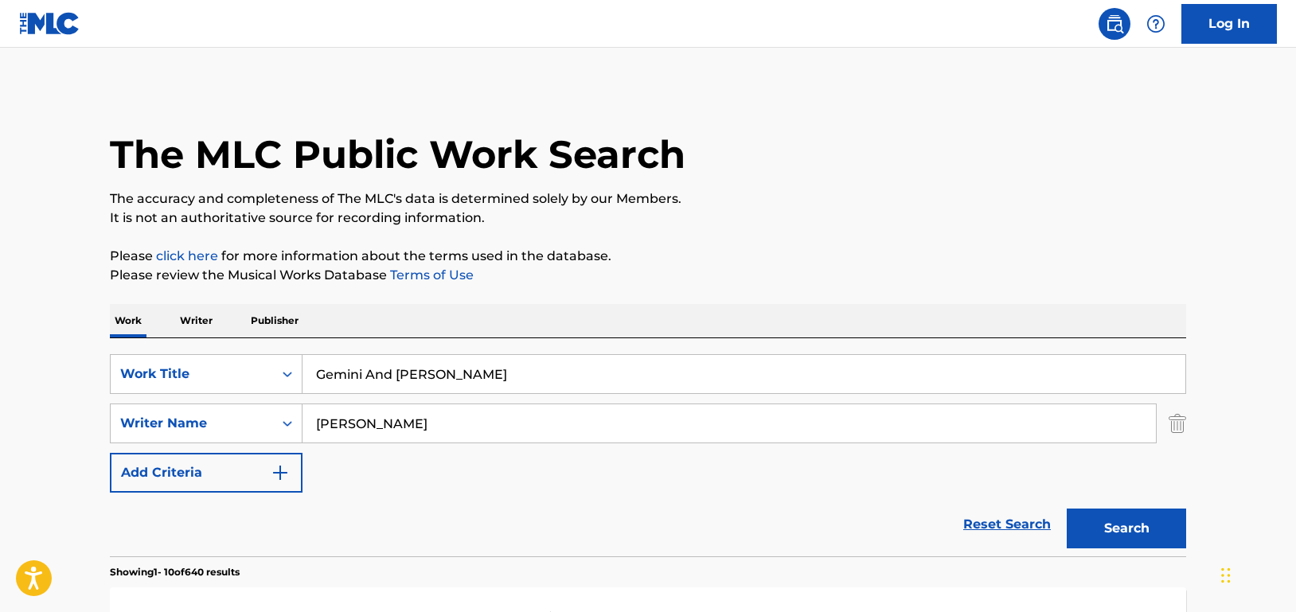
drag, startPoint x: 458, startPoint y: 366, endPoint x: 318, endPoint y: 365, distance: 139.3
click at [318, 365] on input "Gemini And [PERSON_NAME]" at bounding box center [743, 374] width 883 height 38
paste input "More Of The Same"
click at [1121, 530] on button "Search" at bounding box center [1126, 529] width 119 height 40
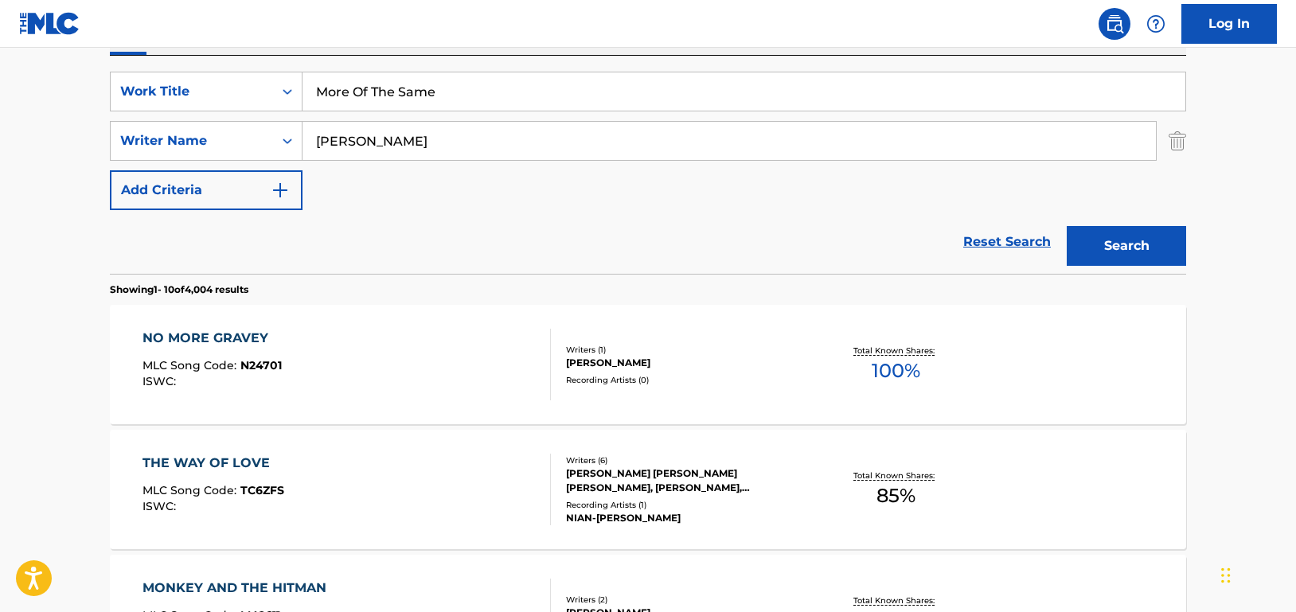
scroll to position [271, 0]
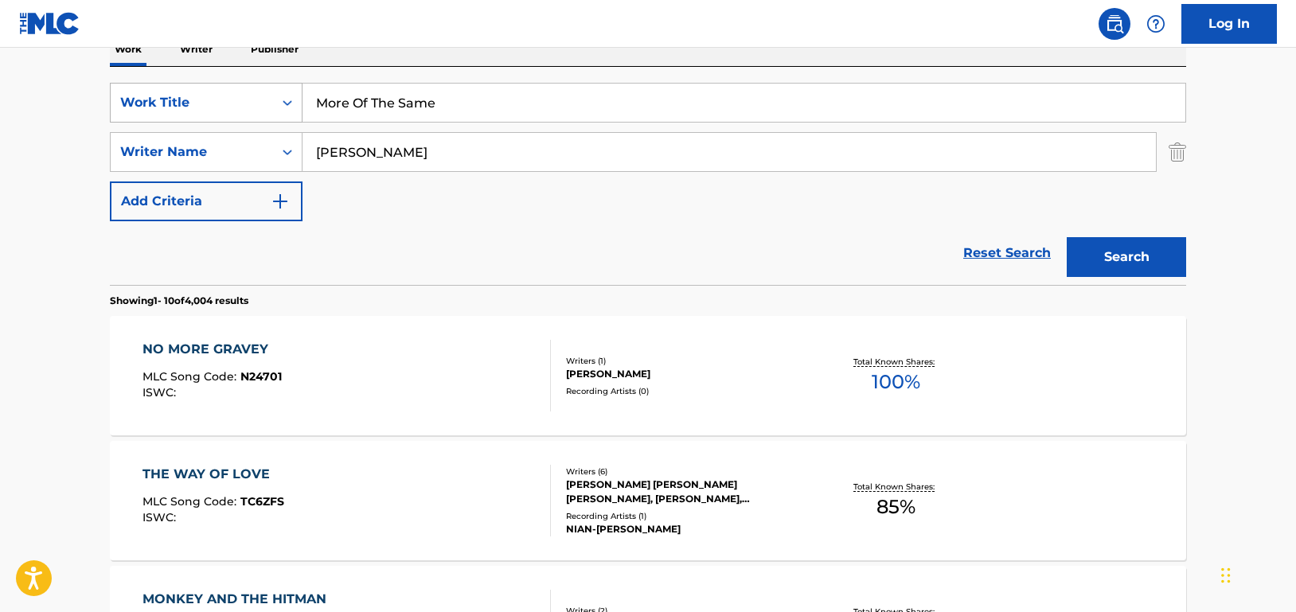
drag, startPoint x: 484, startPoint y: 99, endPoint x: 295, endPoint y: 92, distance: 189.6
click at [295, 92] on div "SearchWithCriteriad46a61c1-c08f-4742-9921-3706d787b089 Work Title More Of The S…" at bounding box center [648, 103] width 1076 height 40
paste input "88380909"
type input "8"
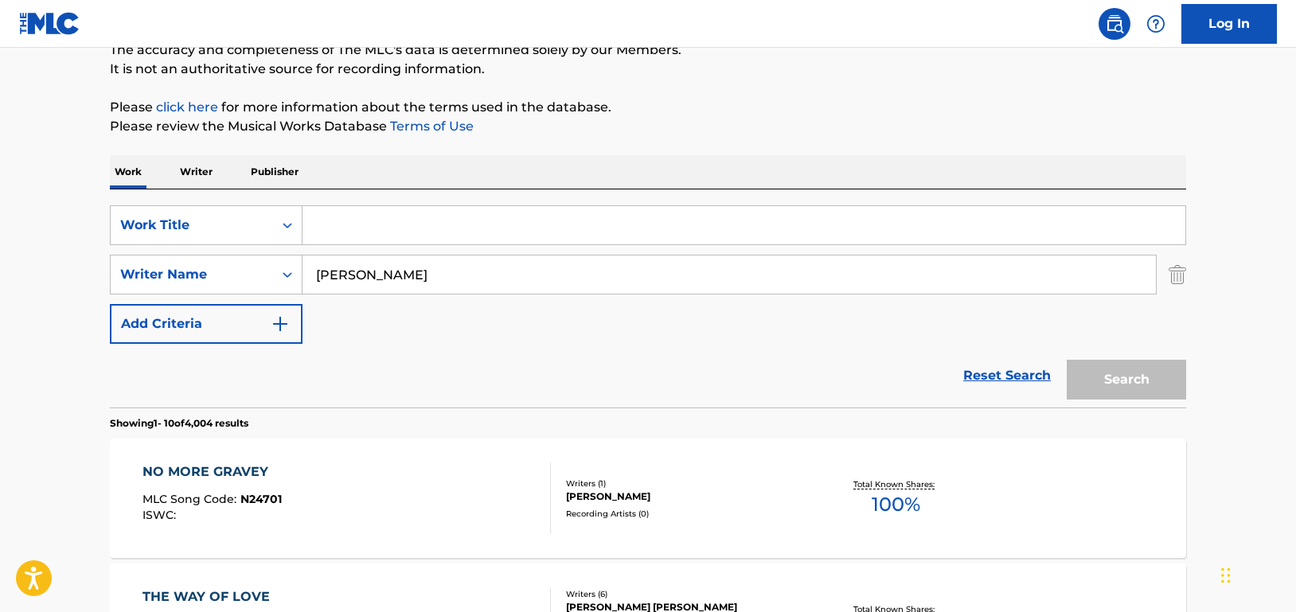
scroll to position [0, 0]
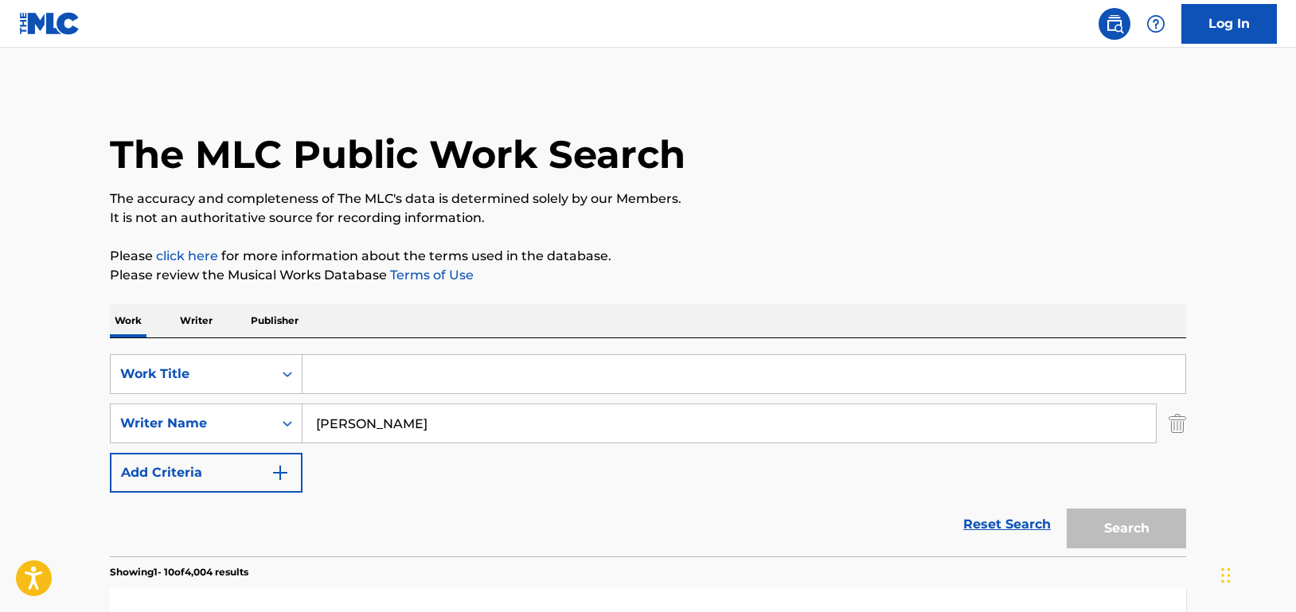
drag, startPoint x: 361, startPoint y: 368, endPoint x: 381, endPoint y: 369, distance: 19.9
click at [361, 367] on input "Search Form" at bounding box center [743, 374] width 883 height 38
paste input "One More [DATE]"
type input "One More [DATE]"
drag, startPoint x: 1153, startPoint y: 530, endPoint x: 1145, endPoint y: 510, distance: 21.4
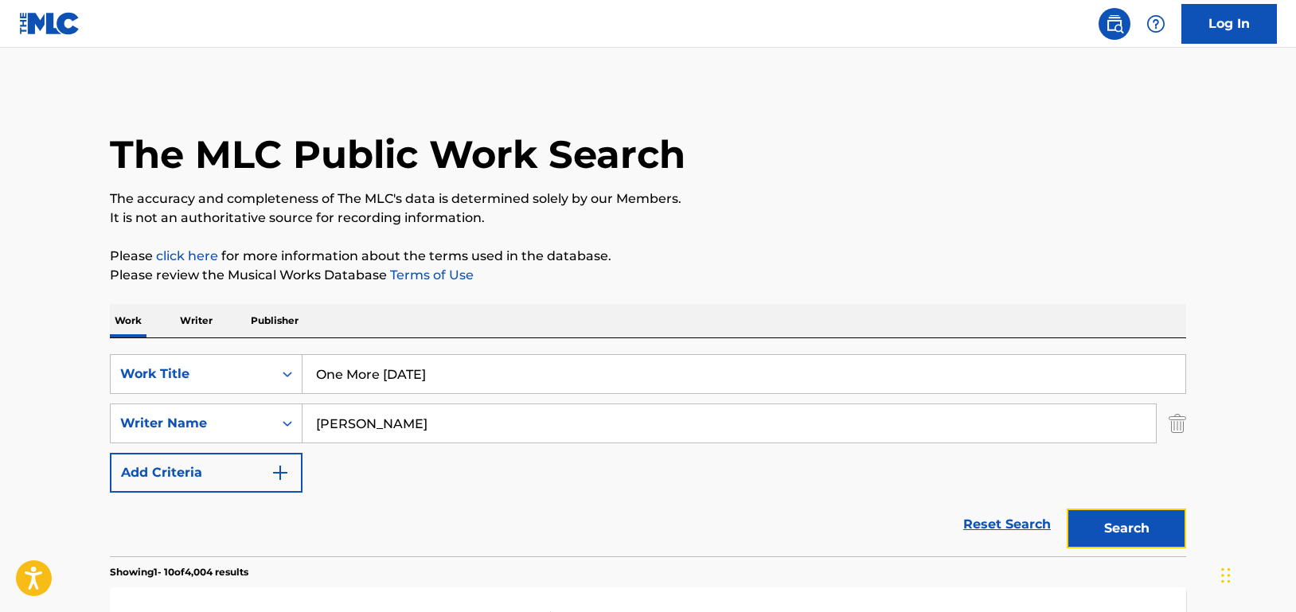
click at [1149, 528] on button "Search" at bounding box center [1126, 529] width 119 height 40
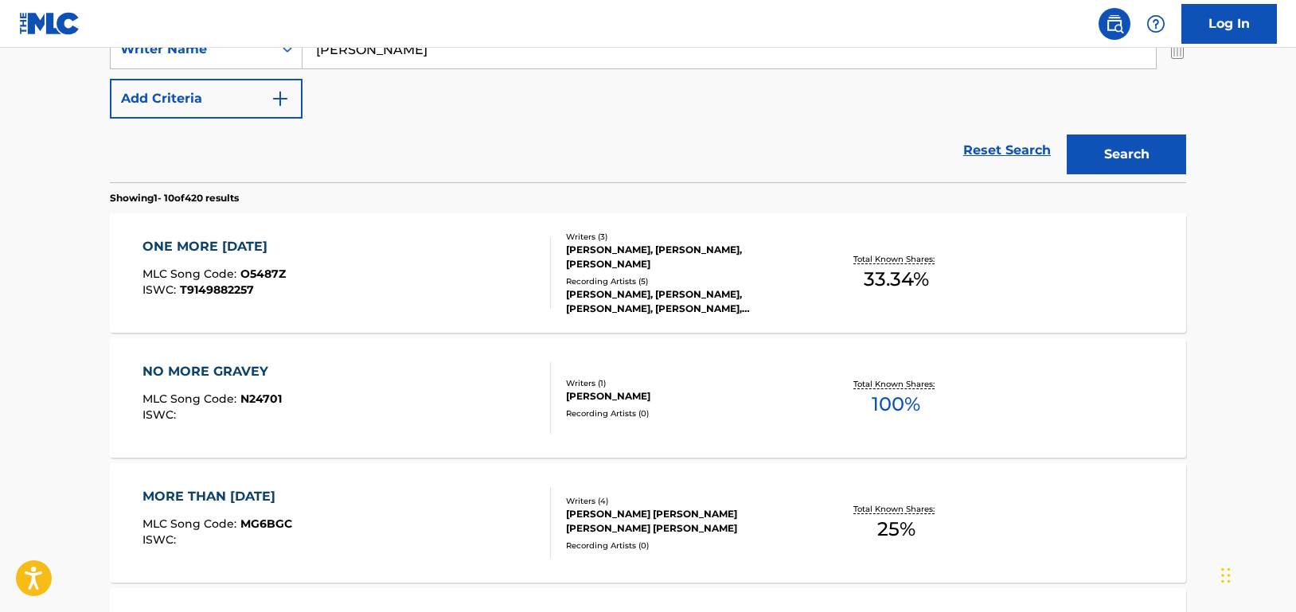
scroll to position [398, 0]
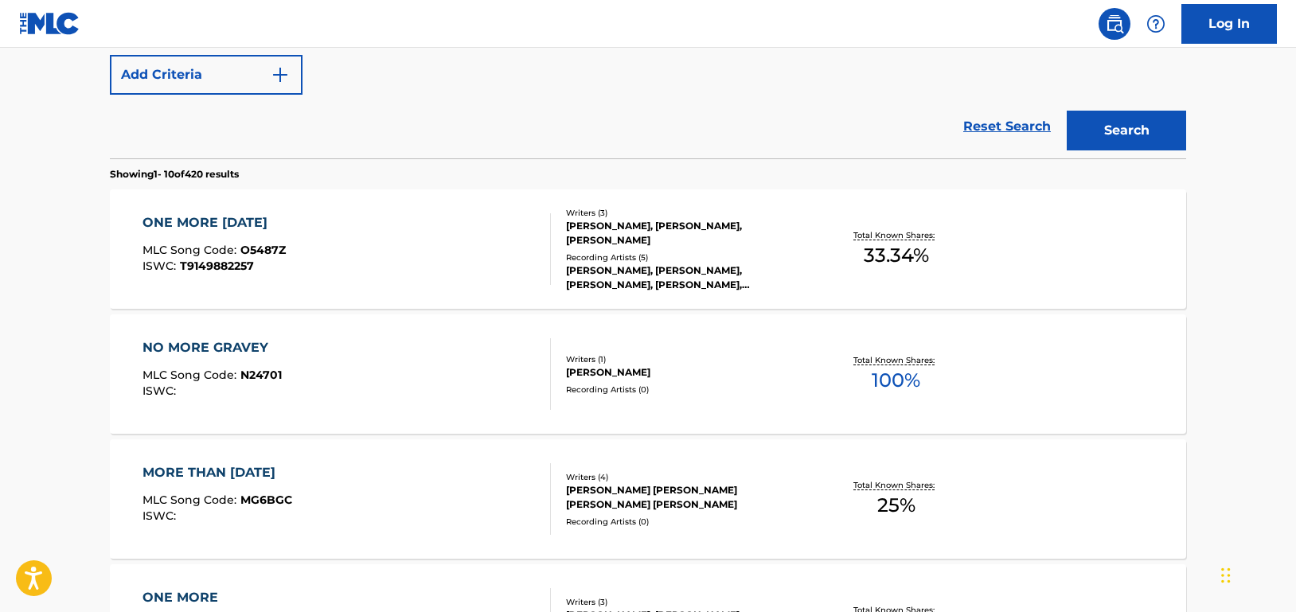
click at [490, 244] on div "ONE MORE [DATE] MLC Song Code : O5487Z ISWC : T9149882257" at bounding box center [346, 249] width 409 height 72
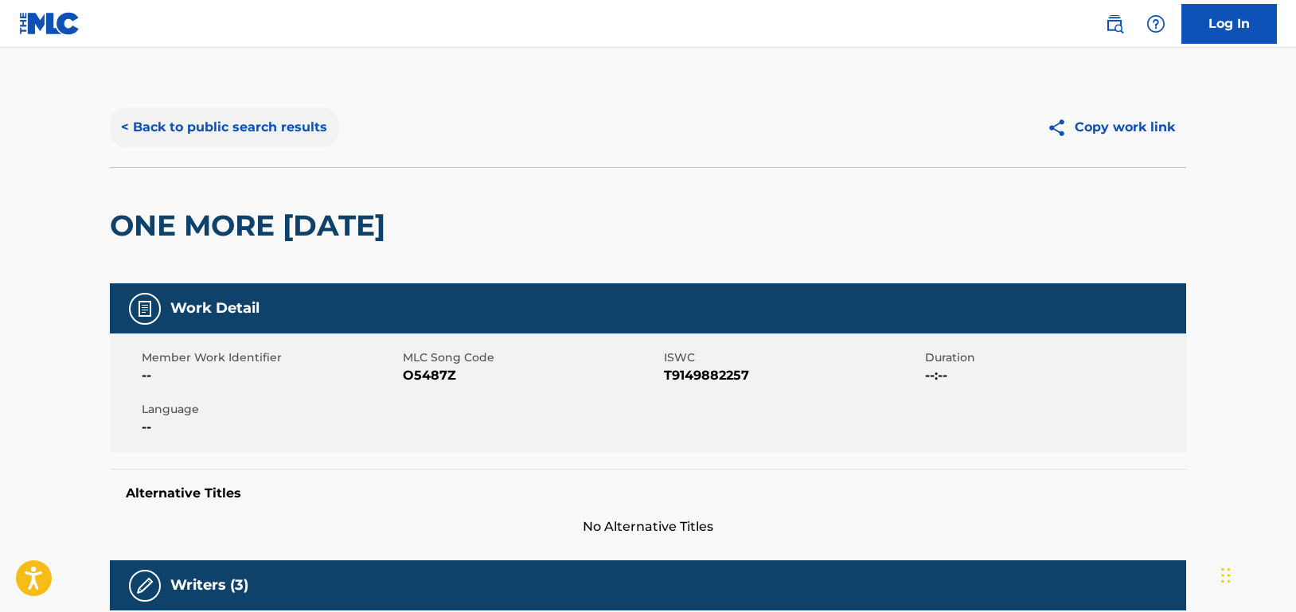
click at [302, 132] on button "< Back to public search results" at bounding box center [224, 127] width 228 height 40
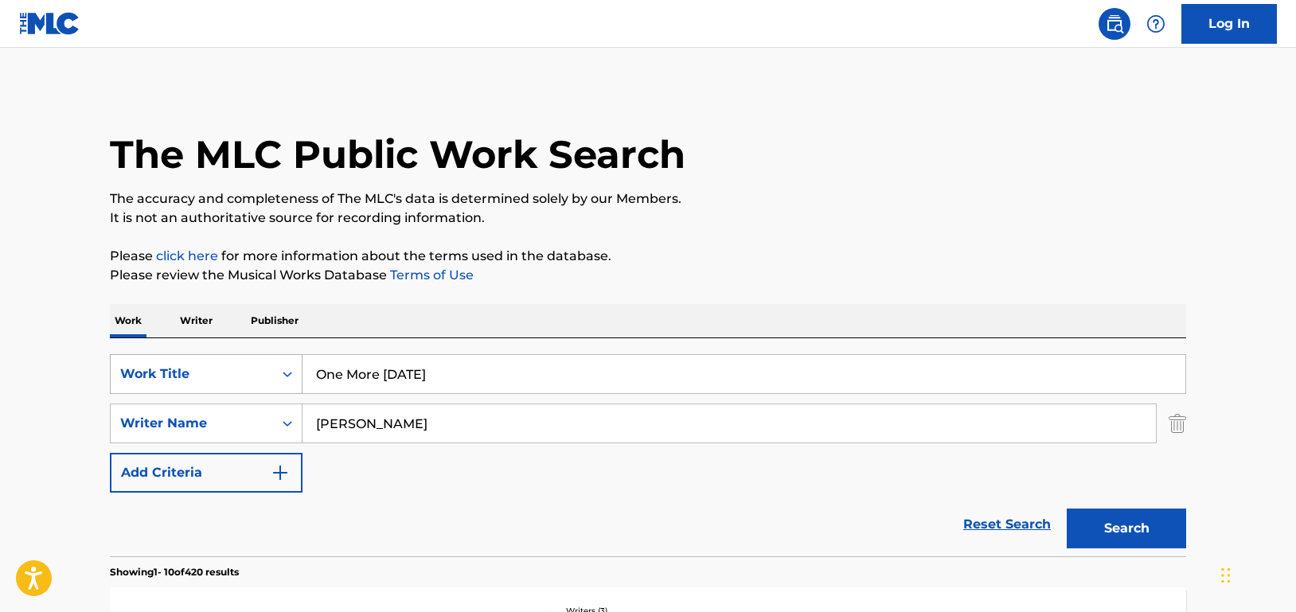
drag, startPoint x: 482, startPoint y: 372, endPoint x: 188, endPoint y: 376, distance: 293.8
click at [188, 376] on div "SearchWithCriteriad46a61c1-c08f-4742-9921-3706d787b089 Work Title One More [DAT…" at bounding box center [648, 374] width 1076 height 40
paste input "Something You Love"
type input "Something You Love"
click at [1116, 529] on button "Search" at bounding box center [1126, 529] width 119 height 40
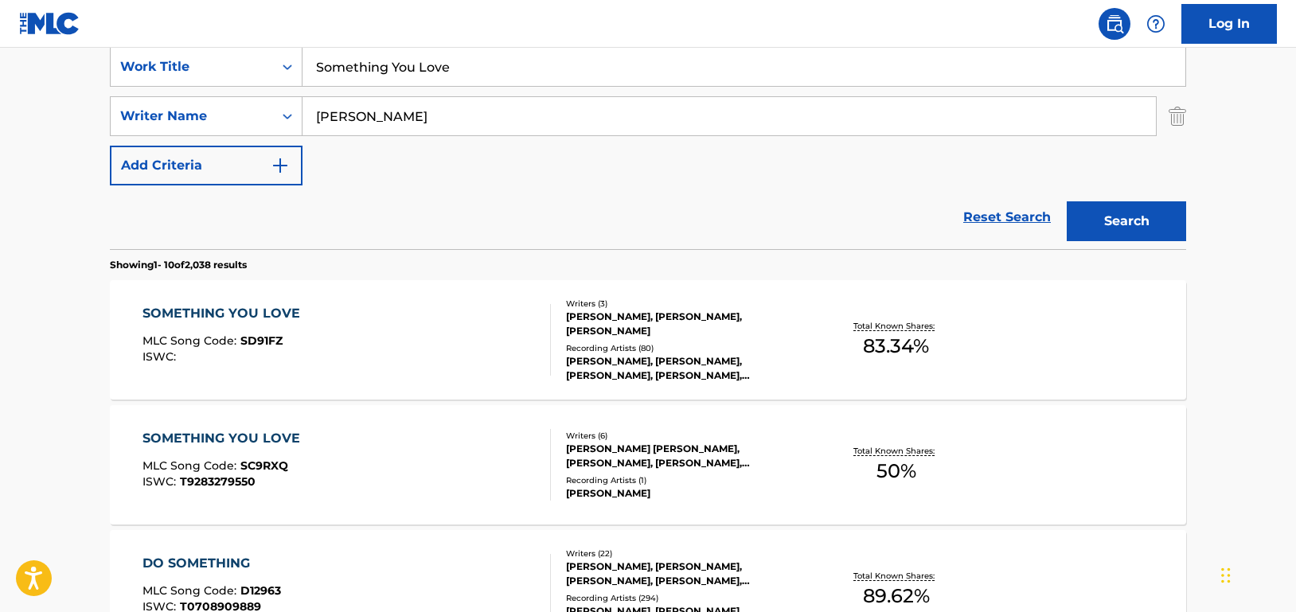
scroll to position [318, 0]
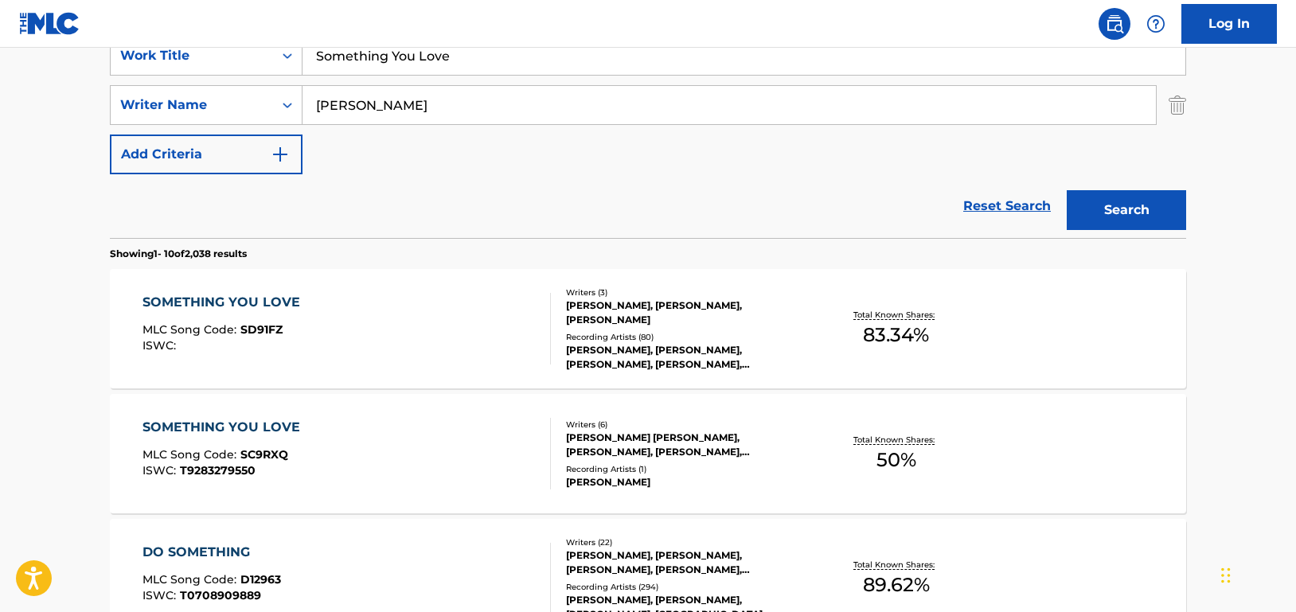
click at [469, 314] on div "SOMETHING YOU LOVE MLC Song Code : SD91FZ ISWC :" at bounding box center [346, 329] width 409 height 72
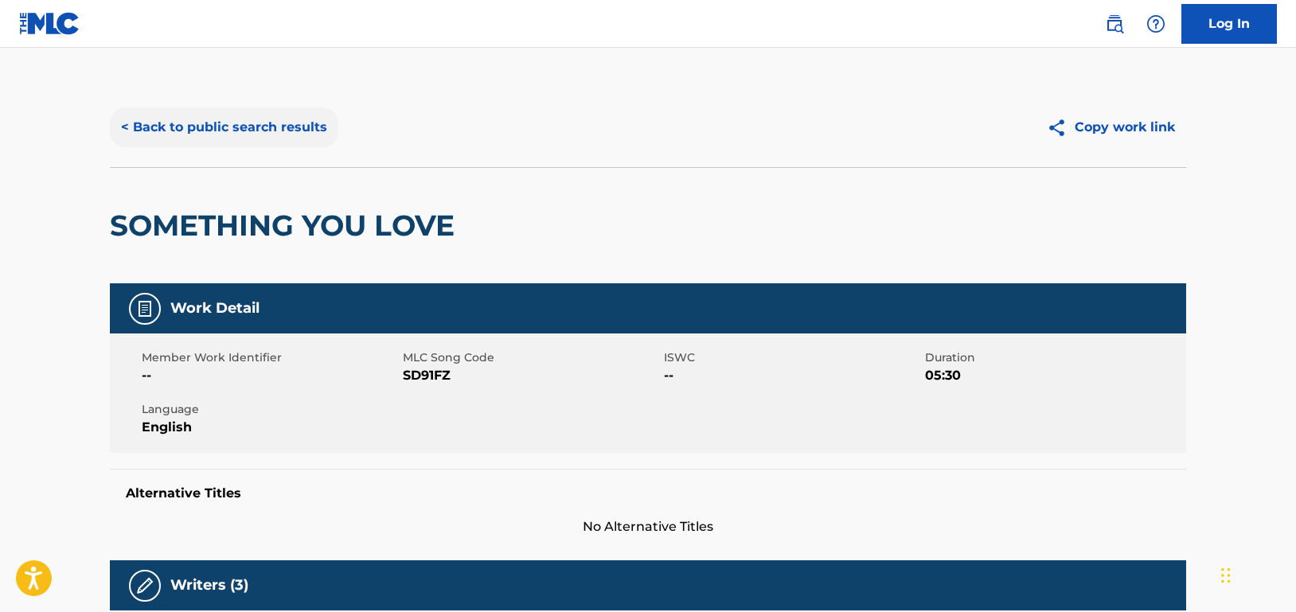
click at [263, 119] on button "< Back to public search results" at bounding box center [224, 127] width 228 height 40
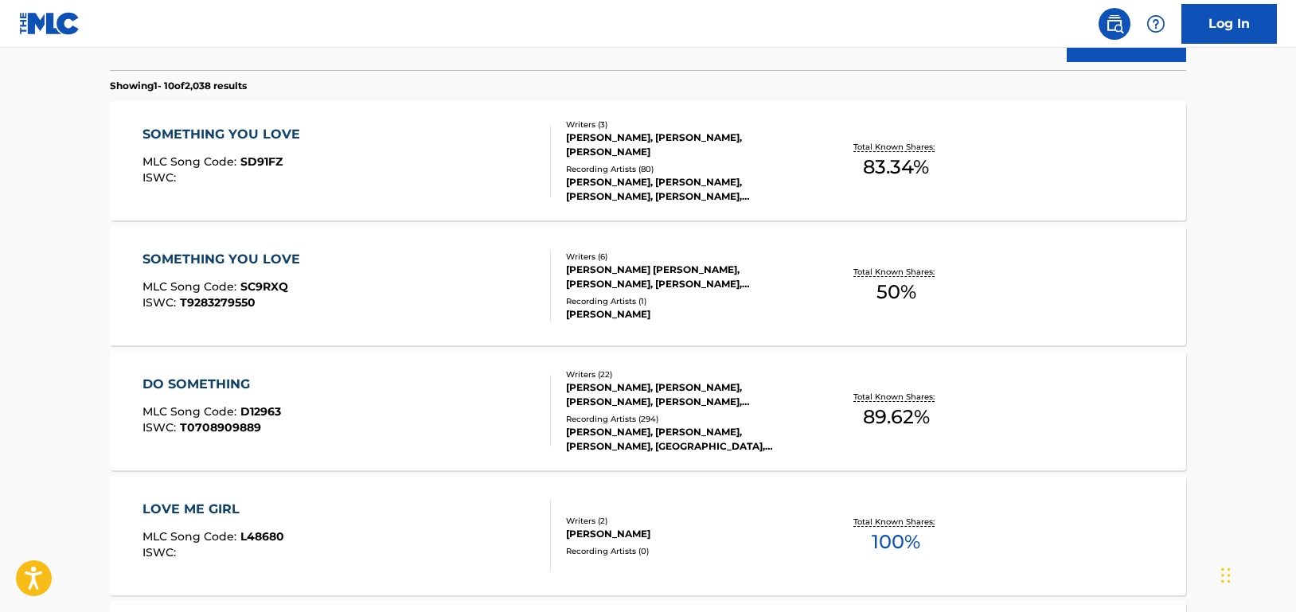
scroll to position [557, 0]
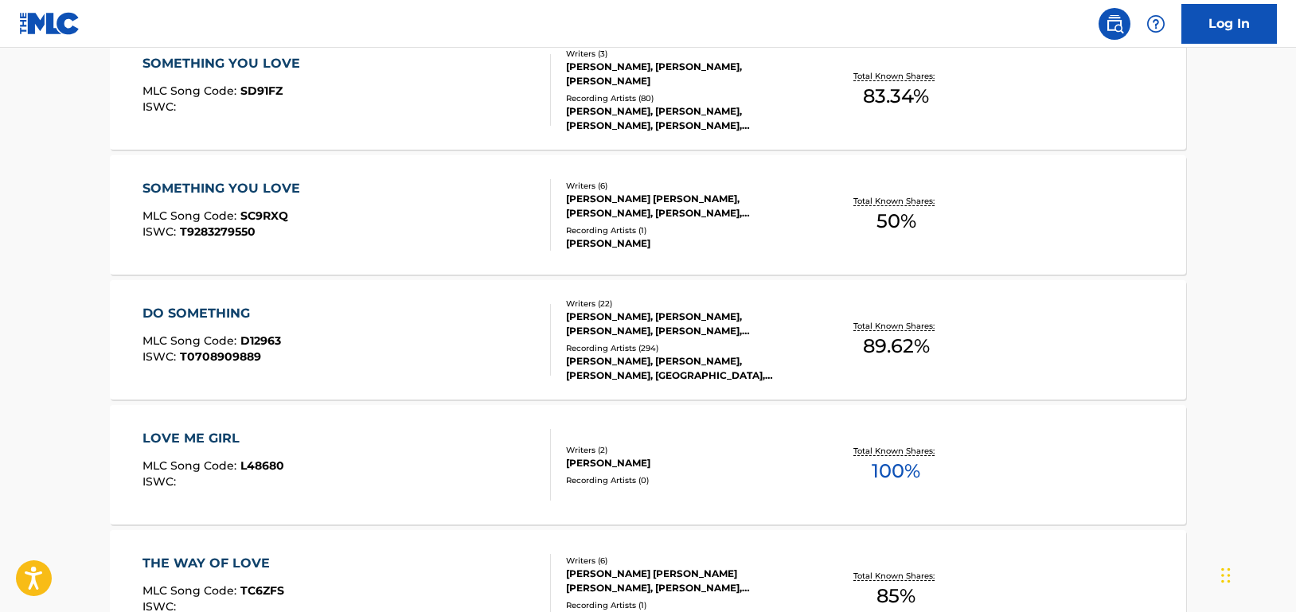
click at [455, 213] on div "SOMETHING YOU LOVE MLC Song Code : SC9RXQ ISWC : T9283279550" at bounding box center [346, 215] width 409 height 72
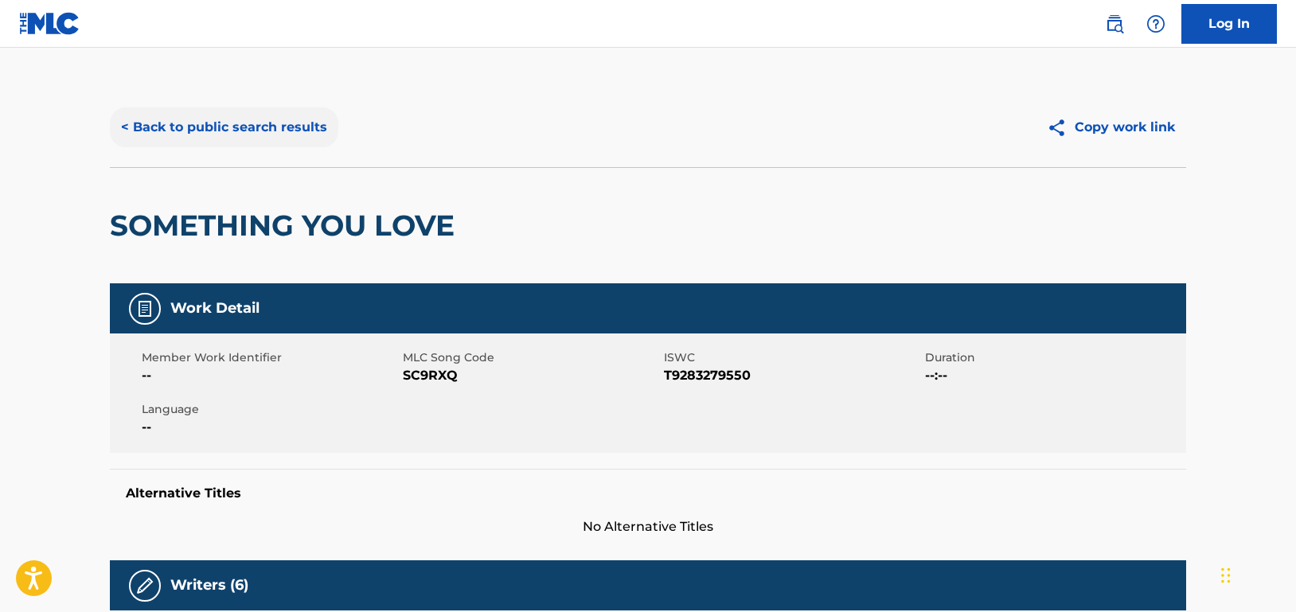
click at [286, 125] on button "< Back to public search results" at bounding box center [224, 127] width 228 height 40
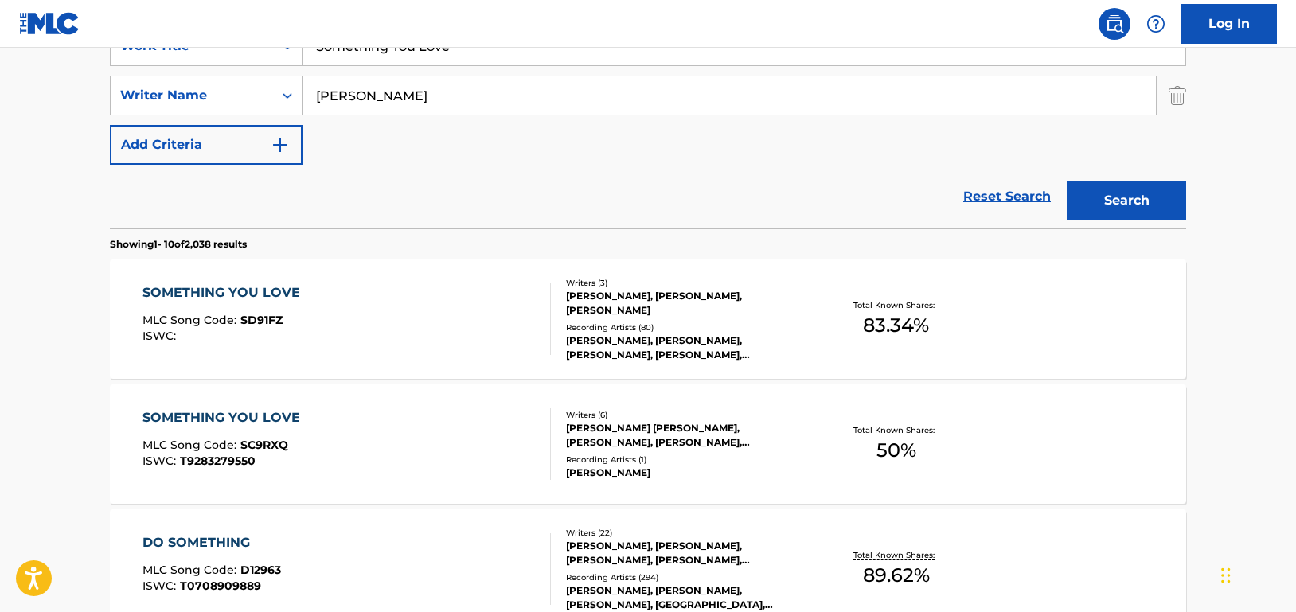
scroll to position [11, 0]
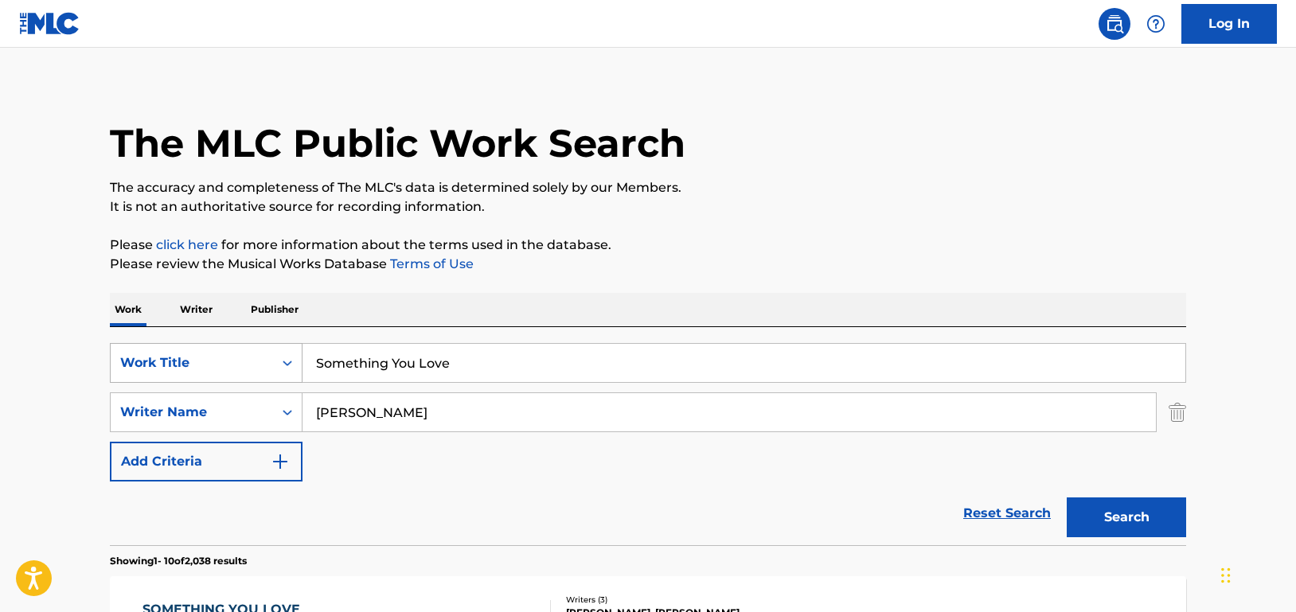
drag, startPoint x: 474, startPoint y: 365, endPoint x: 224, endPoint y: 365, distance: 250.7
click at [224, 365] on div "SearchWithCriteriad46a61c1-c08f-4742-9921-3706d787b089 Work Title Something You…" at bounding box center [648, 363] width 1076 height 40
paste input "ul"
type input "Soul"
drag, startPoint x: 1142, startPoint y: 524, endPoint x: 1137, endPoint y: 513, distance: 12.1
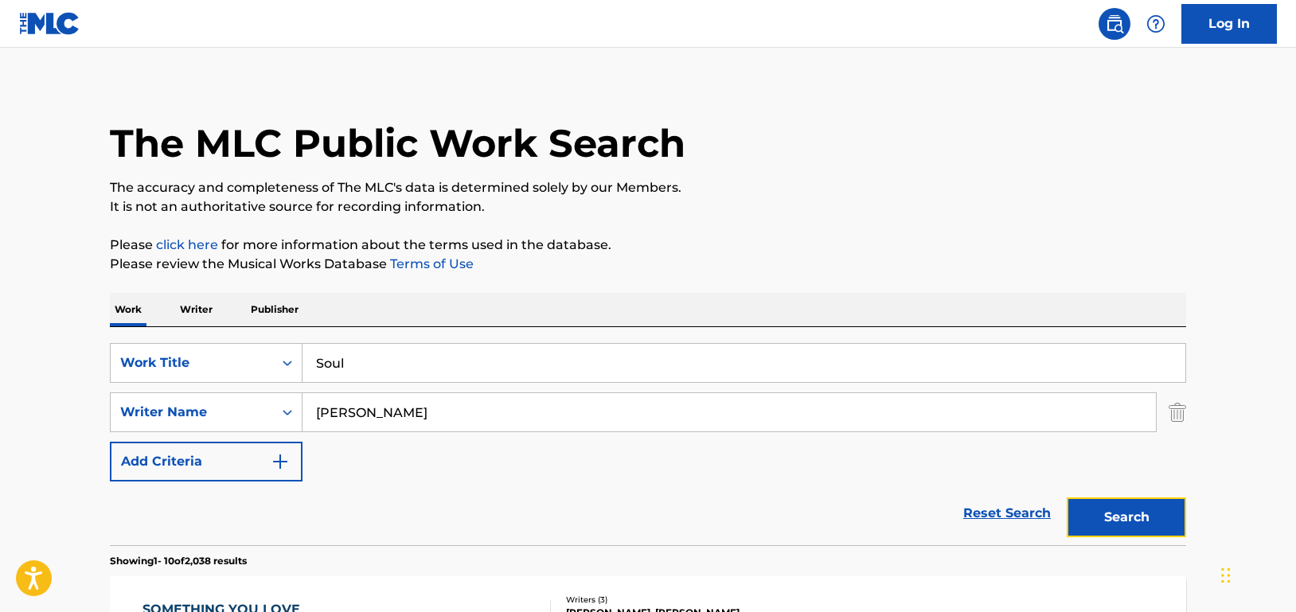
click at [1141, 524] on button "Search" at bounding box center [1126, 517] width 119 height 40
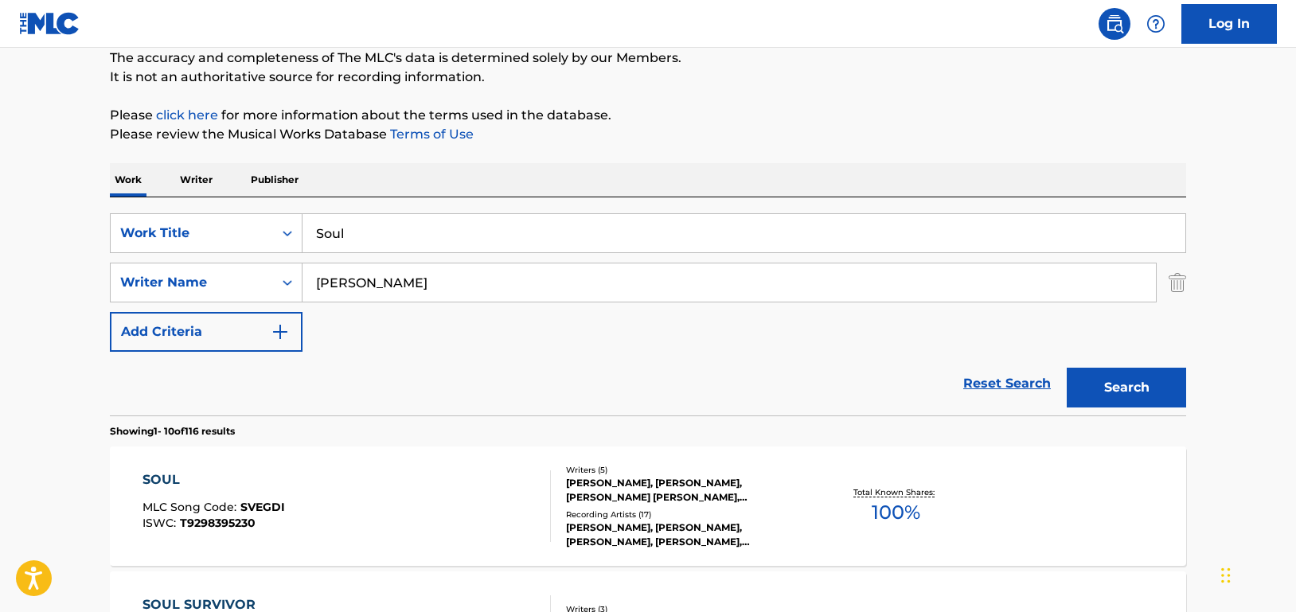
scroll to position [250, 0]
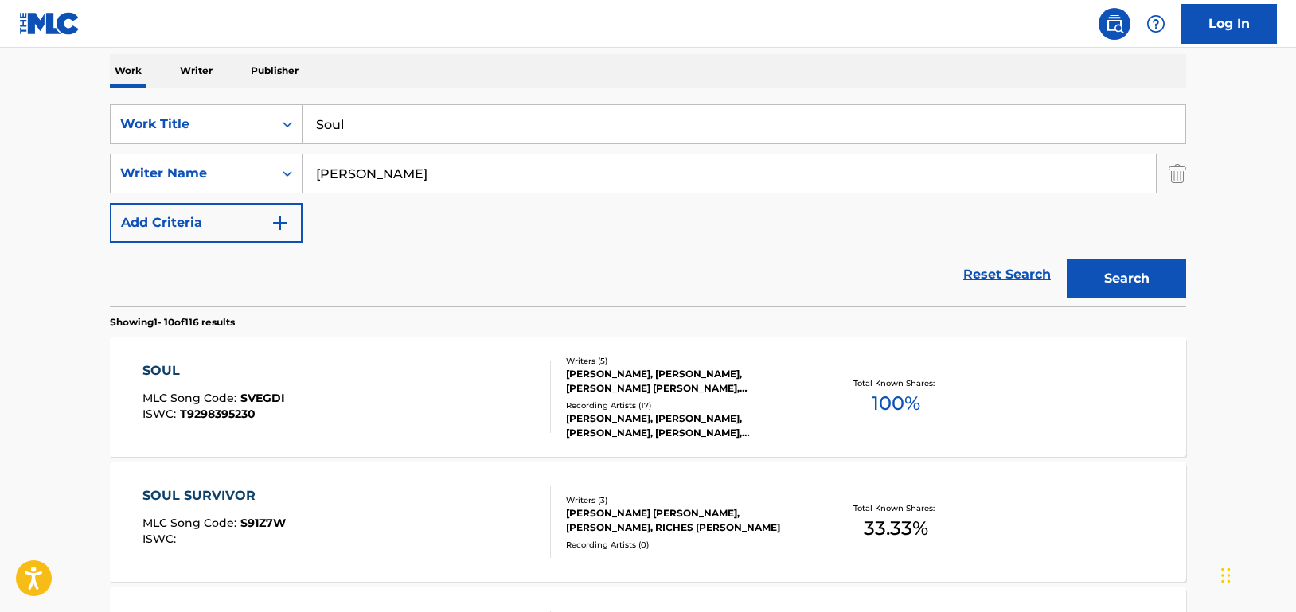
click at [484, 387] on div "SOUL MLC Song Code : SVEGDI ISWC : T9298395230" at bounding box center [346, 397] width 409 height 72
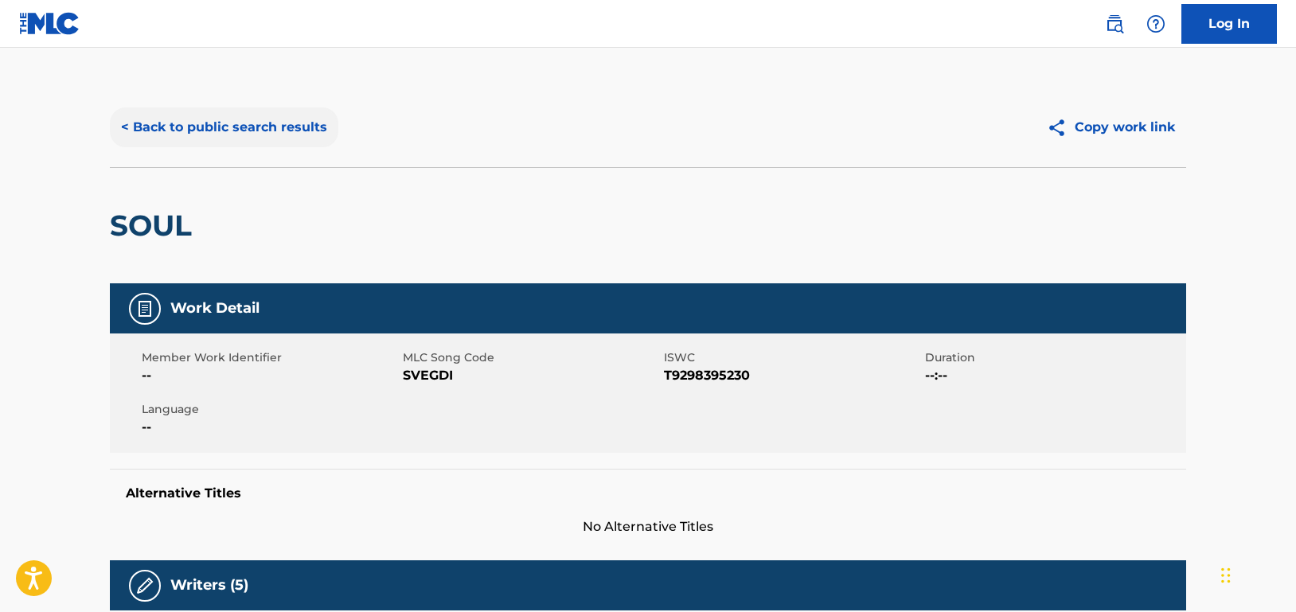
click at [298, 136] on button "< Back to public search results" at bounding box center [224, 127] width 228 height 40
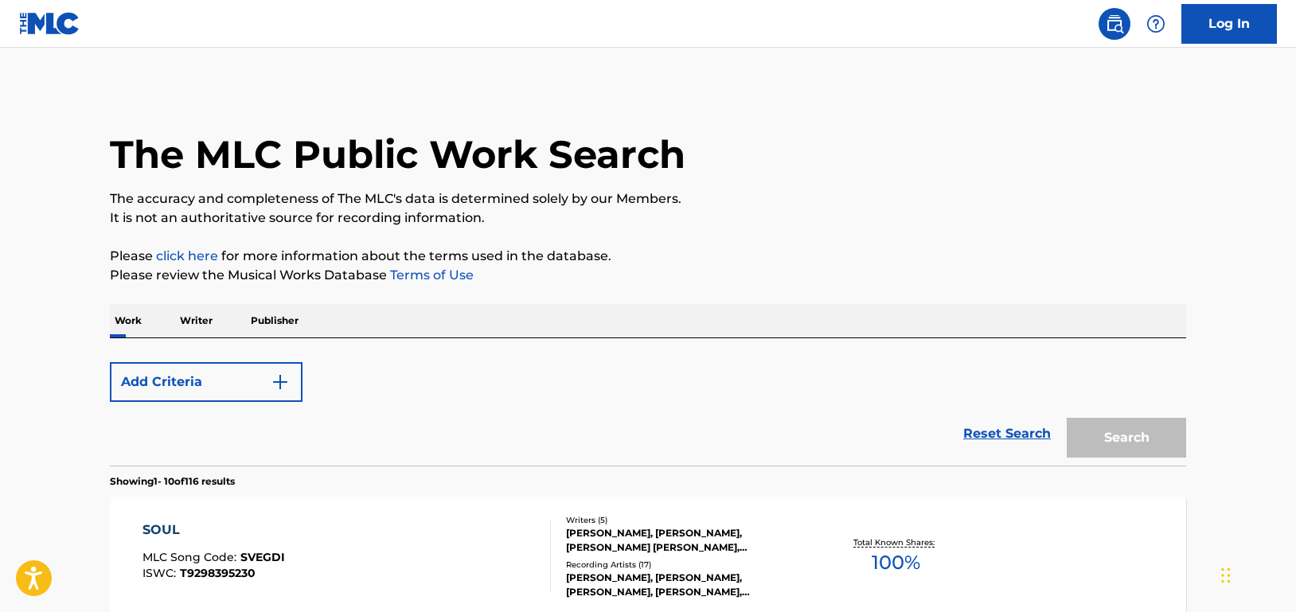
scroll to position [250, 0]
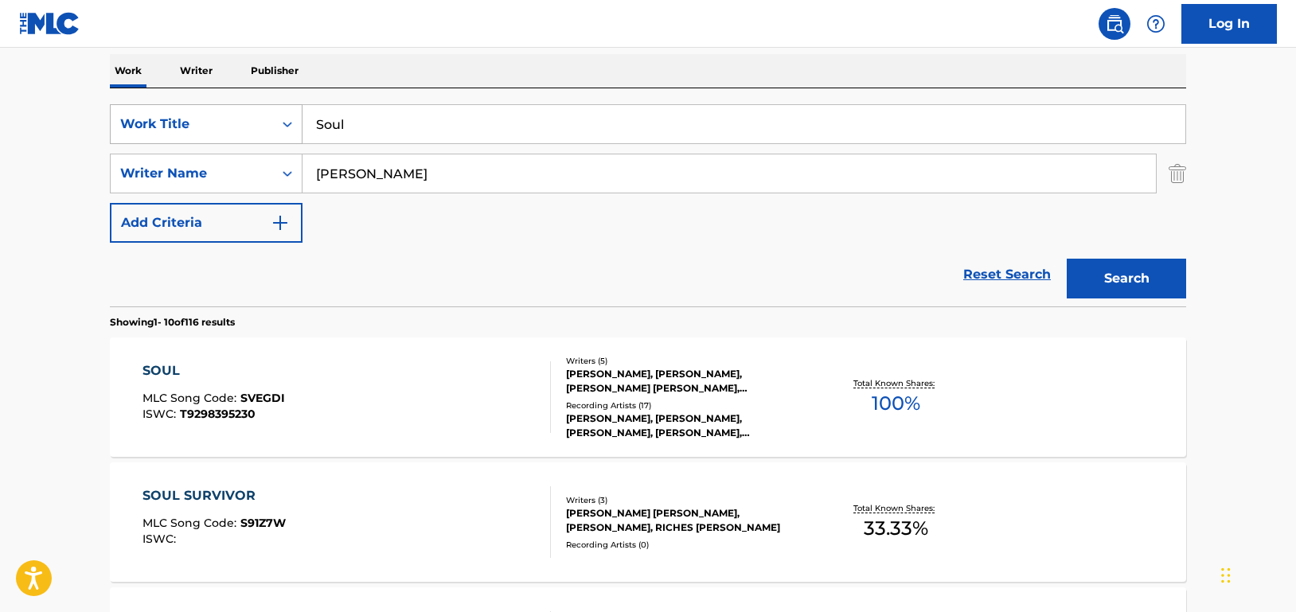
drag, startPoint x: 318, startPoint y: 131, endPoint x: 278, endPoint y: 127, distance: 40.8
click at [278, 127] on div "SearchWithCriteriad46a61c1-c08f-4742-9921-3706d787b089 Work Title Soul" at bounding box center [648, 124] width 1076 height 40
paste input "trong Enough"
type input "Strong Enough"
click at [1151, 271] on button "Search" at bounding box center [1126, 279] width 119 height 40
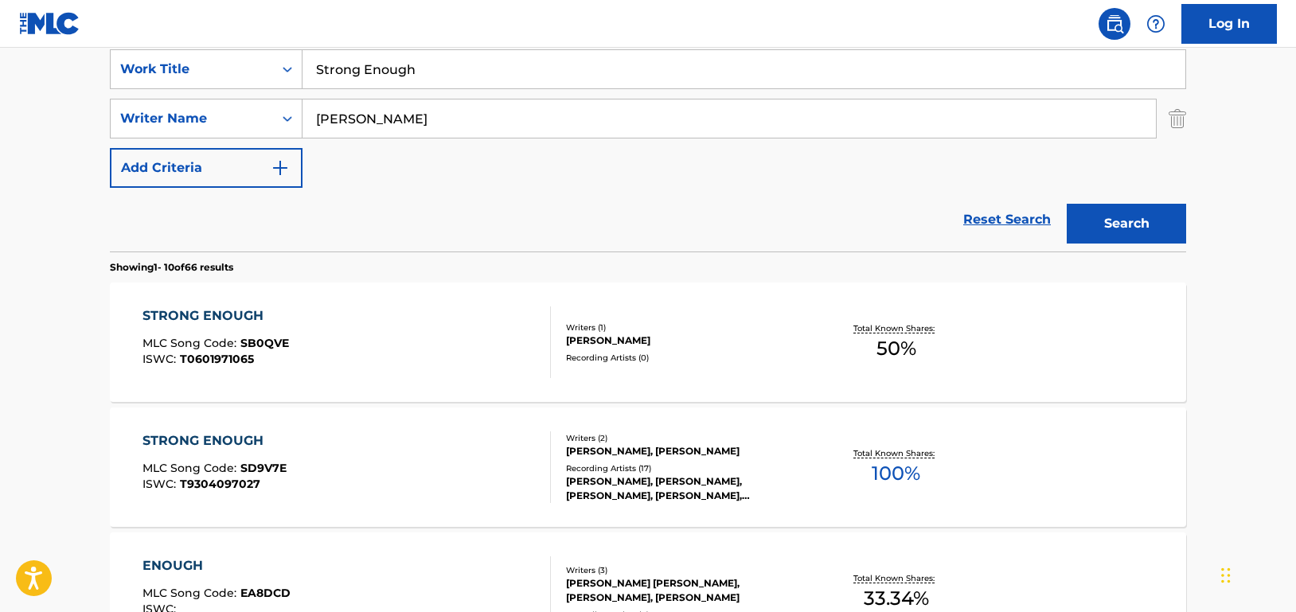
scroll to position [330, 0]
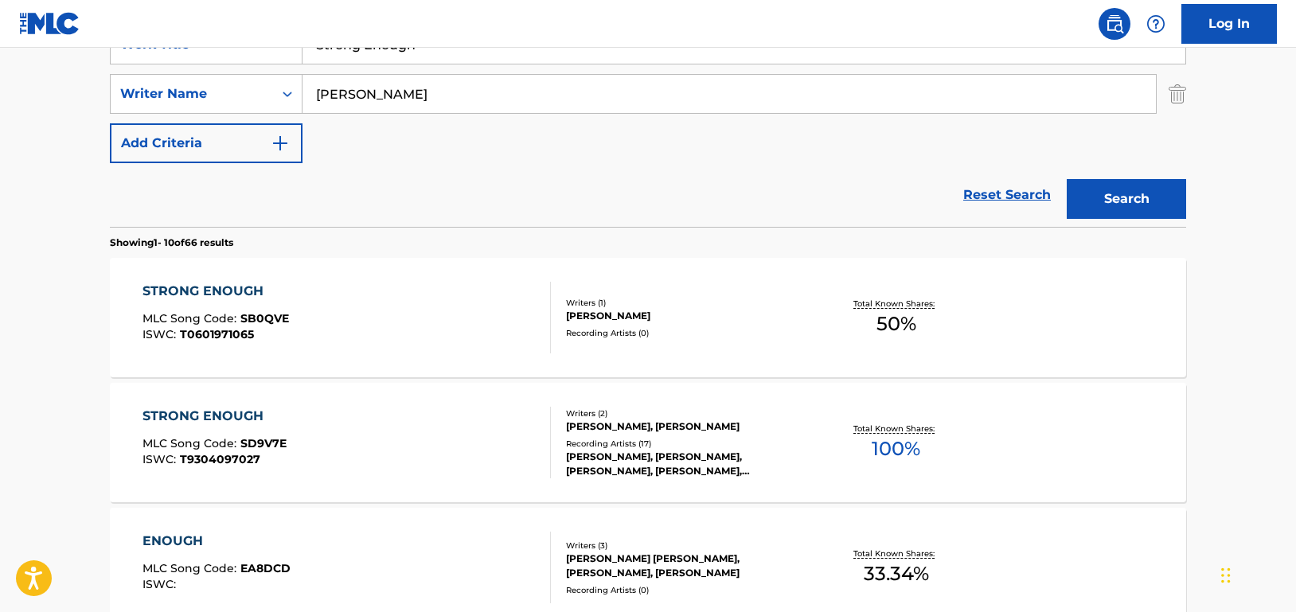
click at [491, 427] on div "STRONG ENOUGH MLC Song Code : SD9V7E ISWC : T9304097027" at bounding box center [346, 443] width 409 height 72
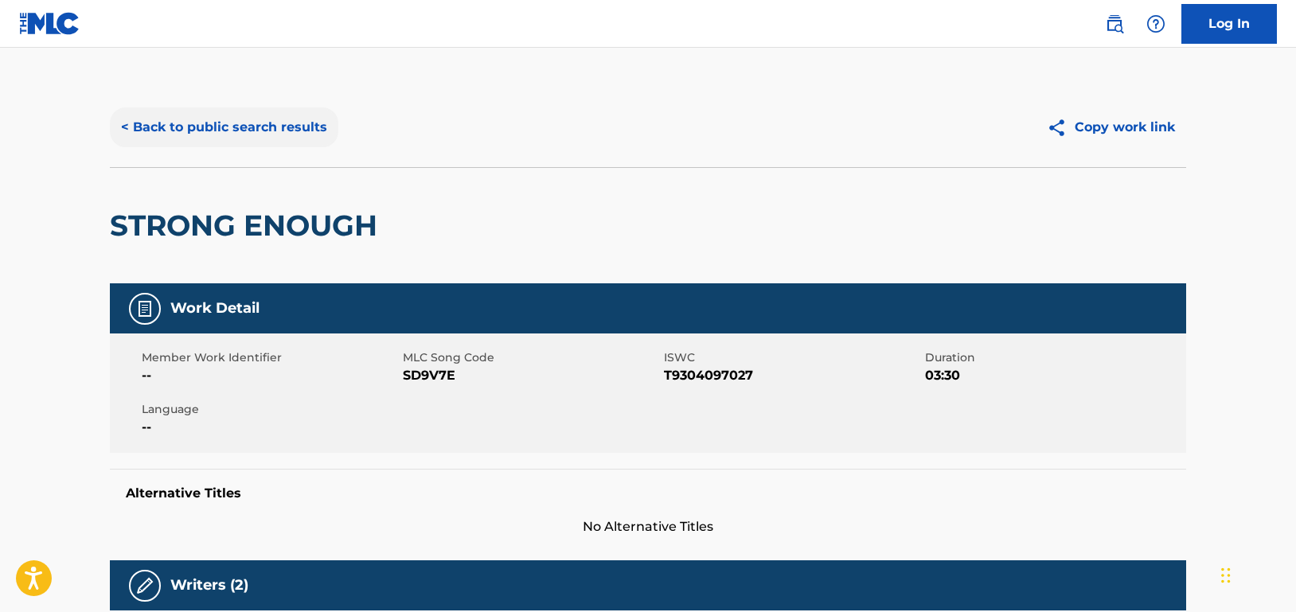
click at [289, 130] on button "< Back to public search results" at bounding box center [224, 127] width 228 height 40
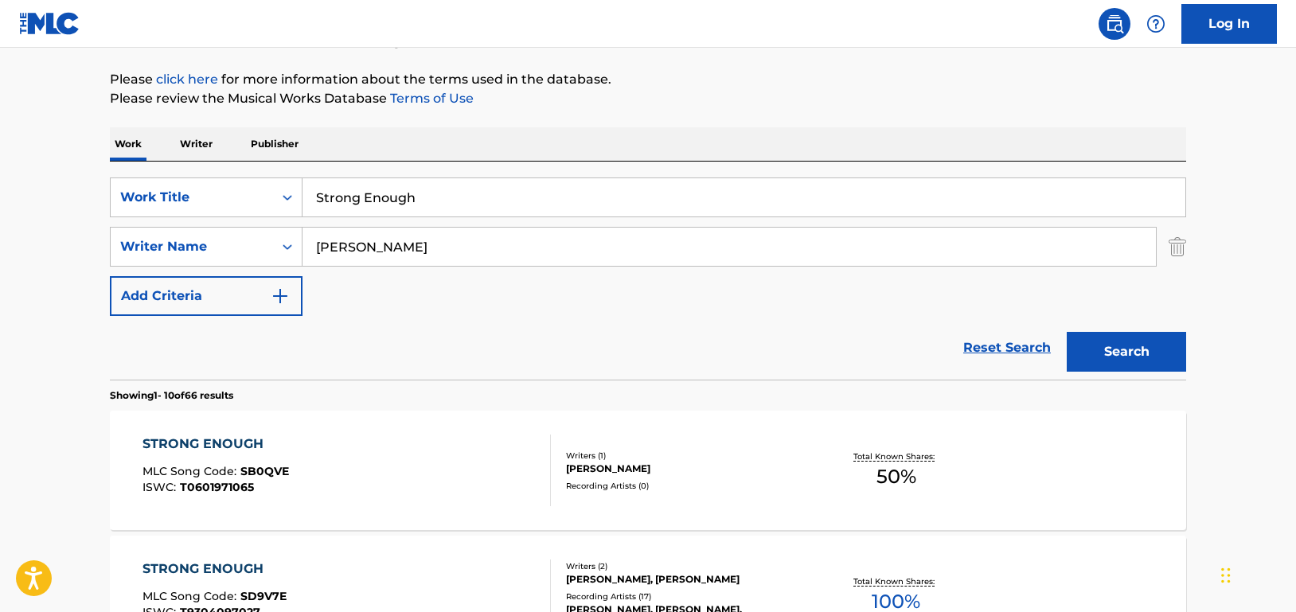
scroll to position [170, 0]
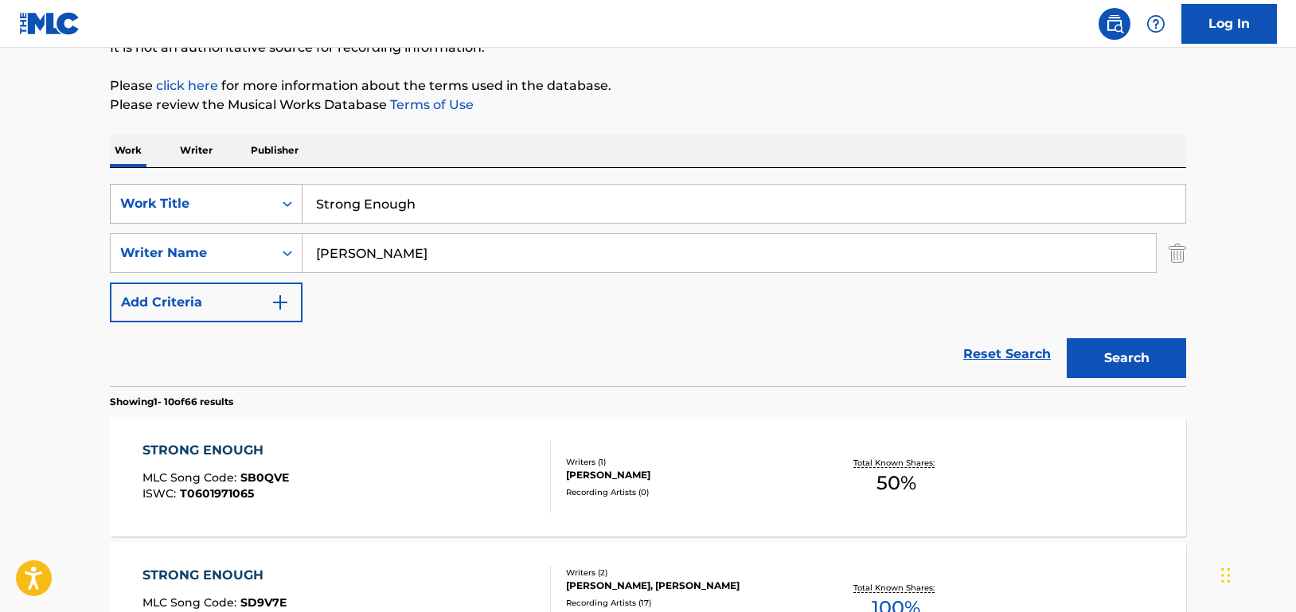
drag, startPoint x: 411, startPoint y: 193, endPoint x: 264, endPoint y: 185, distance: 146.7
click at [264, 185] on div "SearchWithCriteriad46a61c1-c08f-4742-9921-3706d787b089 Work Title Strong Enough" at bounding box center [648, 204] width 1076 height 40
paste input "The Gift"
type input "The Gift"
click at [1088, 355] on button "Search" at bounding box center [1126, 358] width 119 height 40
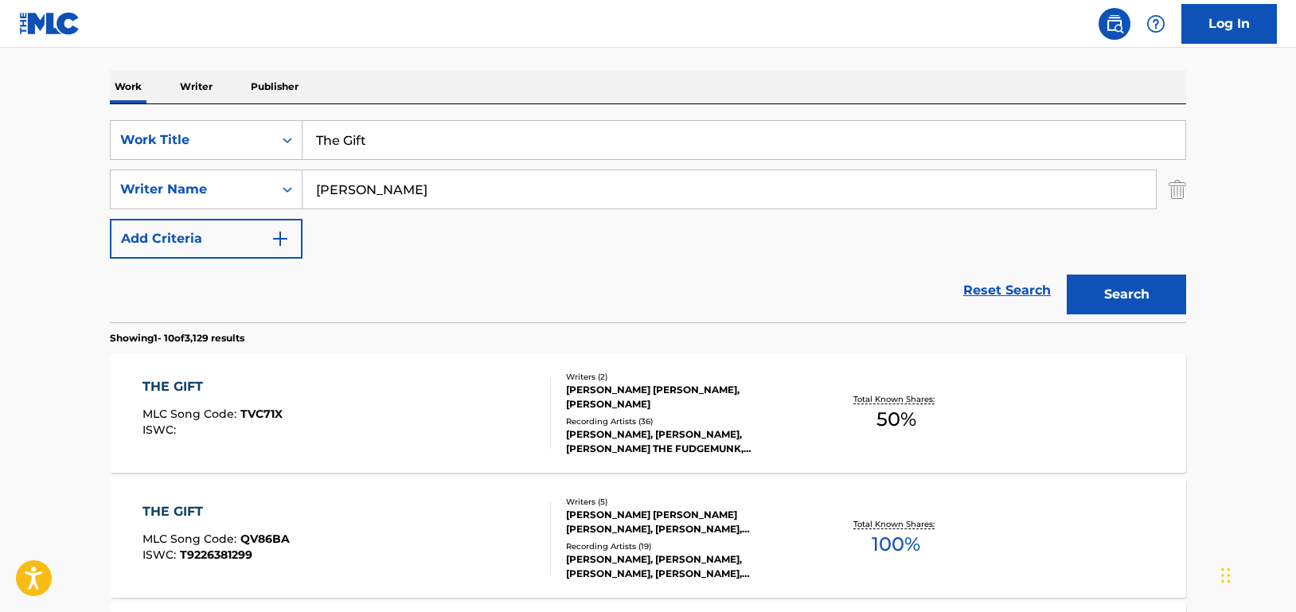
scroll to position [330, 0]
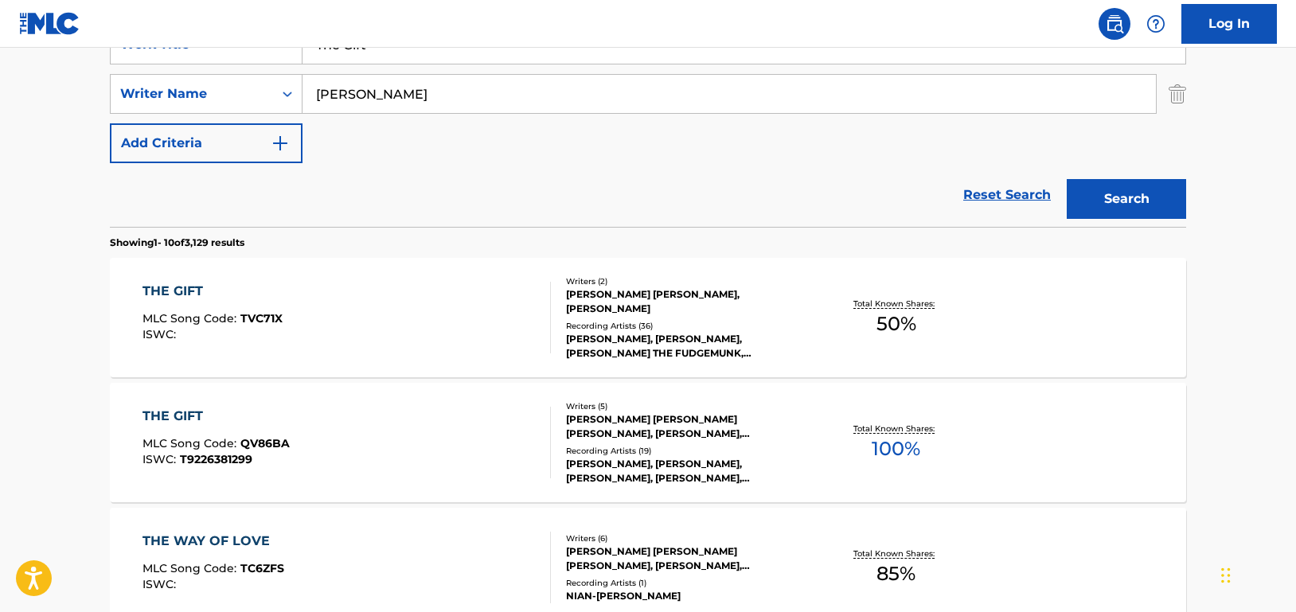
click at [517, 306] on div "THE GIFT MLC Song Code : TVC71X ISWC :" at bounding box center [346, 318] width 409 height 72
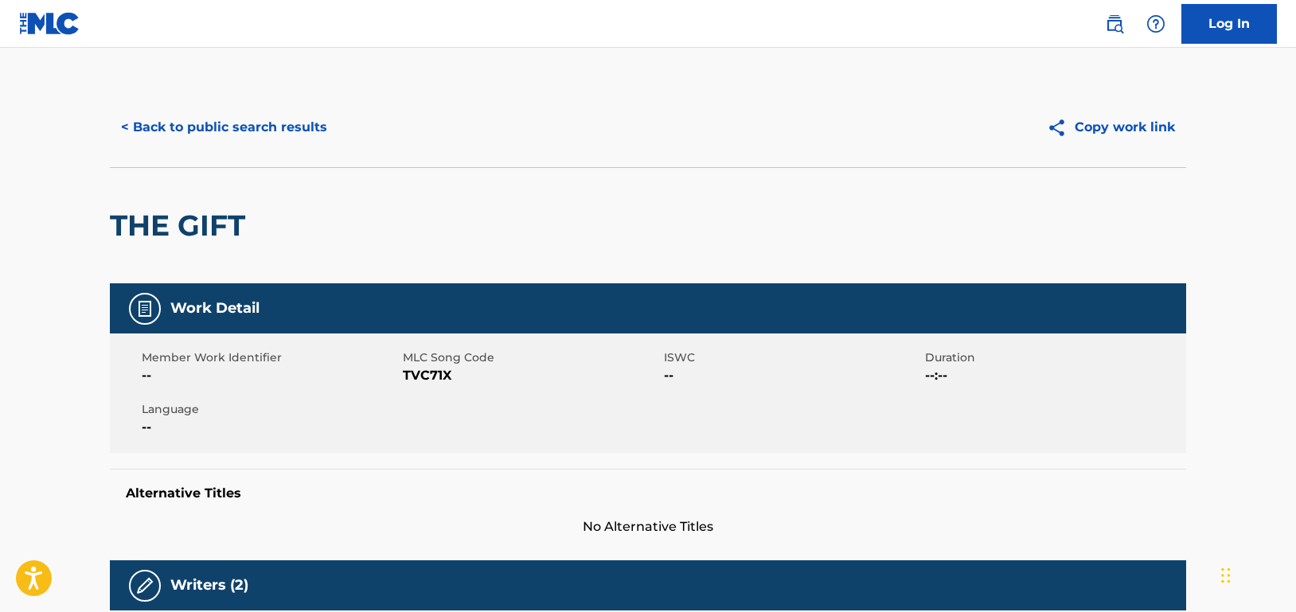
click at [194, 102] on div "< Back to public search results Copy work link" at bounding box center [648, 128] width 1076 height 80
click at [194, 123] on button "< Back to public search results" at bounding box center [224, 127] width 228 height 40
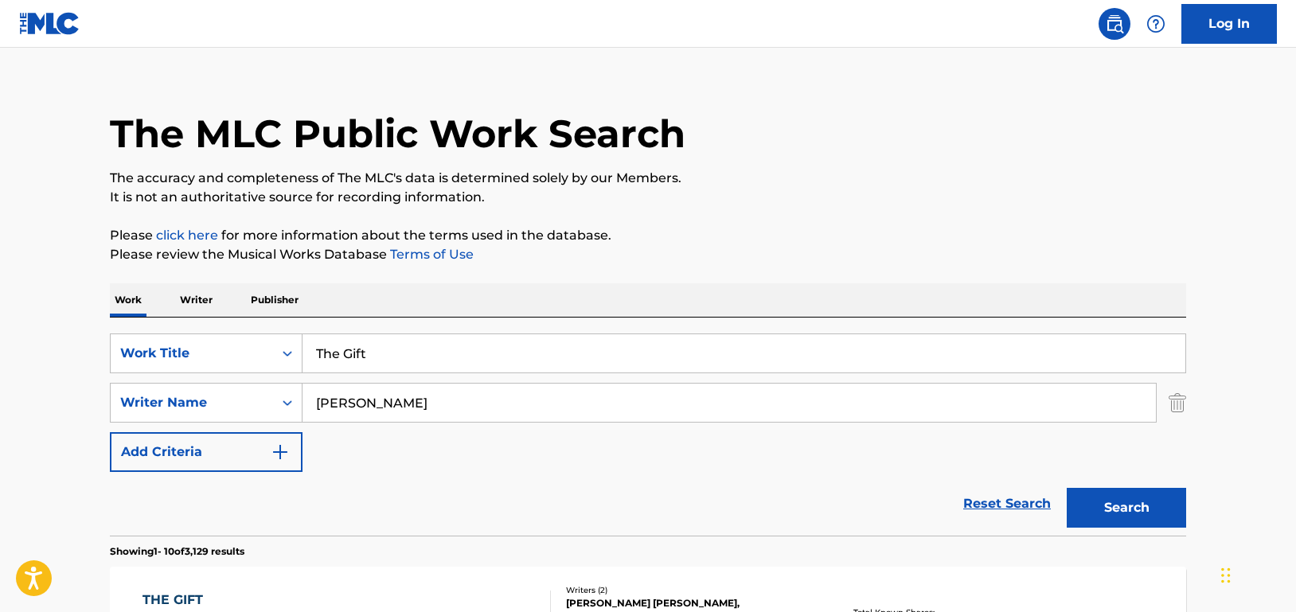
scroll to position [11, 0]
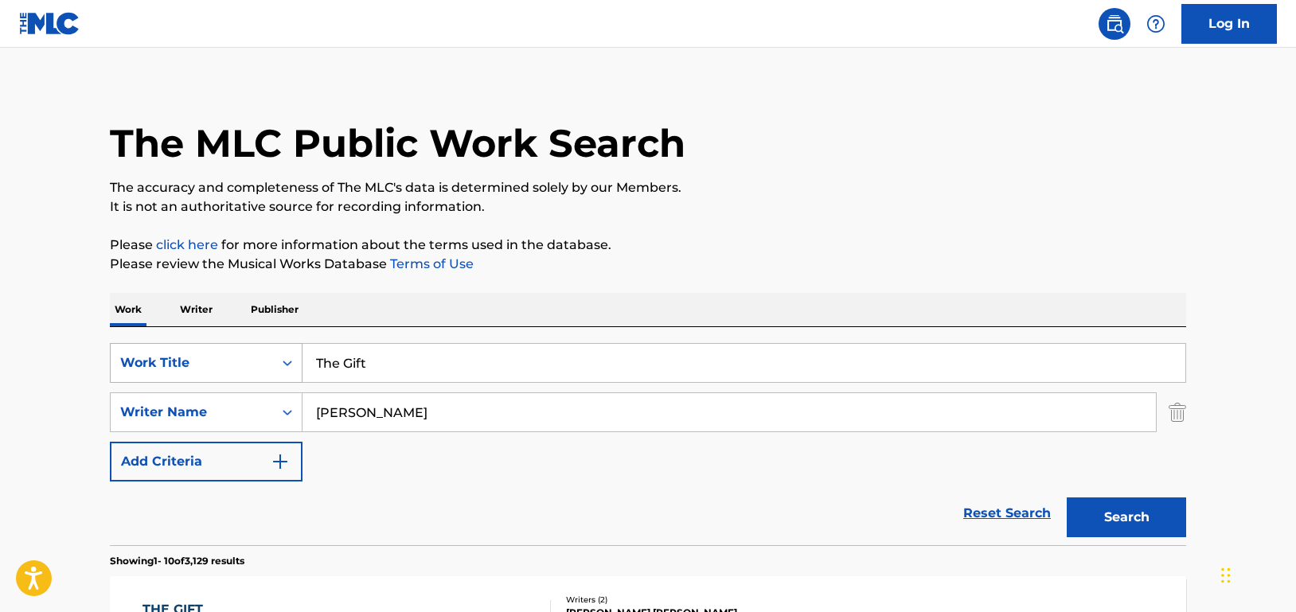
drag, startPoint x: 406, startPoint y: 354, endPoint x: 244, endPoint y: 360, distance: 162.5
click at [244, 360] on div "SearchWithCriteriad46a61c1-c08f-4742-9921-3706d787b089 Work Title The Gift" at bounding box center [648, 363] width 1076 height 40
paste input "Waiting On The Sun"
type input "Waiting On The Sun"
drag, startPoint x: 1145, startPoint y: 511, endPoint x: 1135, endPoint y: 499, distance: 15.3
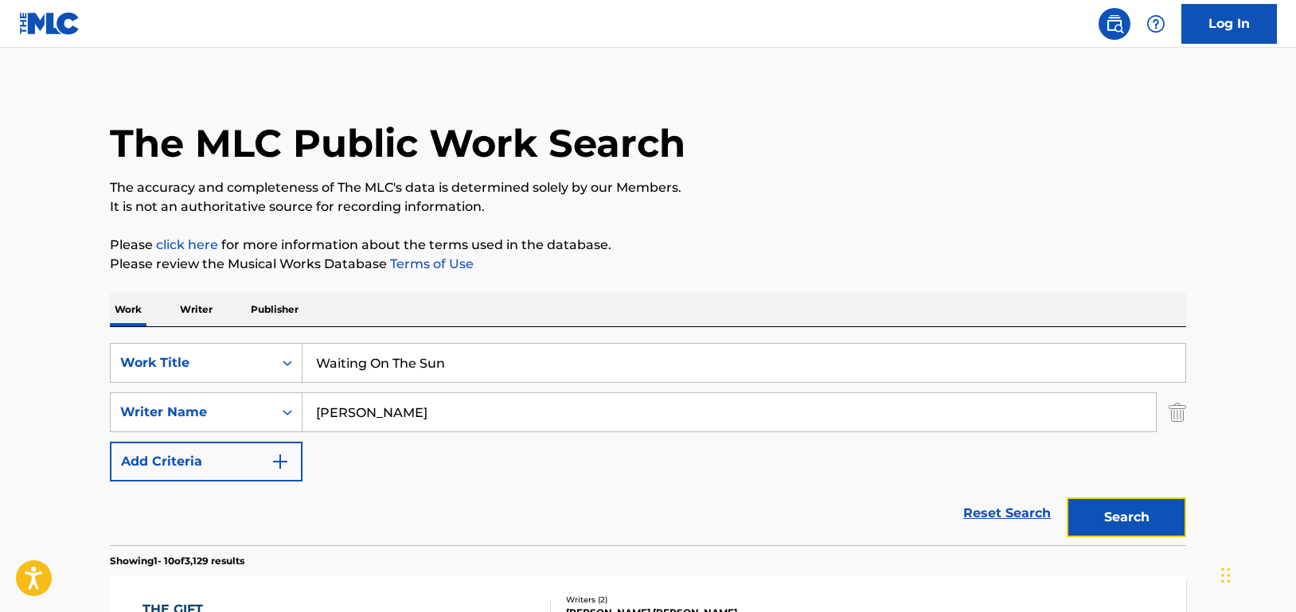
click at [1143, 511] on button "Search" at bounding box center [1126, 517] width 119 height 40
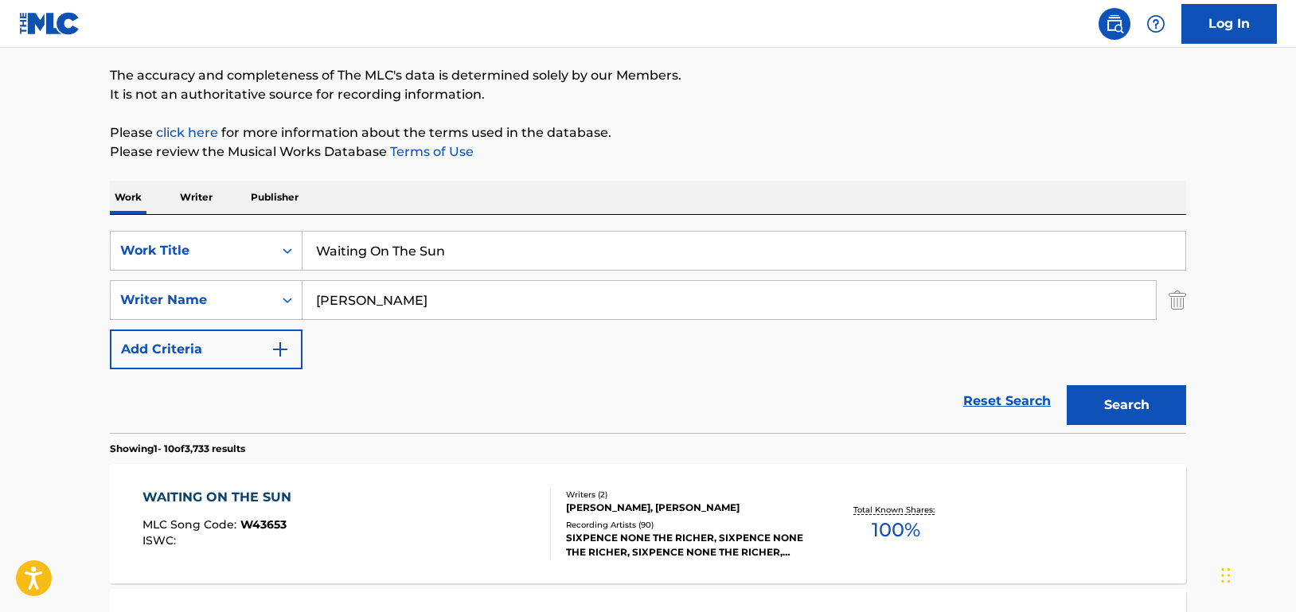
scroll to position [330, 0]
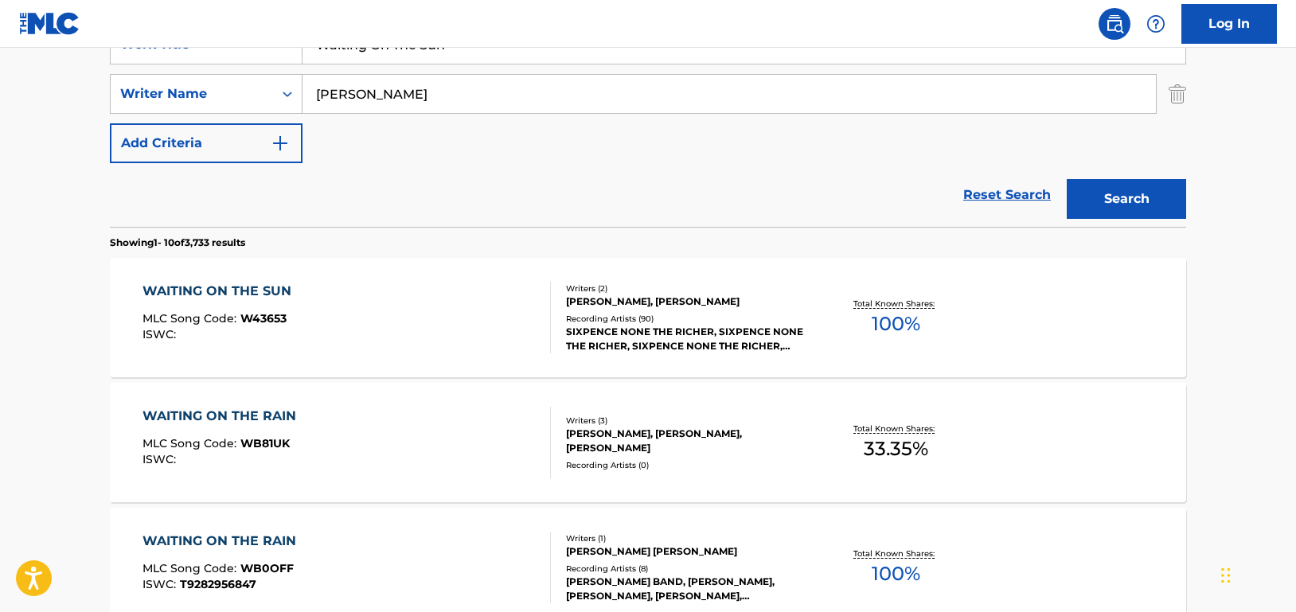
click at [470, 310] on div "WAITING ON THE SUN MLC Song Code : W43653 ISWC :" at bounding box center [346, 318] width 409 height 72
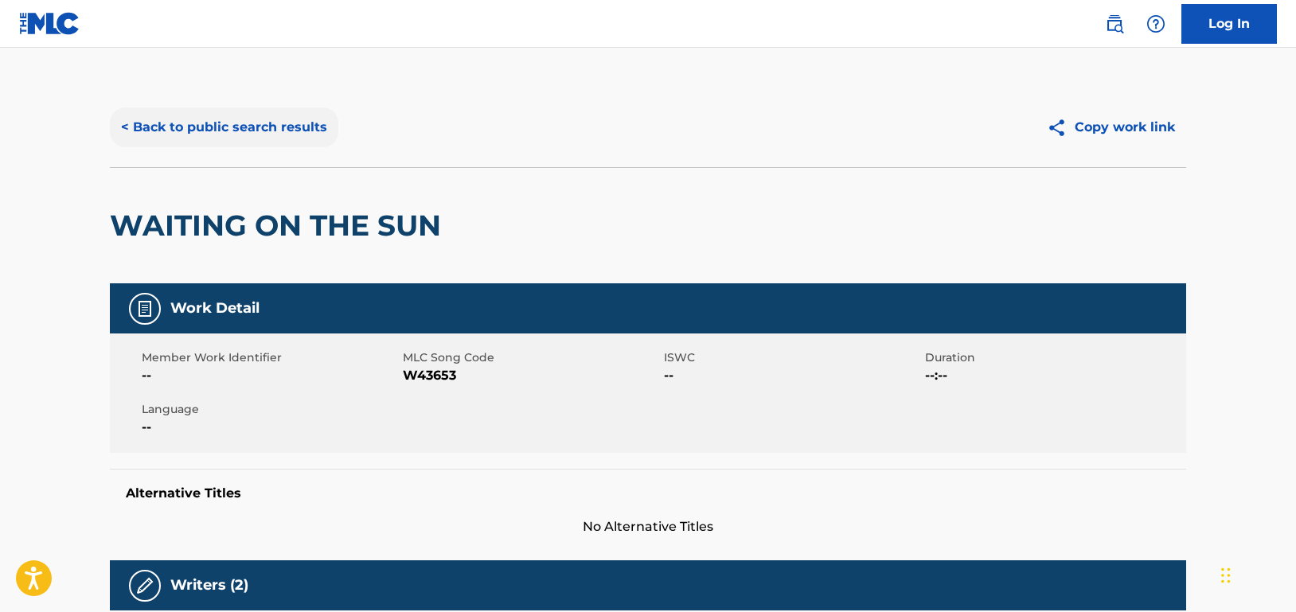
click at [253, 132] on button "< Back to public search results" at bounding box center [224, 127] width 228 height 40
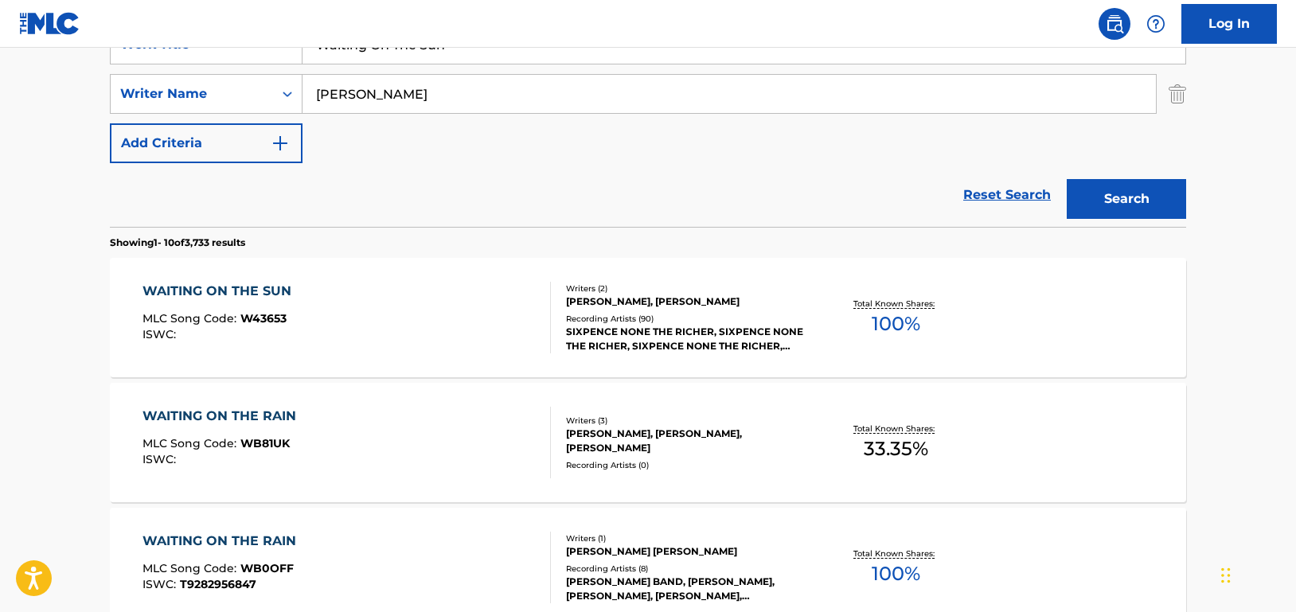
scroll to position [170, 0]
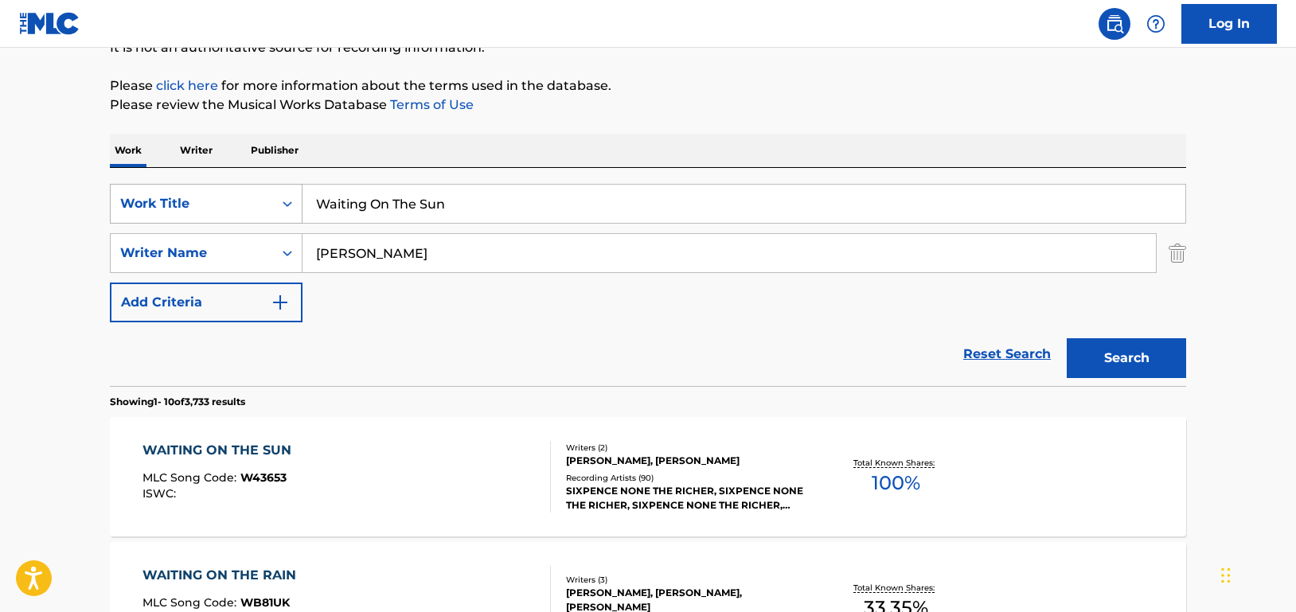
drag, startPoint x: 488, startPoint y: 211, endPoint x: 263, endPoint y: 197, distance: 224.9
click at [263, 197] on div "SearchWithCriteriad46a61c1-c08f-4742-9921-3706d787b089 Work Title Waiting On Th…" at bounding box center [648, 204] width 1076 height 40
paste input "hen You Are Near"
type input "When You Are Near"
click at [1121, 348] on button "Search" at bounding box center [1126, 358] width 119 height 40
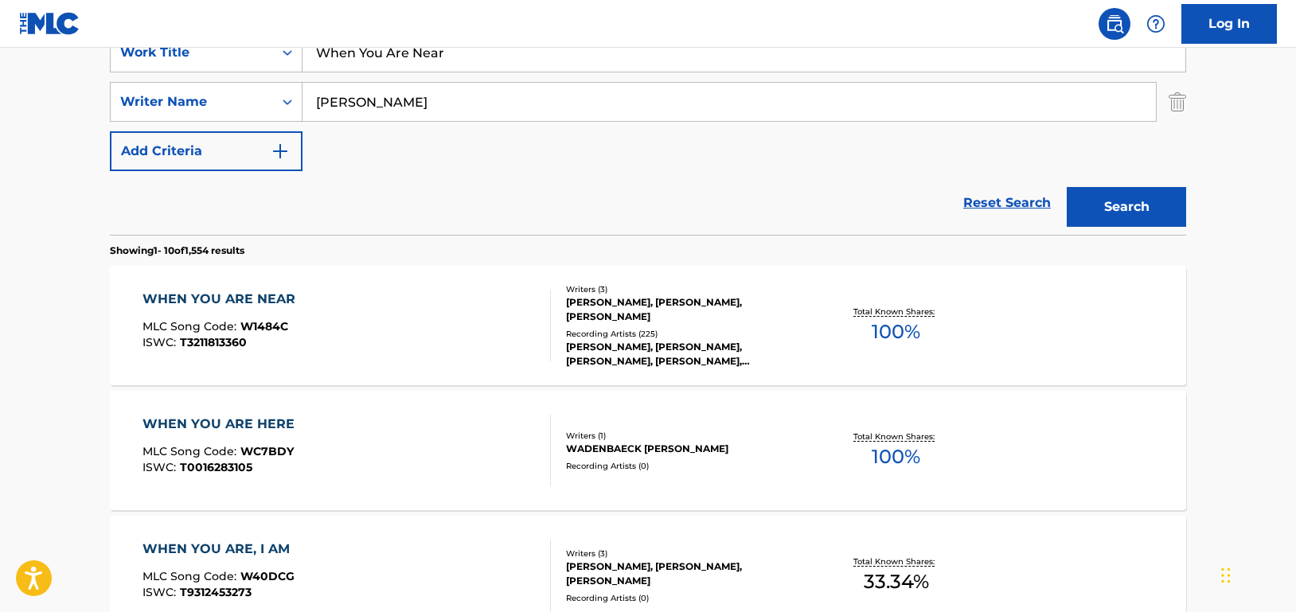
scroll to position [330, 0]
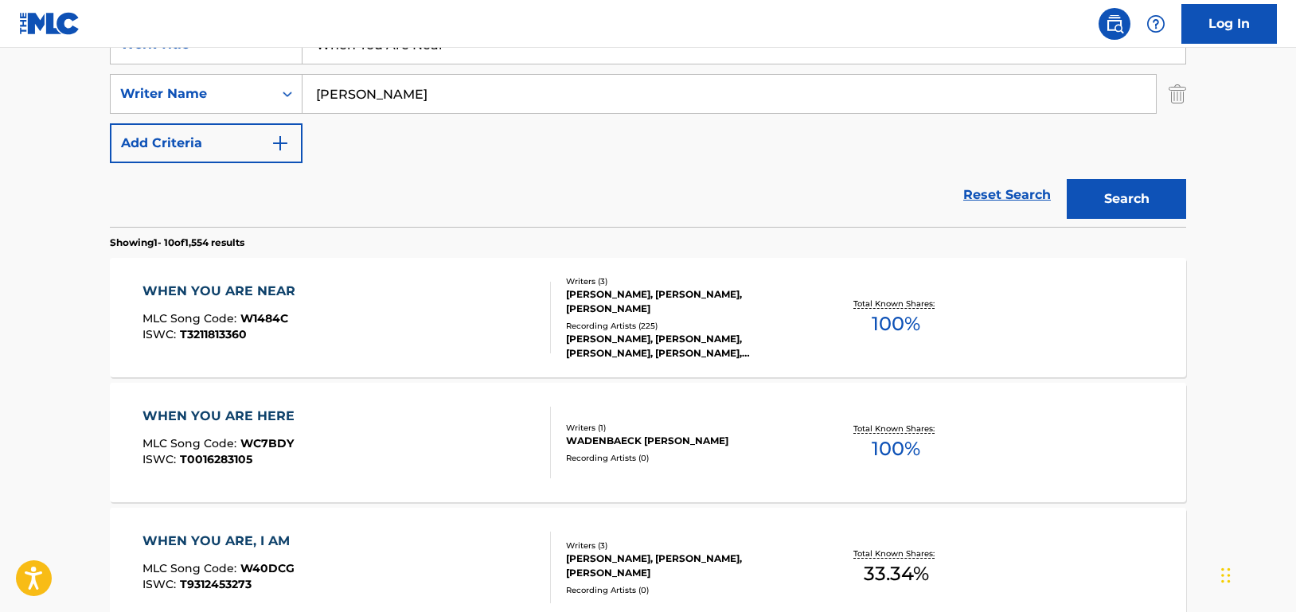
click at [485, 334] on div "WHEN YOU ARE NEAR MLC Song Code : W1484C ISWC : T3211813360" at bounding box center [346, 318] width 409 height 72
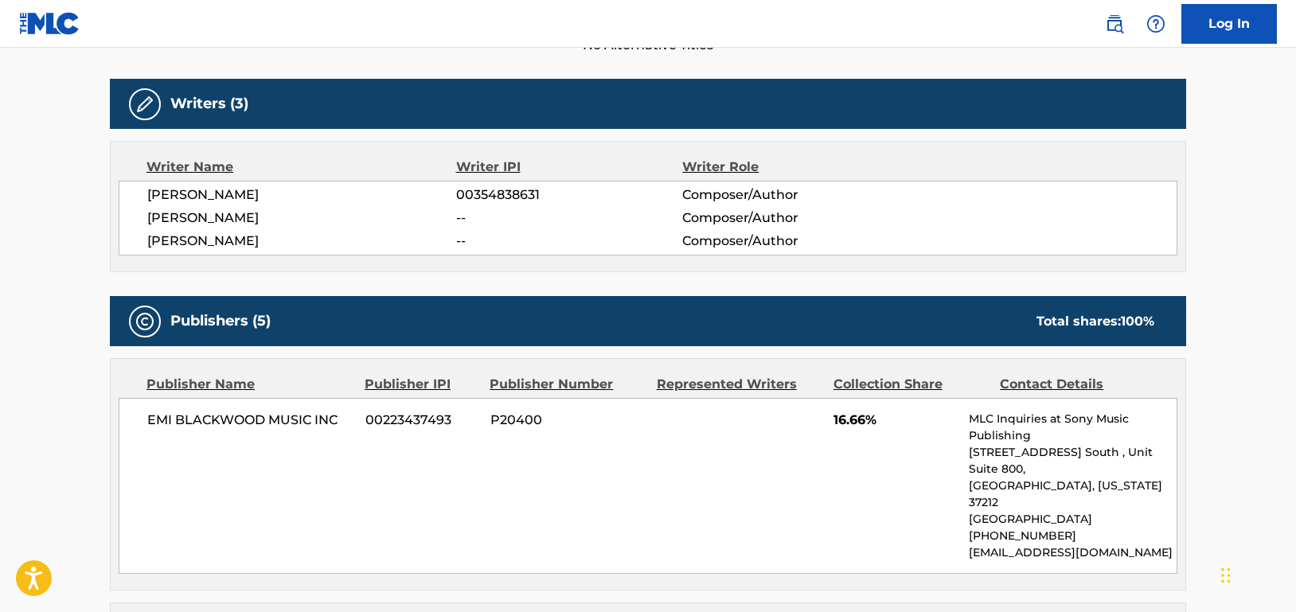
scroll to position [478, 0]
